Goal: Information Seeking & Learning: Learn about a topic

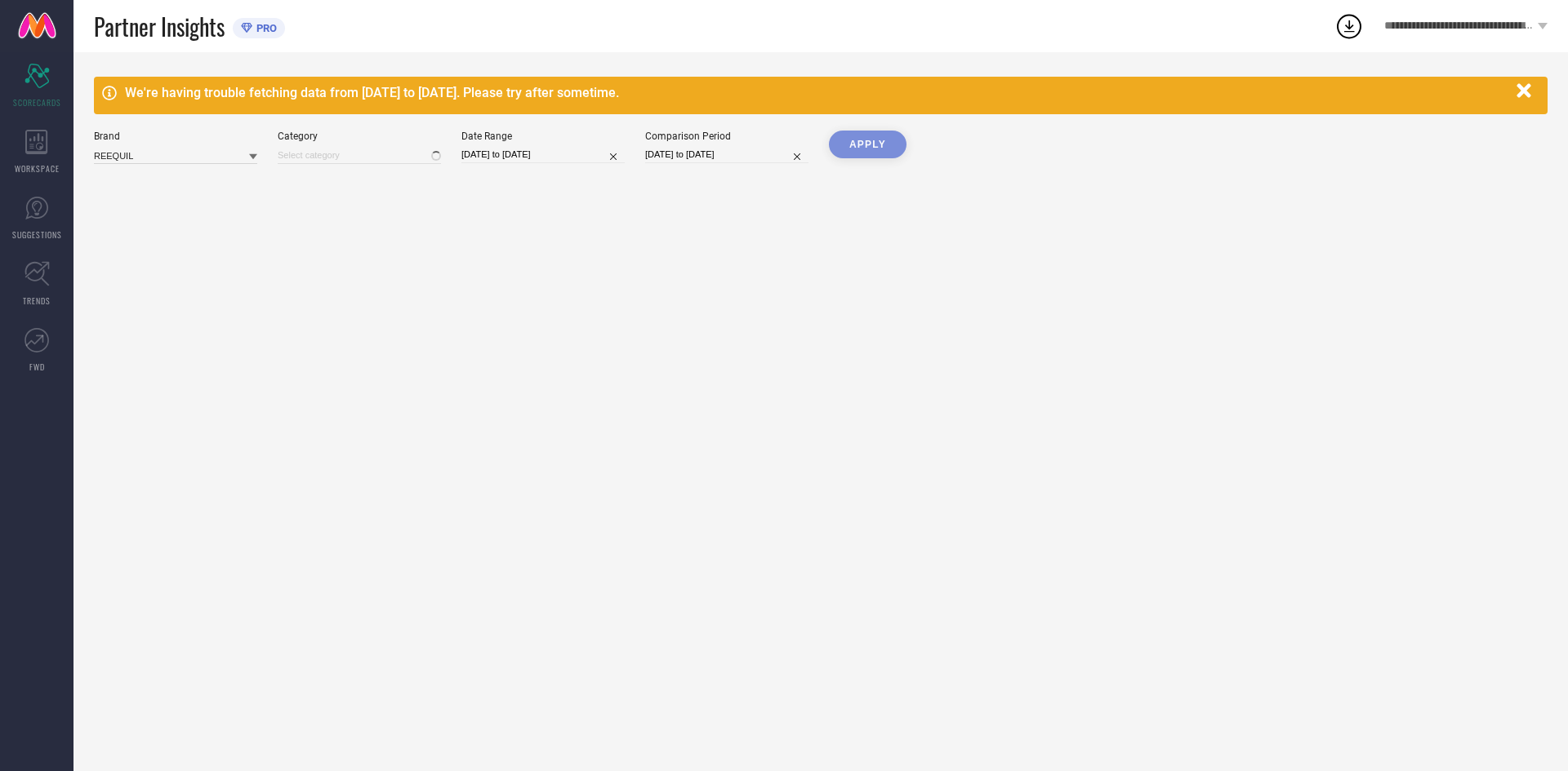
type input "All"
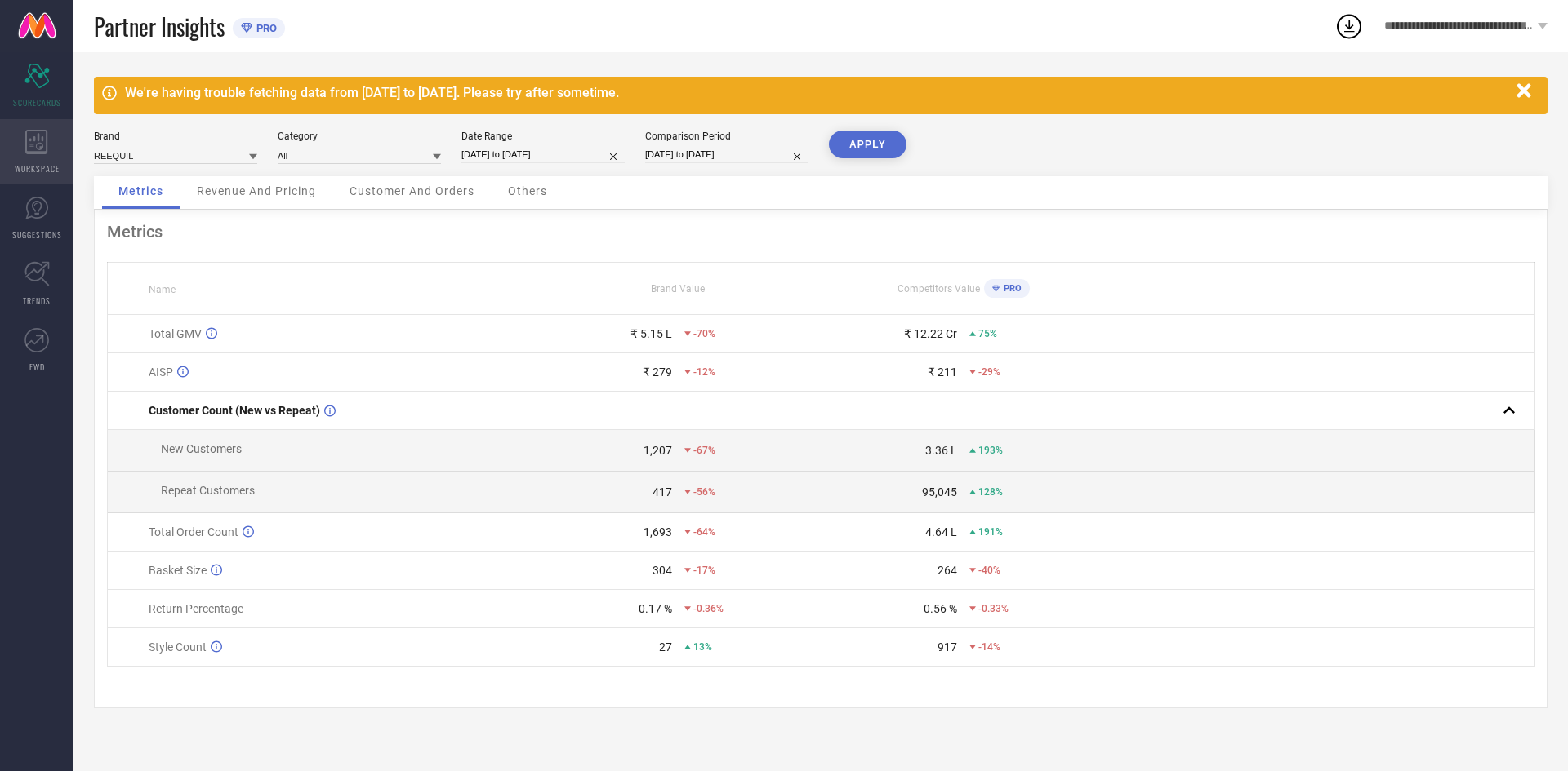
click at [30, 145] on icon at bounding box center [36, 141] width 22 height 24
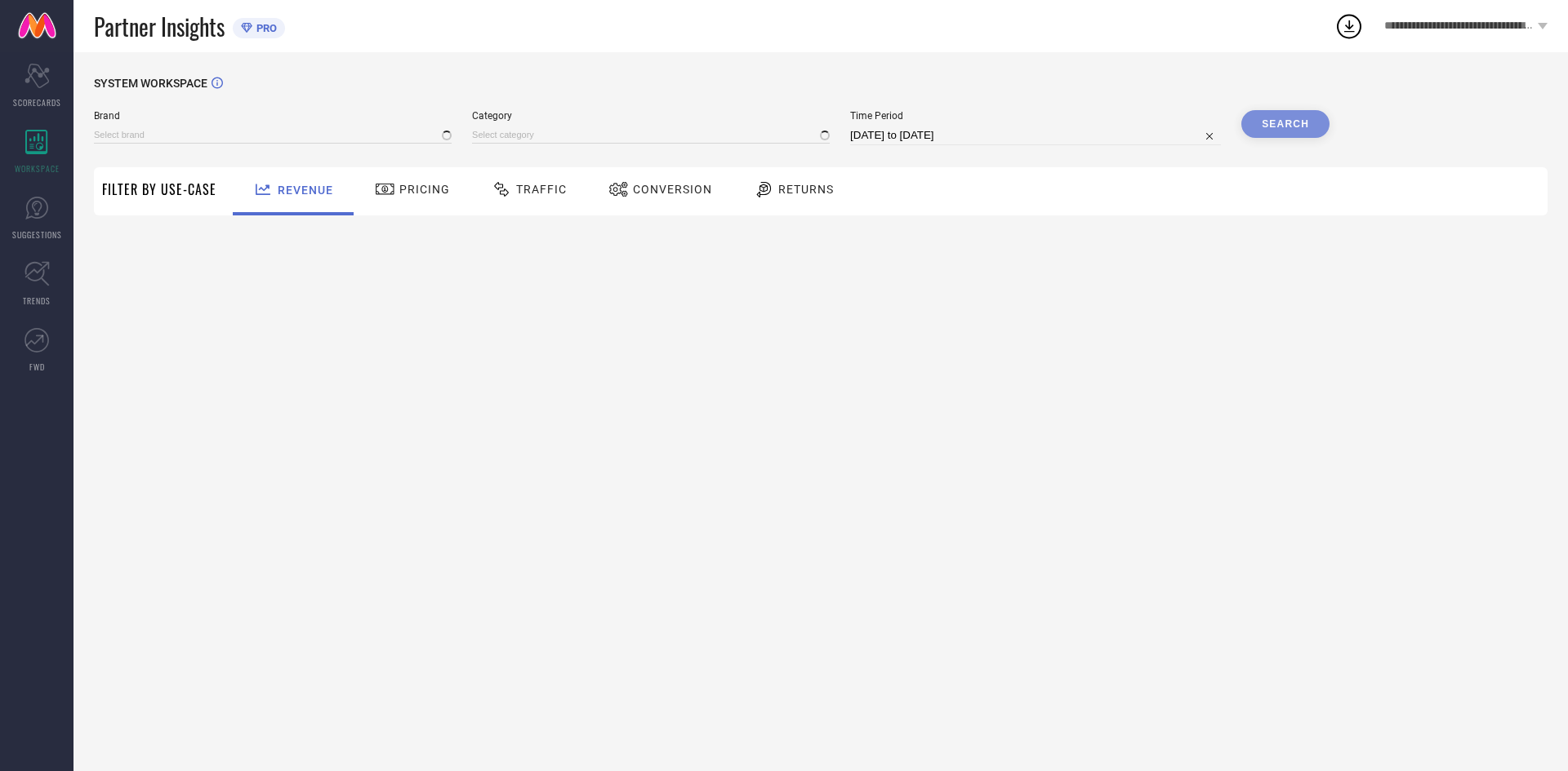
type input "REEQUIL"
type input "All"
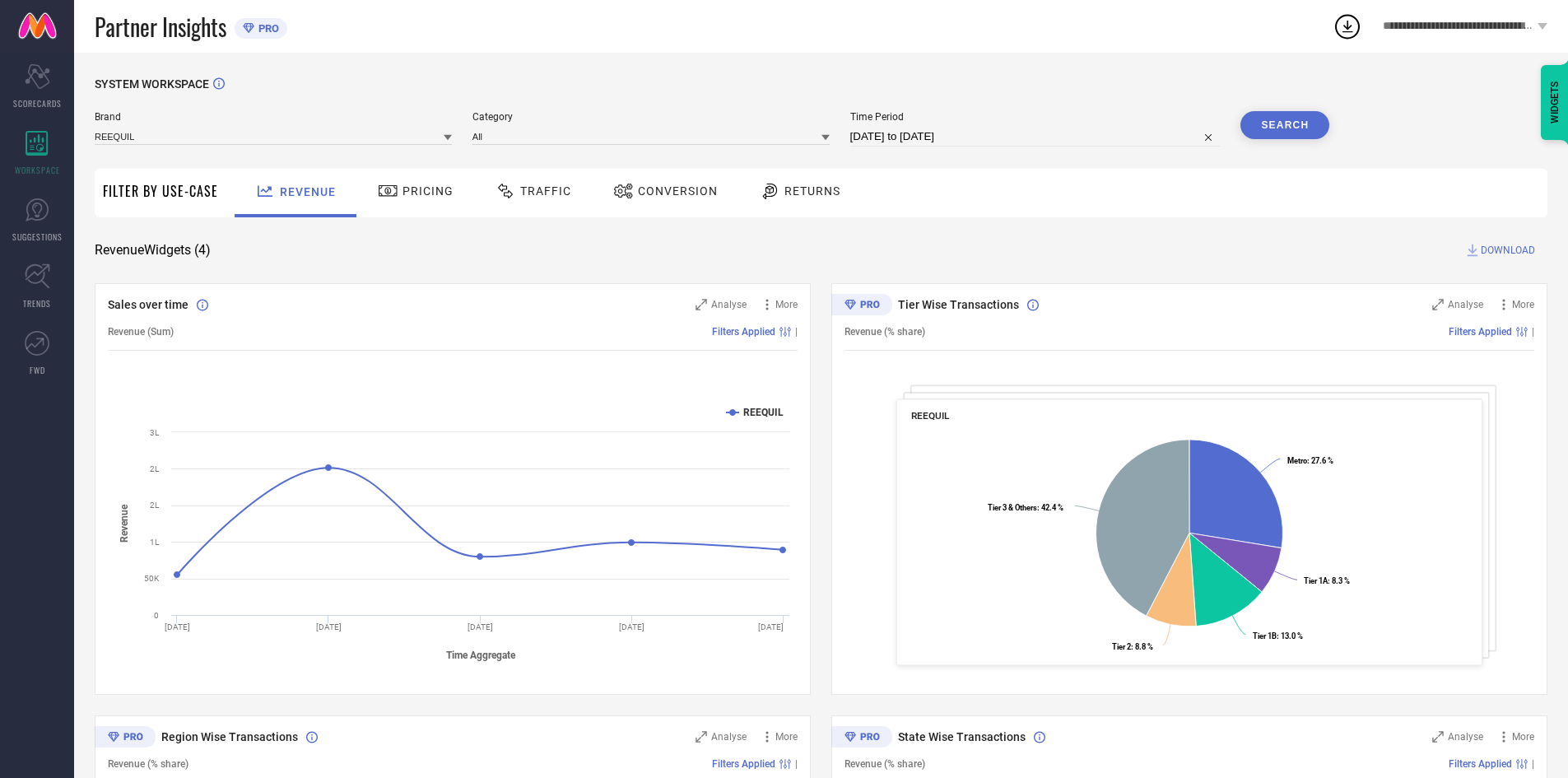
click at [562, 188] on span "Traffic" at bounding box center [545, 191] width 51 height 13
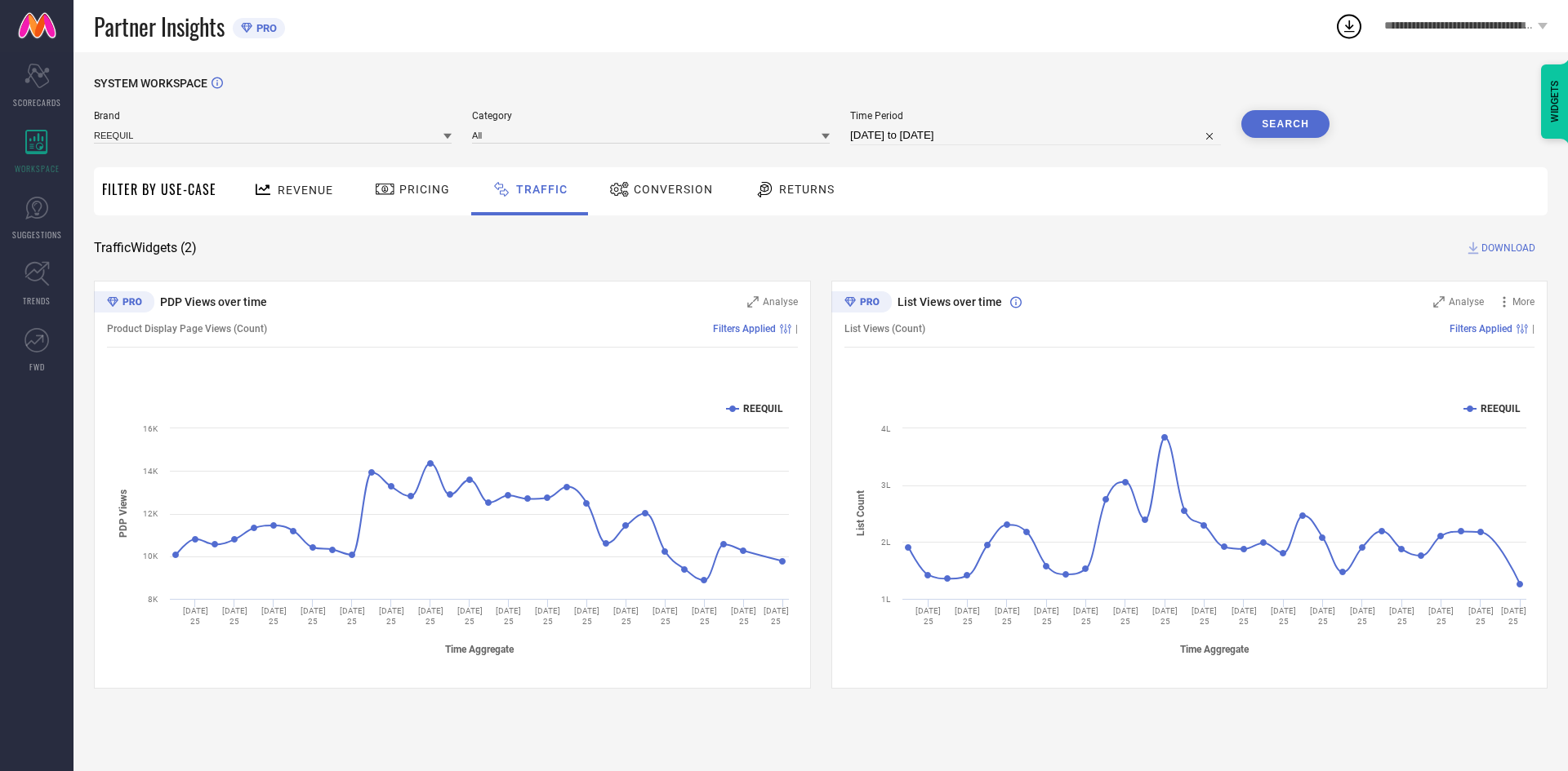
click at [664, 194] on span "Conversion" at bounding box center [673, 190] width 79 height 13
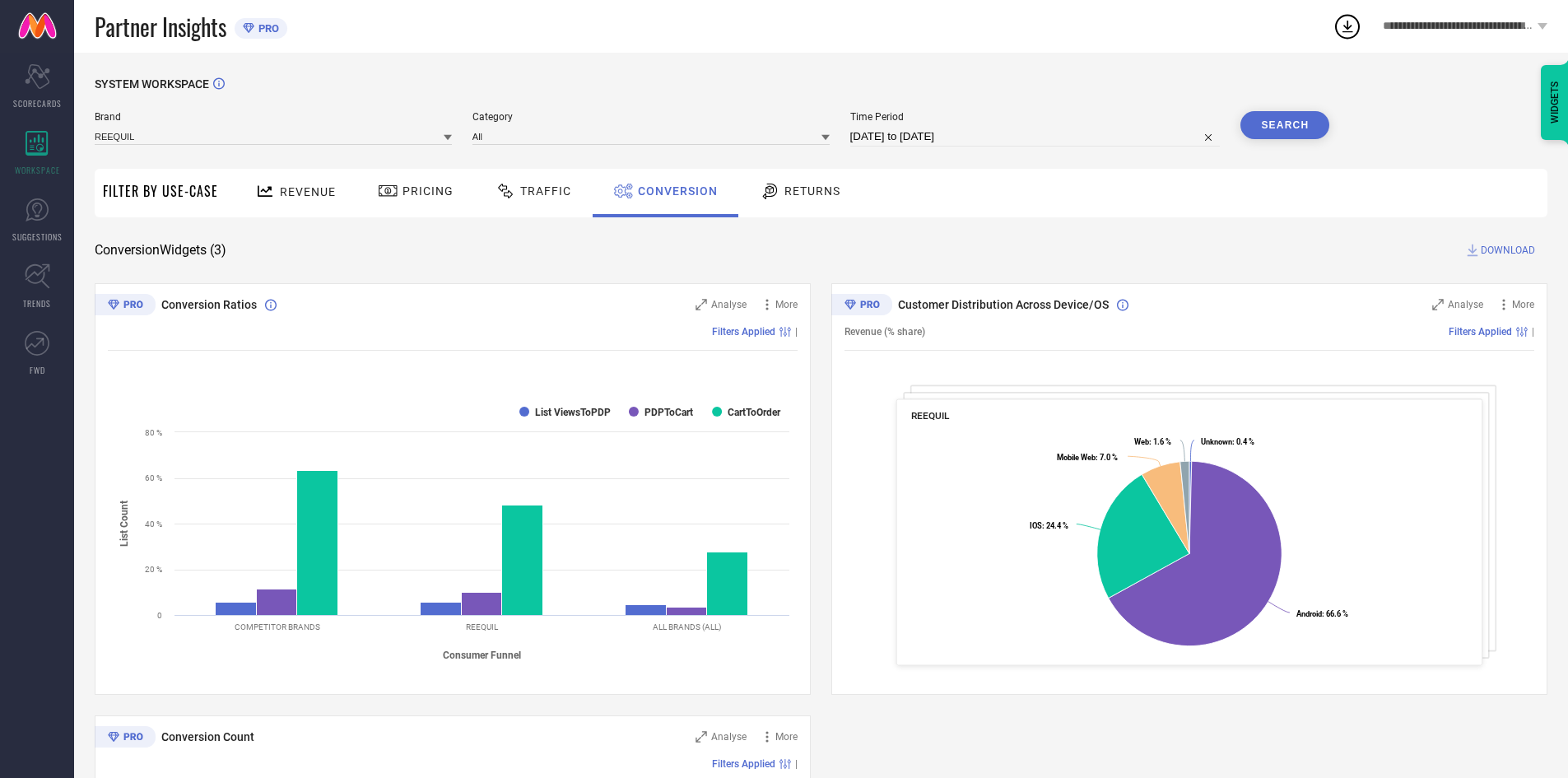
select select "7"
select select "2025"
select select "8"
select select "2025"
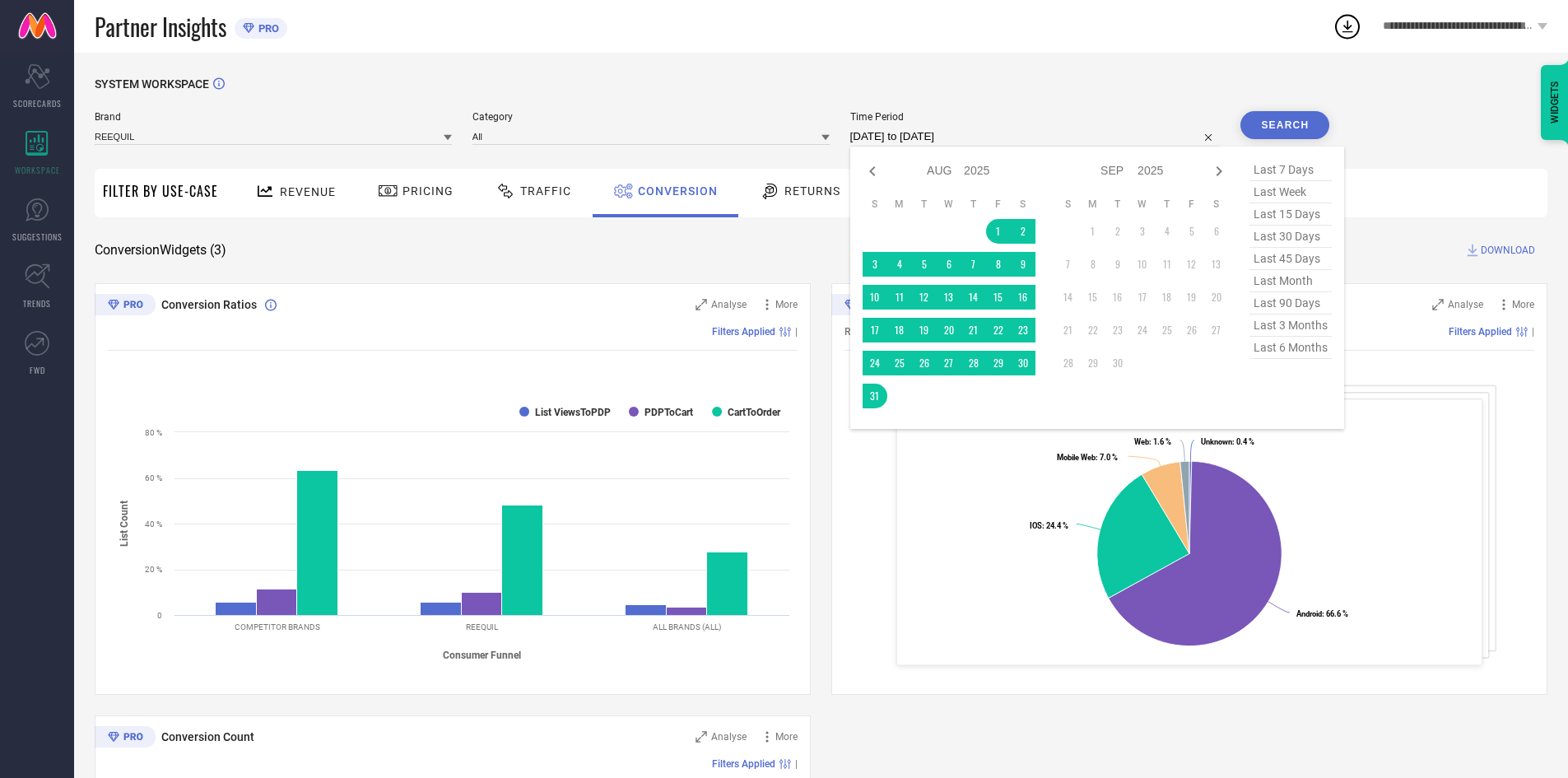
click at [949, 135] on input "[DATE] to [DATE]" at bounding box center [1036, 136] width 371 height 19
click at [874, 180] on icon at bounding box center [872, 170] width 19 height 19
select select "6"
select select "2025"
select select "7"
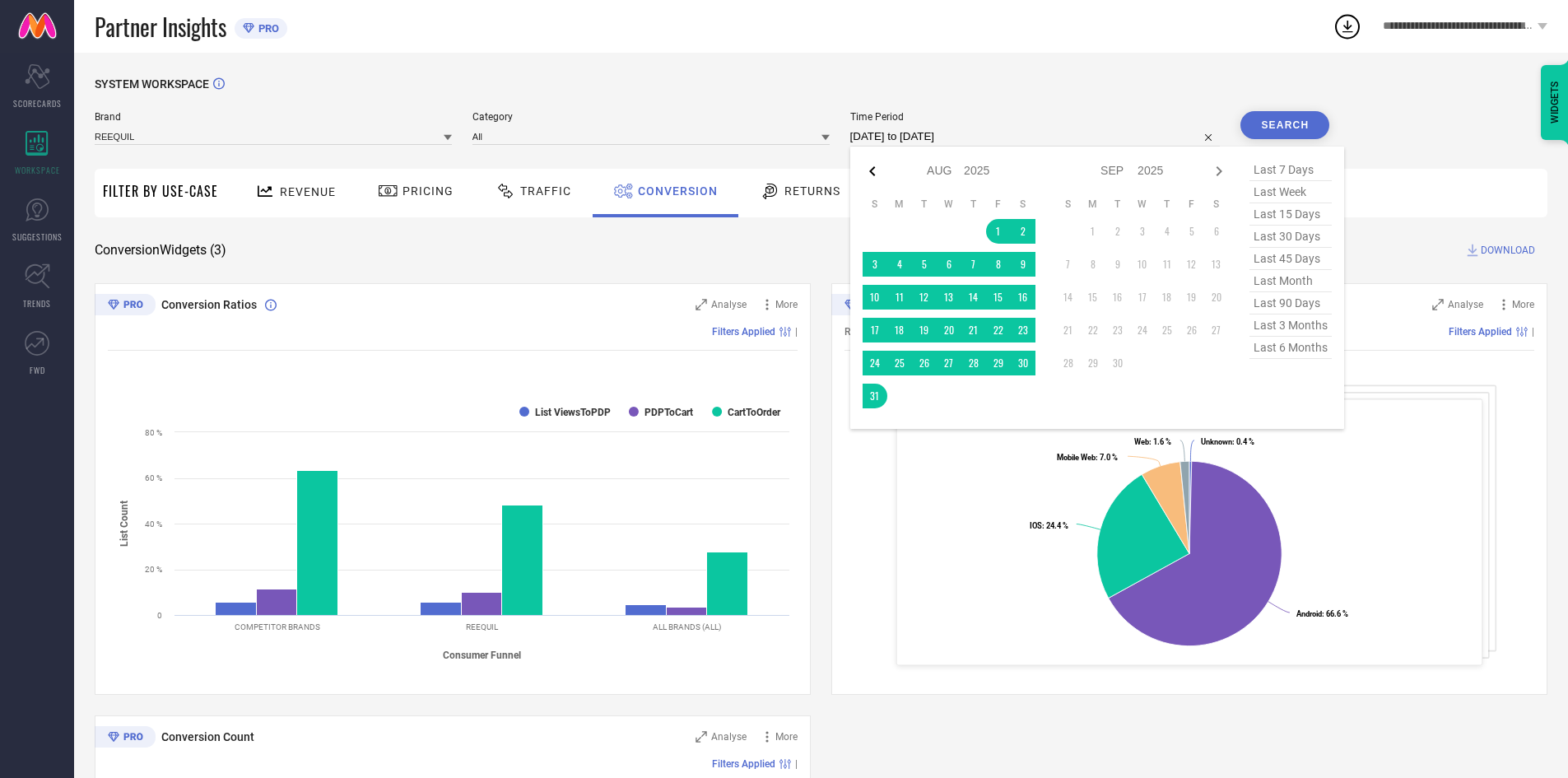
select select "2025"
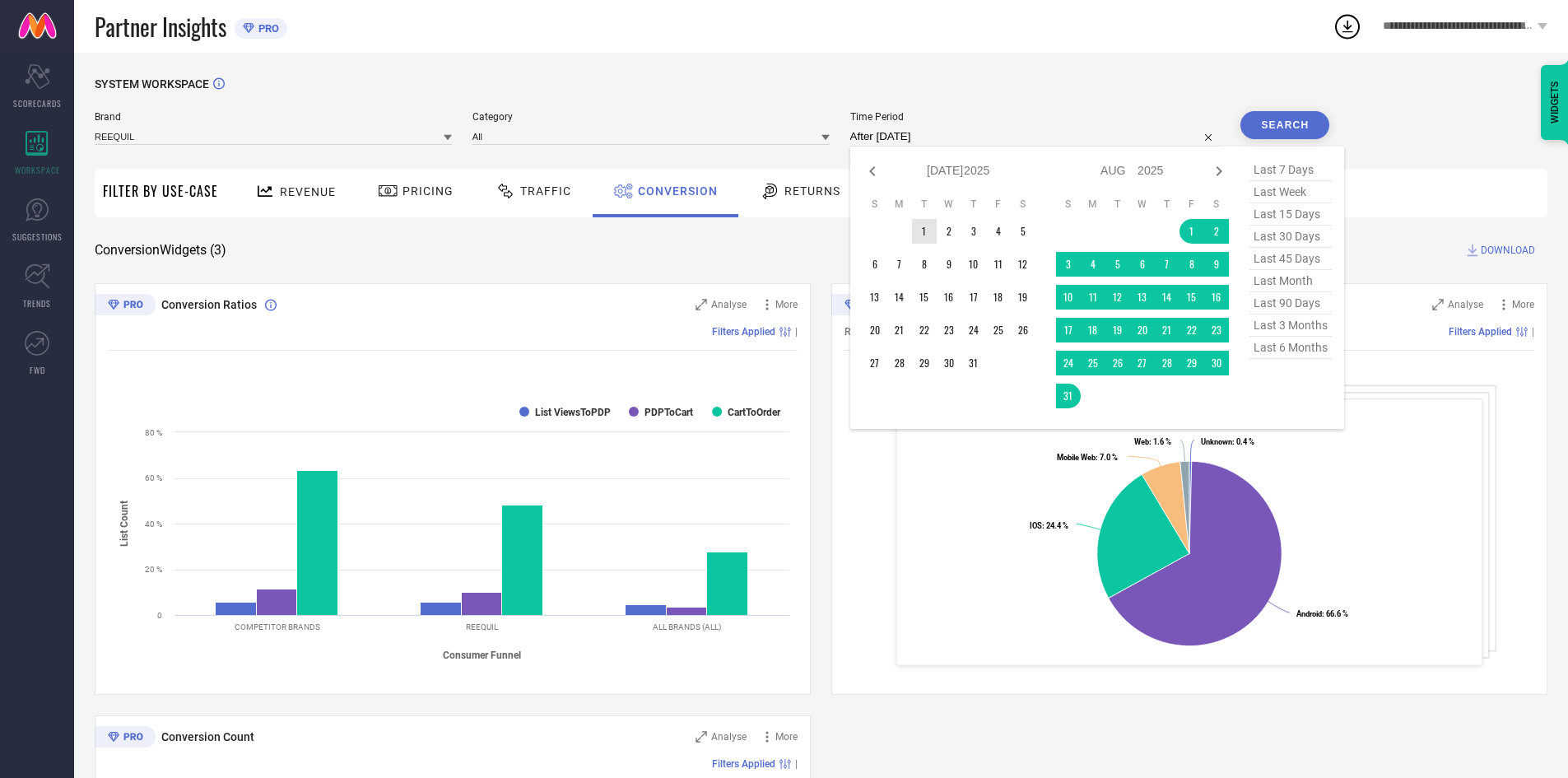
click at [934, 231] on td "1" at bounding box center [923, 231] width 24 height 24
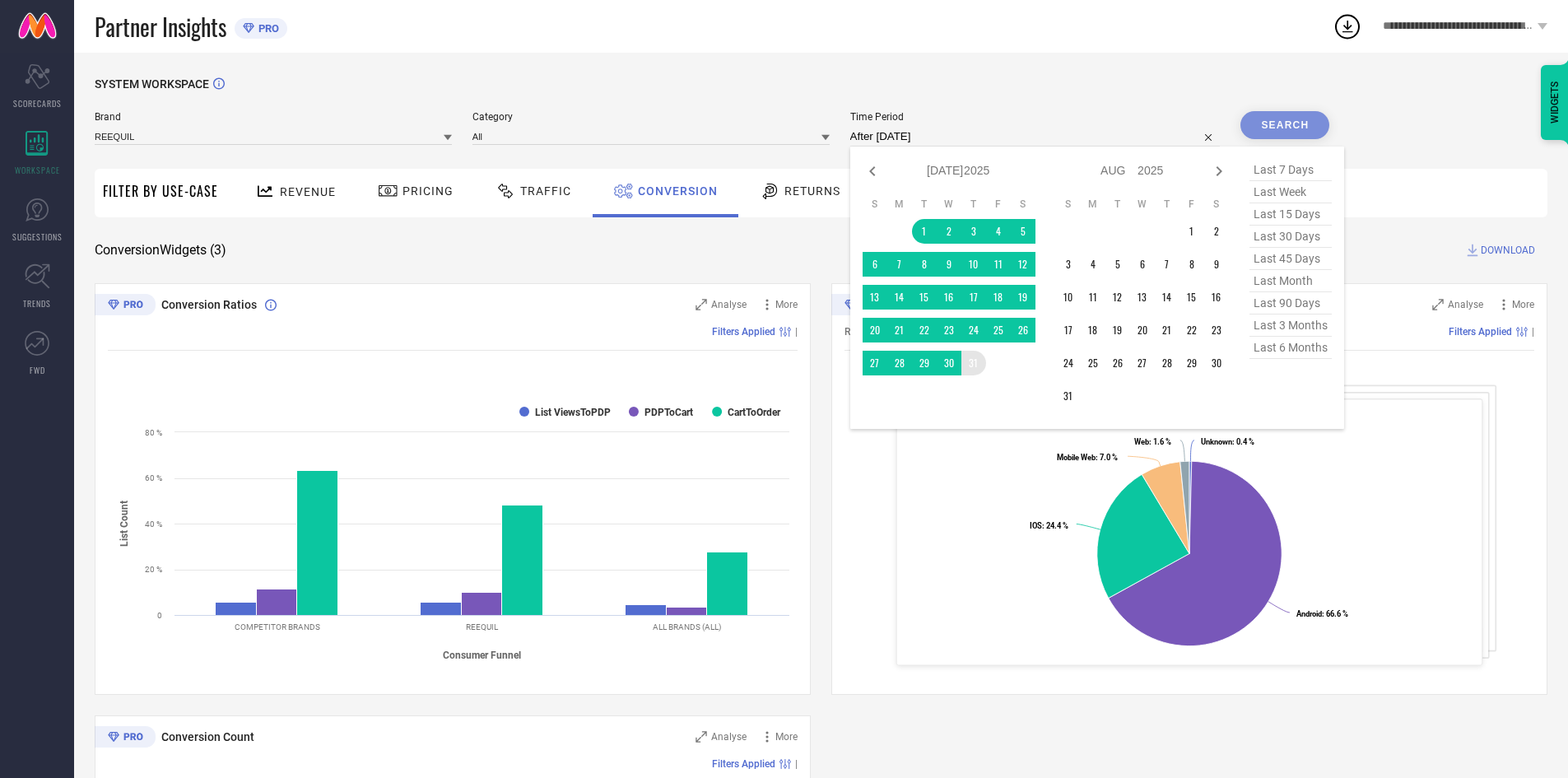
type input "[DATE] to [DATE]"
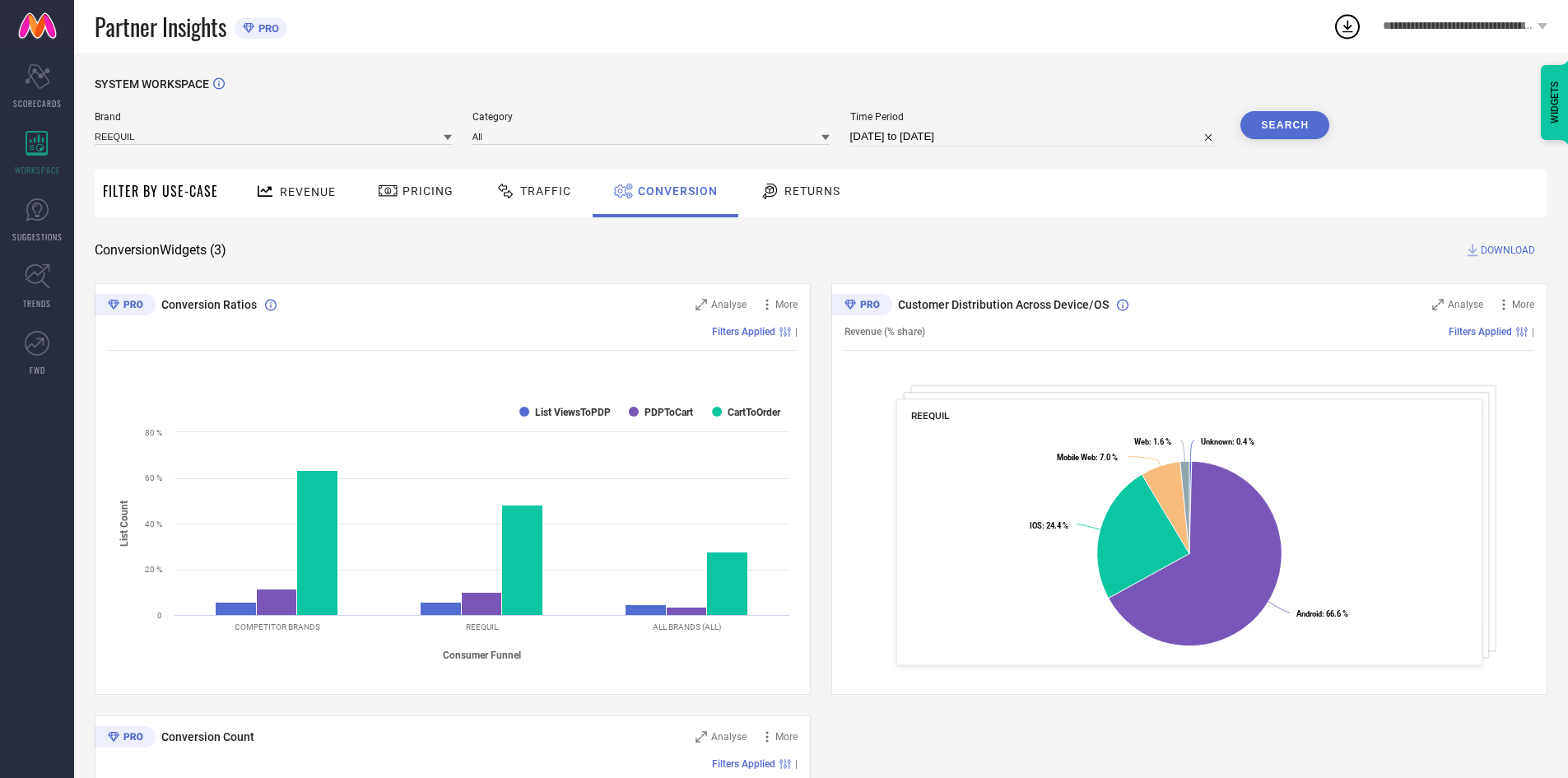
click at [1284, 130] on button "Search" at bounding box center [1285, 125] width 89 height 28
select select "6"
select select "2025"
select select "7"
select select "2025"
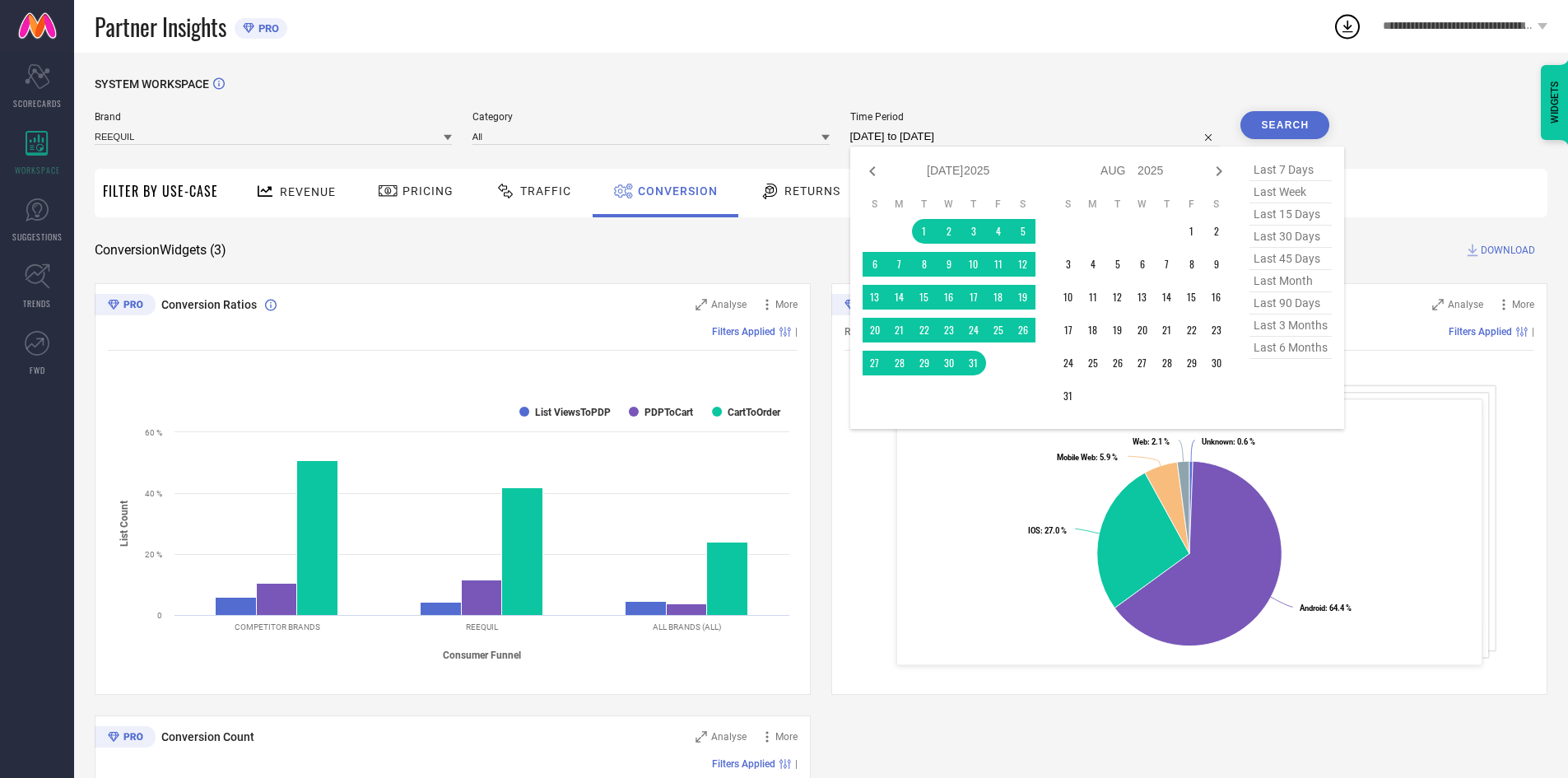
click at [969, 131] on input "[DATE] to [DATE]" at bounding box center [1036, 136] width 371 height 19
click at [875, 168] on icon at bounding box center [872, 170] width 19 height 19
select select "5"
select select "2025"
select select "6"
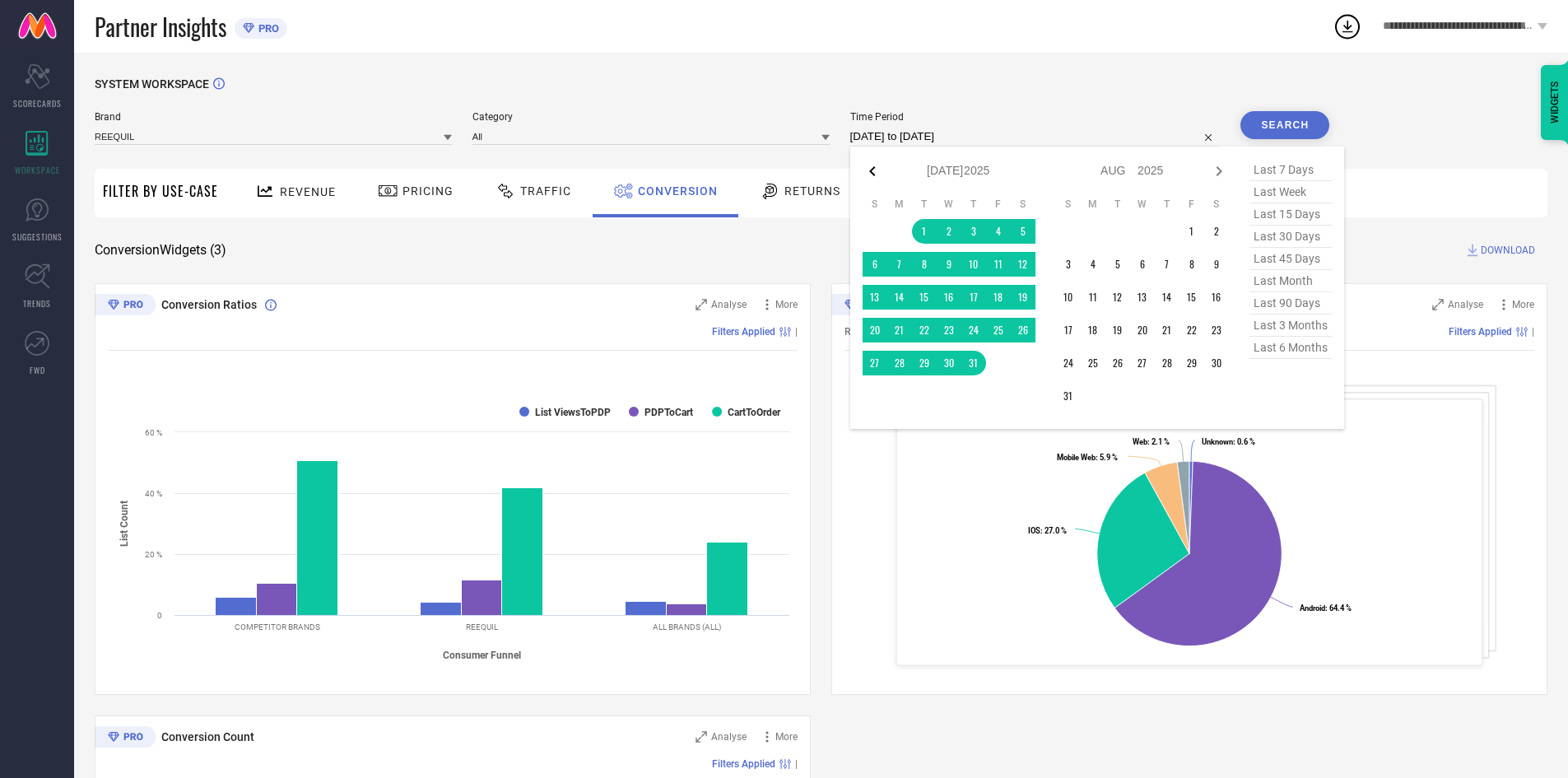
select select "2025"
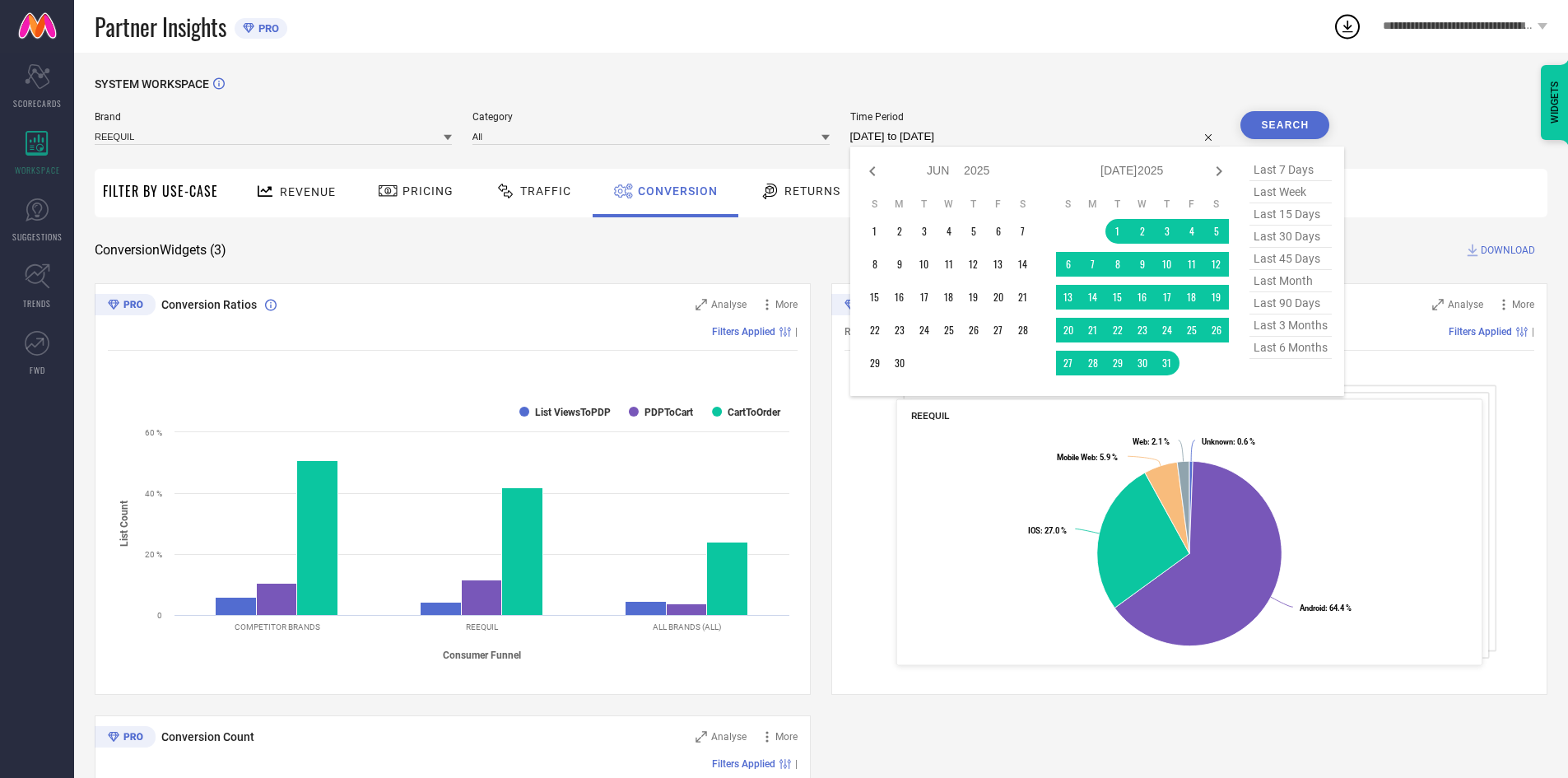
click at [875, 168] on icon at bounding box center [872, 170] width 19 height 19
select select "4"
select select "2025"
select select "5"
select select "2025"
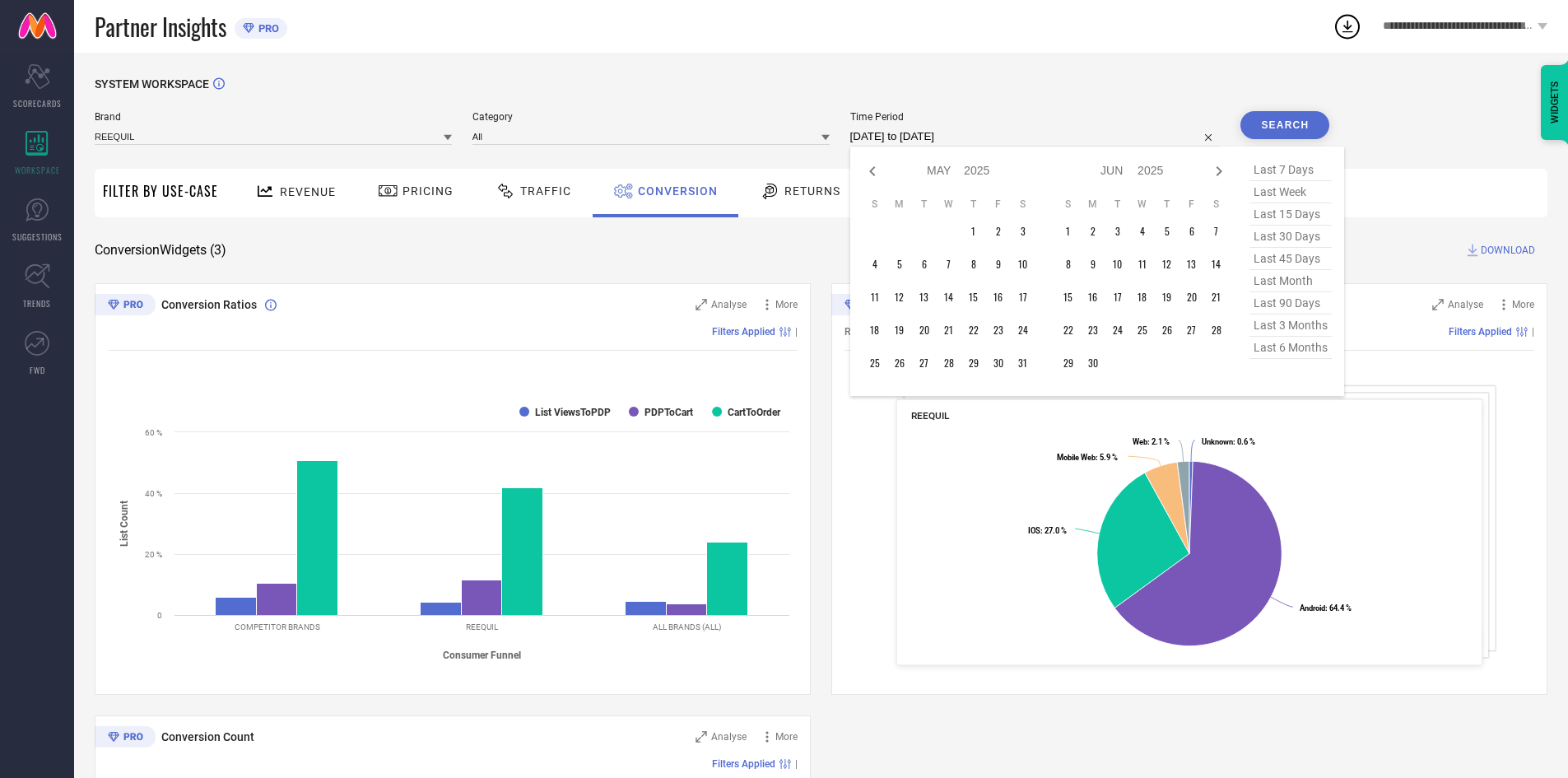
click at [875, 168] on icon at bounding box center [872, 170] width 19 height 19
select select "3"
select select "2025"
select select "4"
select select "2025"
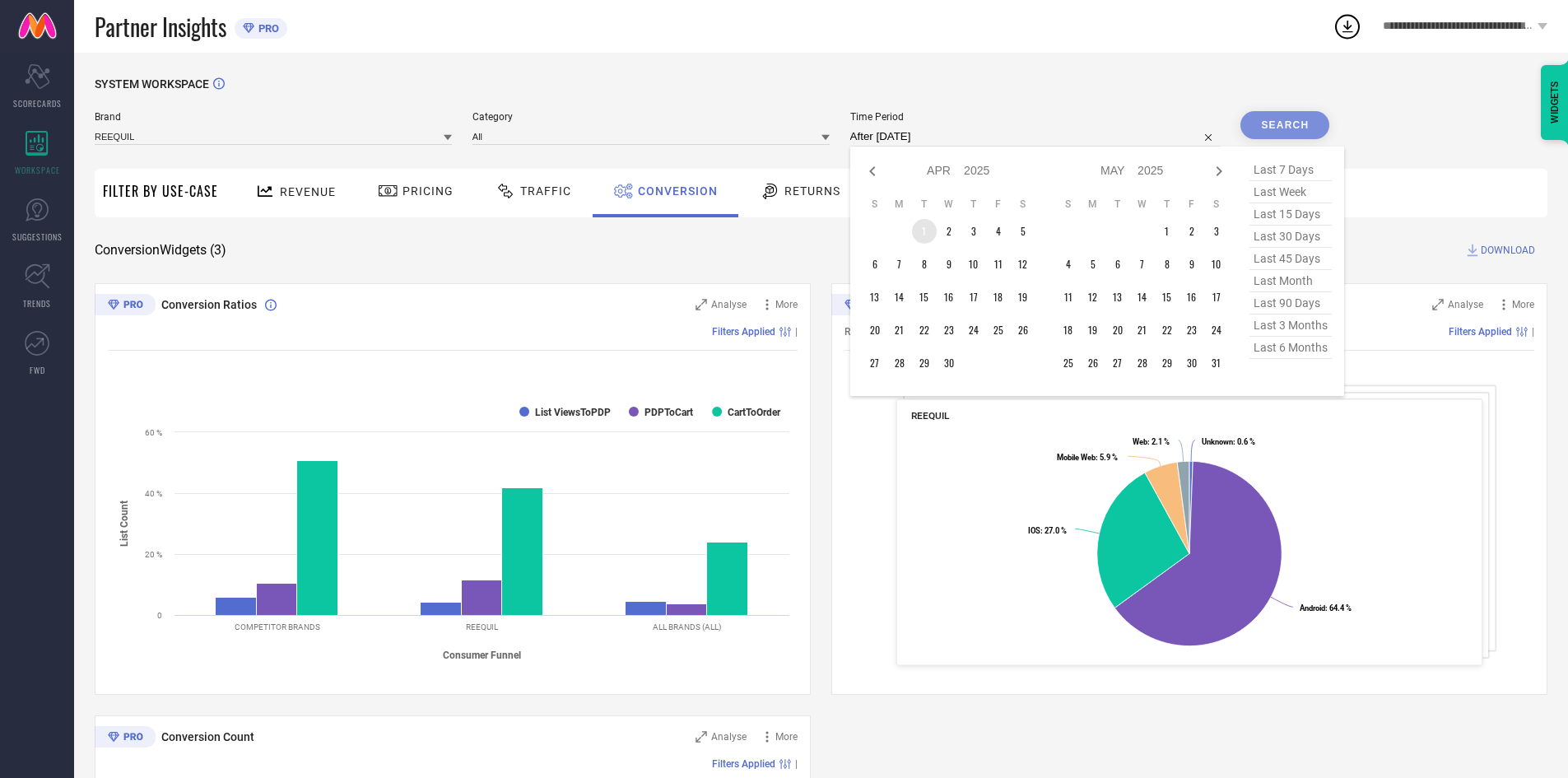
click at [926, 232] on td "1" at bounding box center [923, 231] width 24 height 24
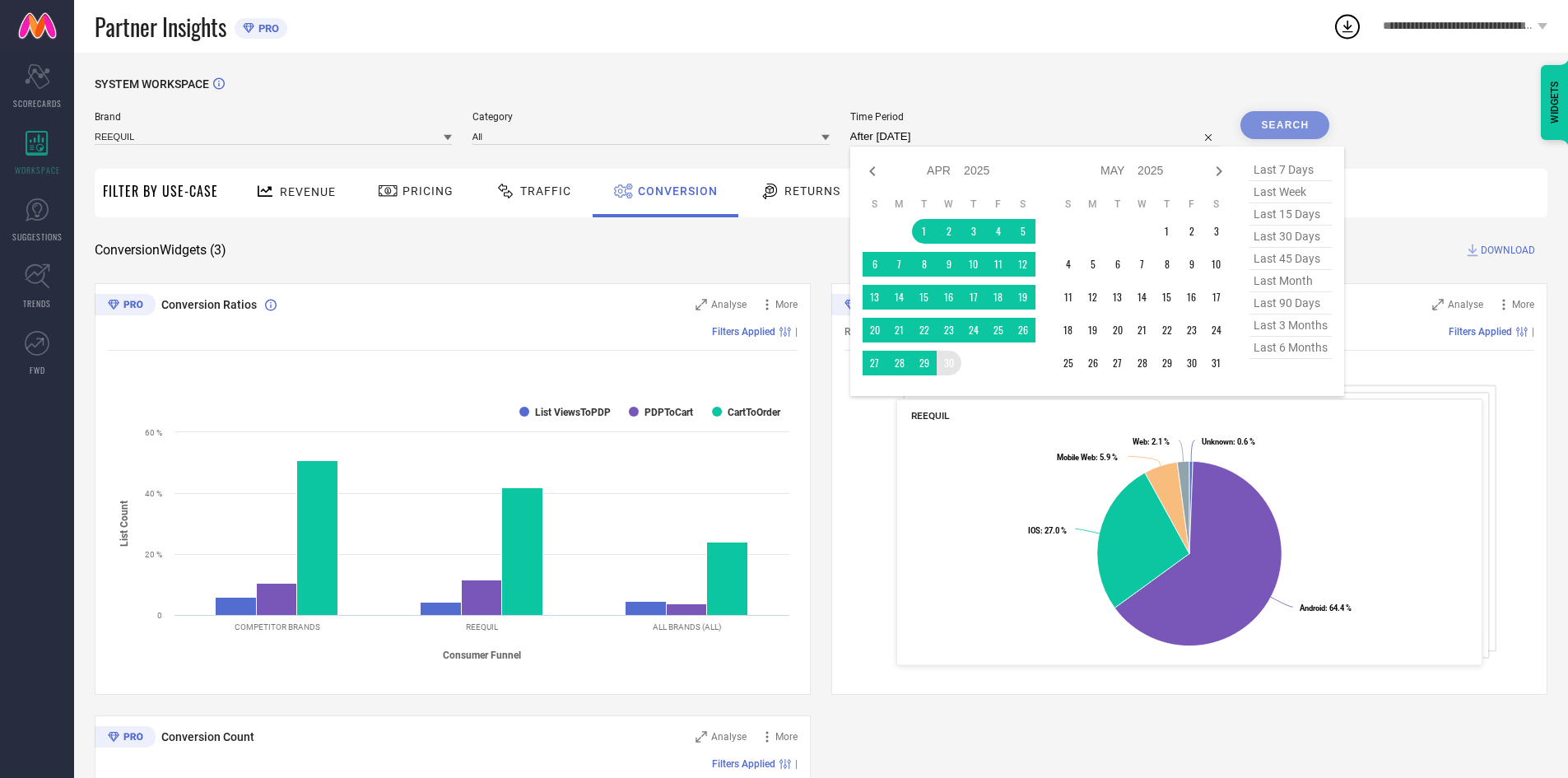
type input "[DATE] to [DATE]"
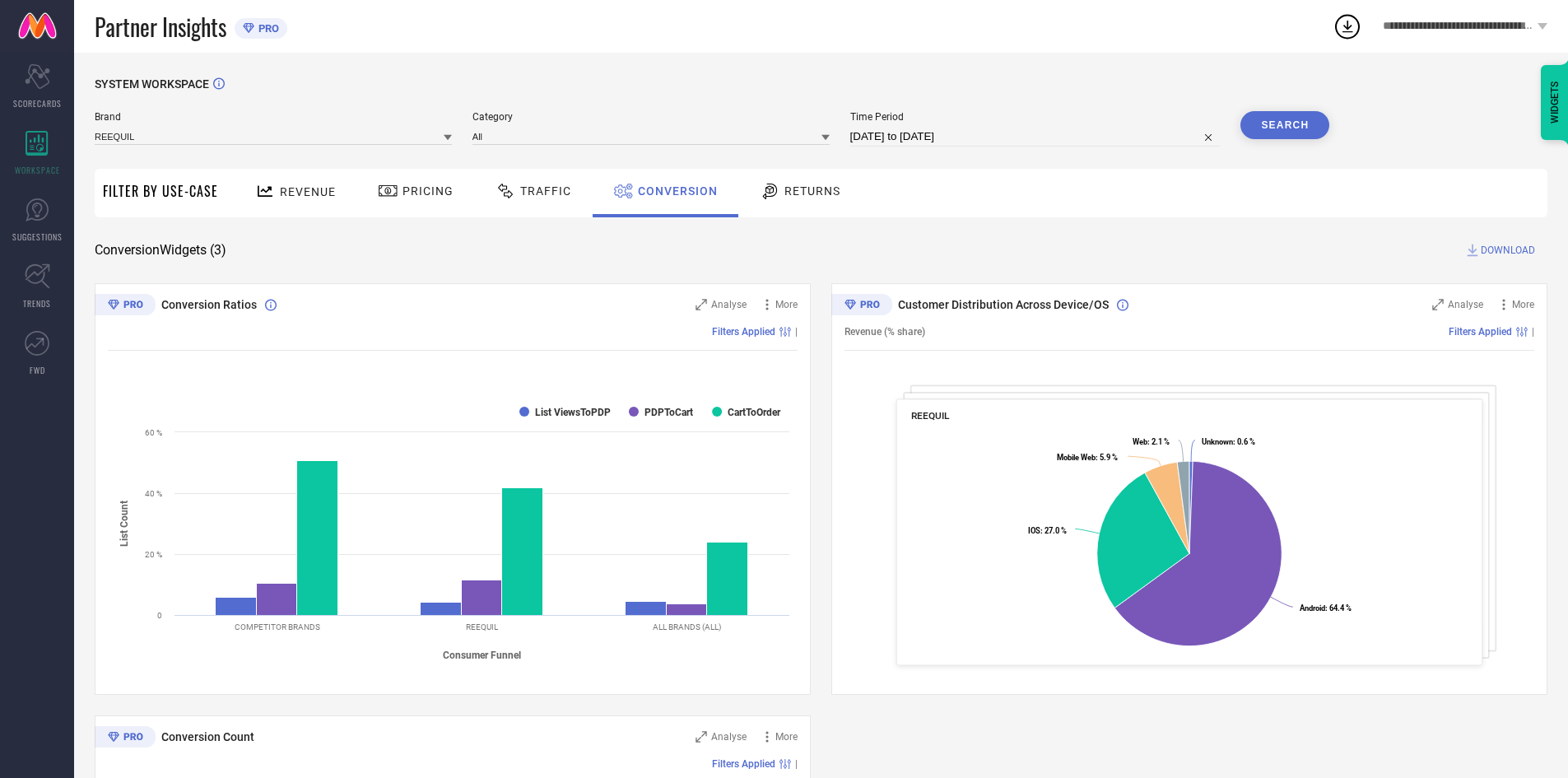
click at [1280, 138] on button "Search" at bounding box center [1285, 125] width 89 height 28
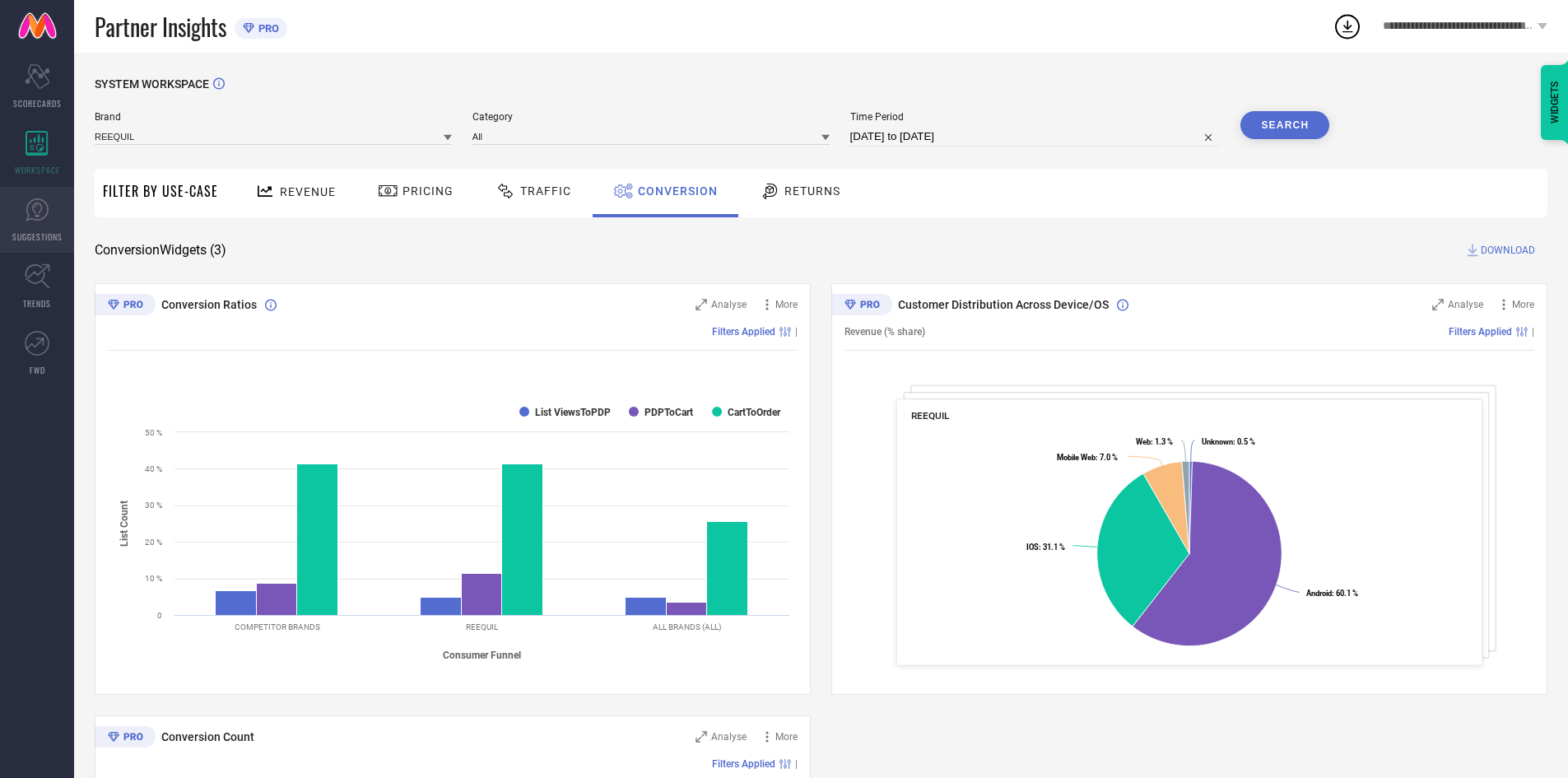
click at [23, 227] on link "SUGGESTIONS" at bounding box center [37, 220] width 74 height 66
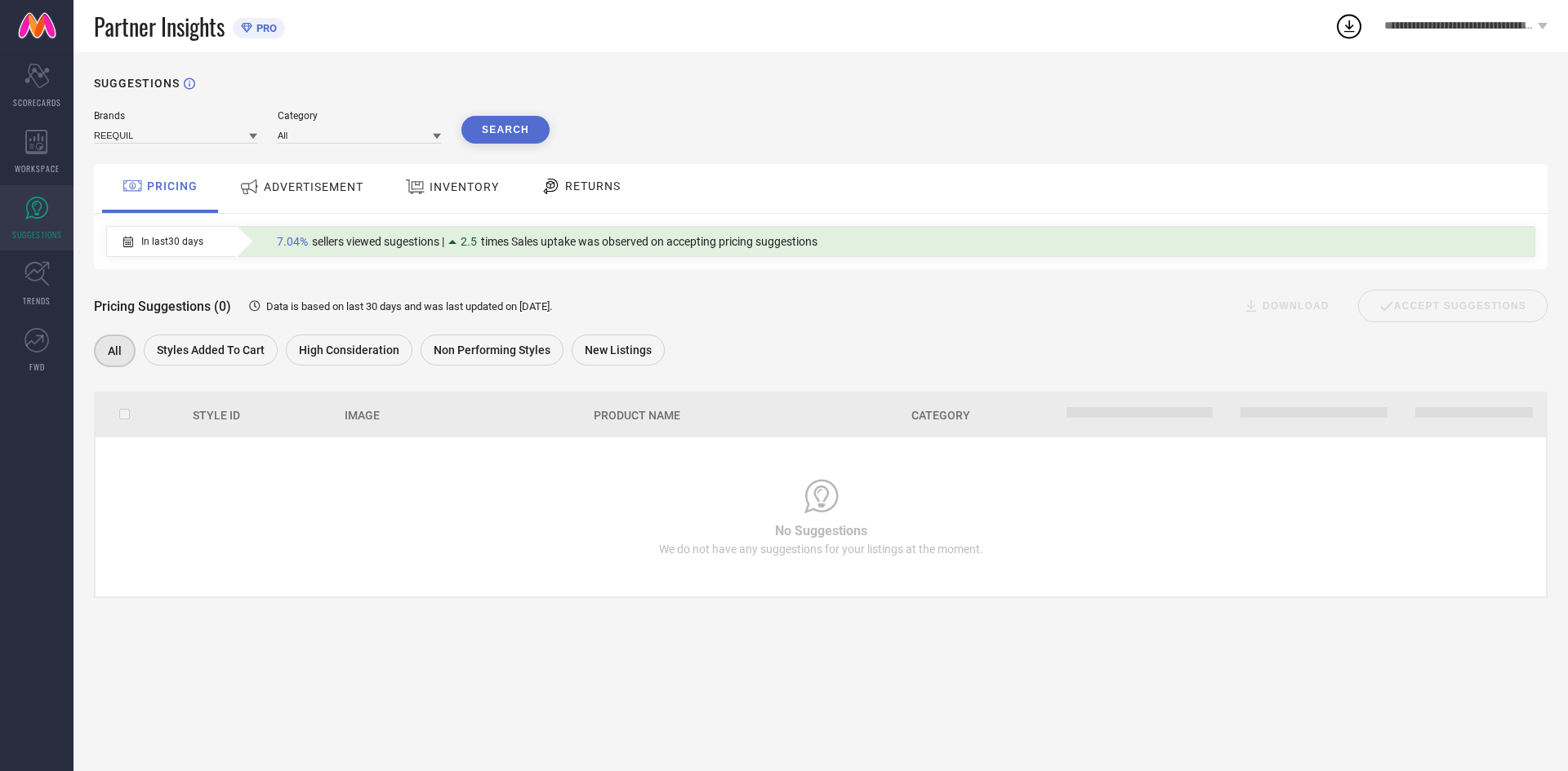
click at [332, 190] on span "ADVERTISEMENT" at bounding box center [313, 187] width 99 height 13
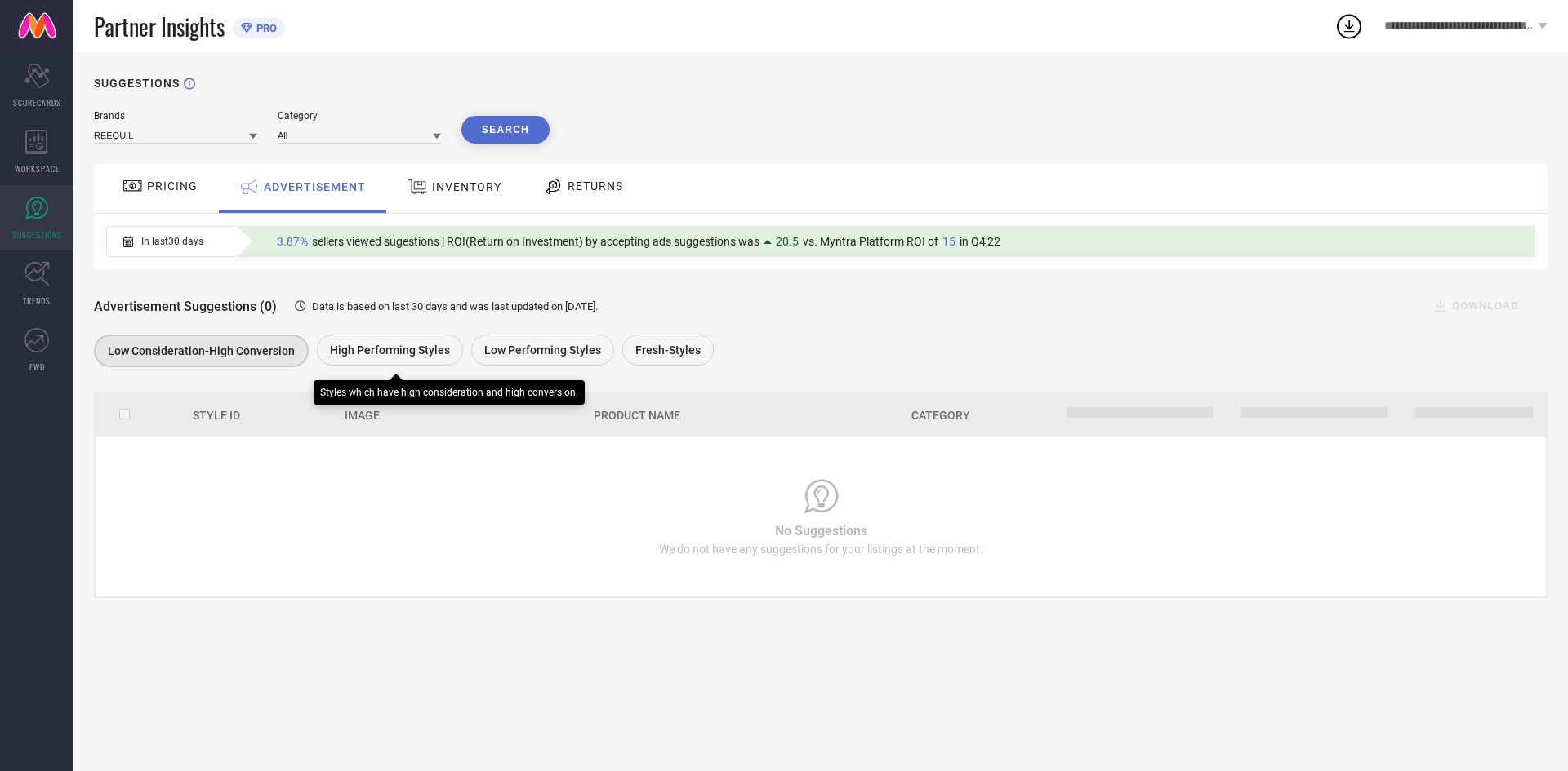
click at [352, 357] on span "High Performing Styles" at bounding box center [390, 350] width 120 height 13
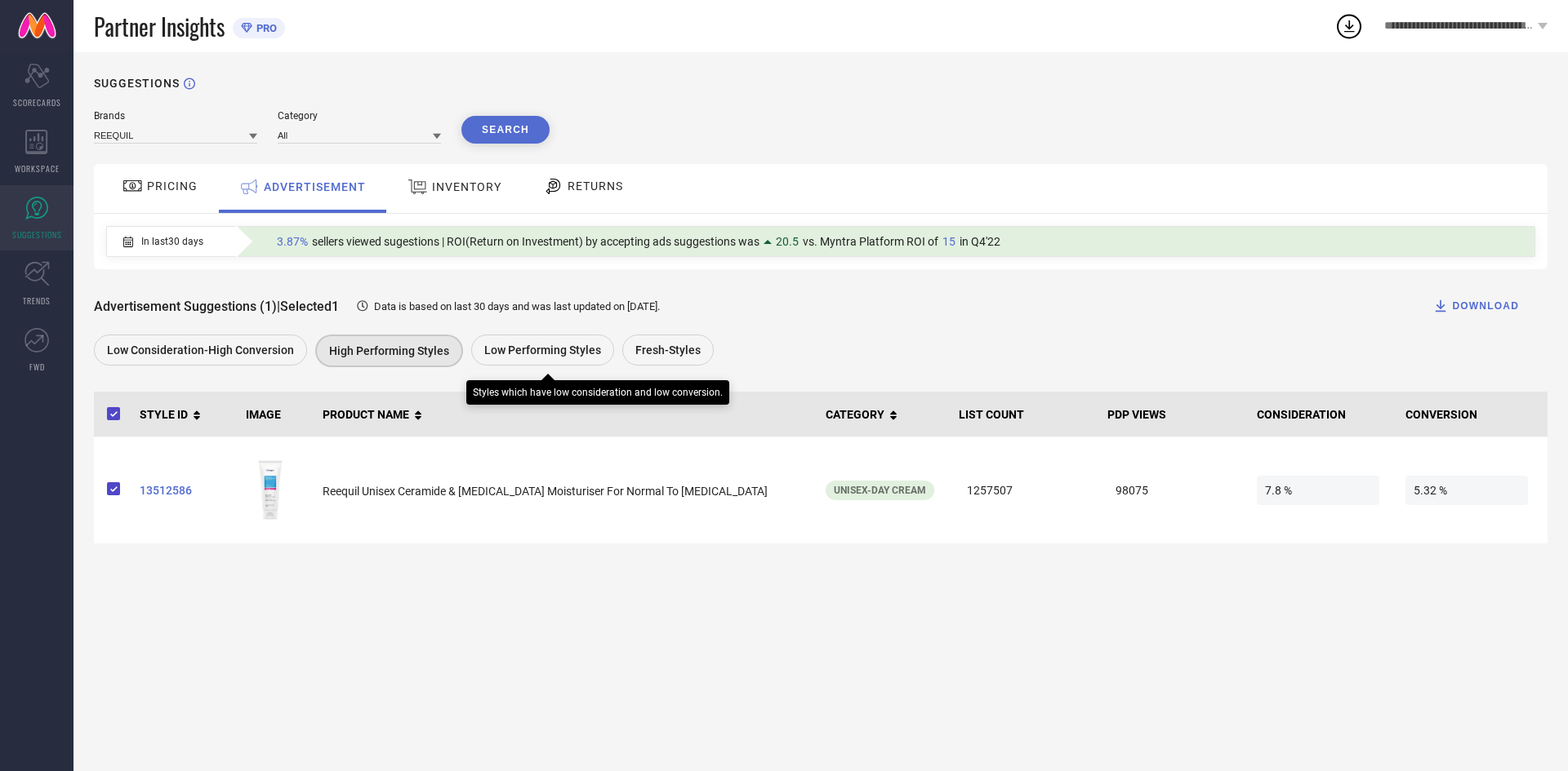
click at [538, 354] on span "Low Performing Styles" at bounding box center [542, 350] width 117 height 13
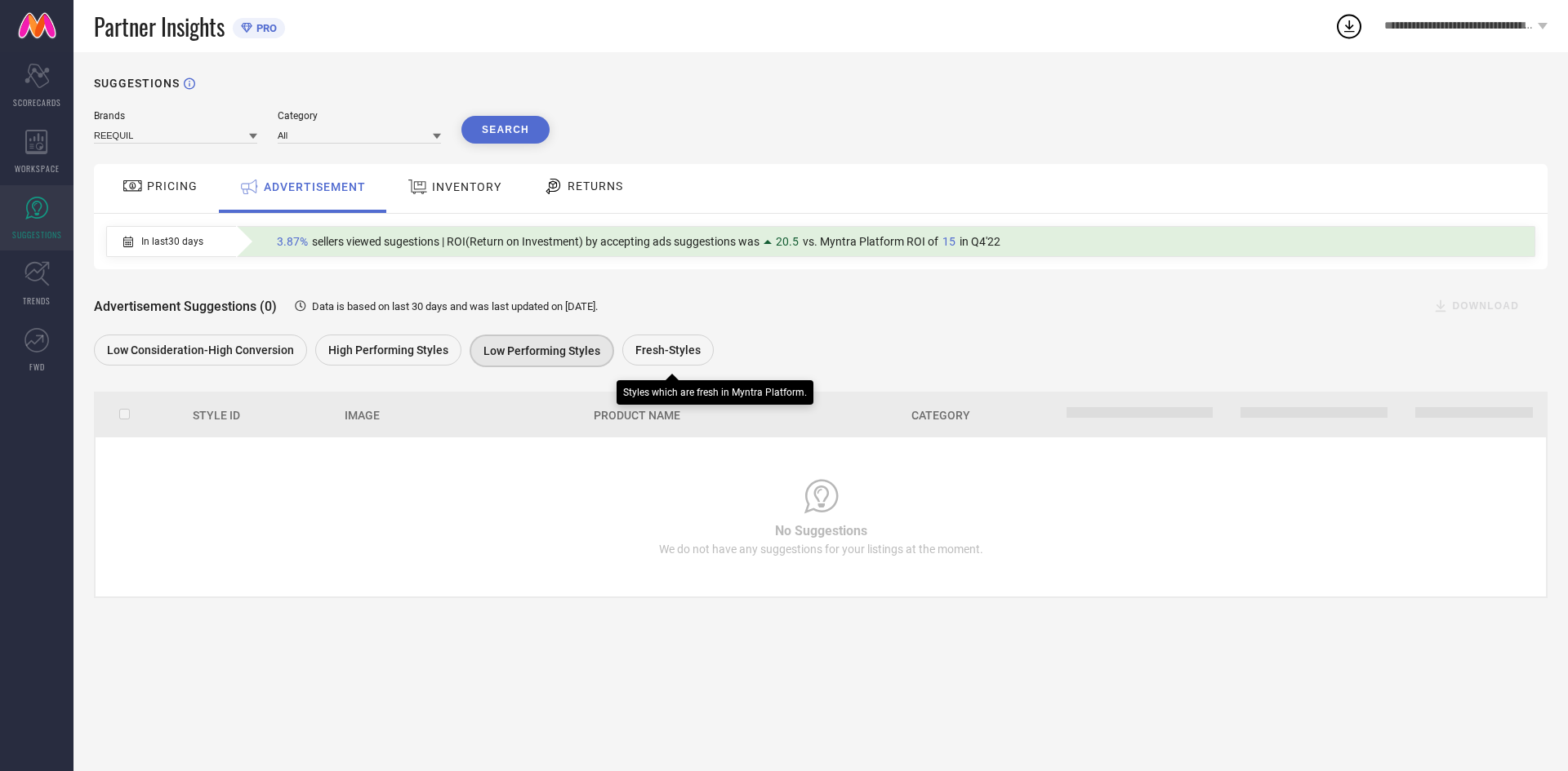
click at [659, 350] on span "Fresh-Styles" at bounding box center [668, 350] width 65 height 13
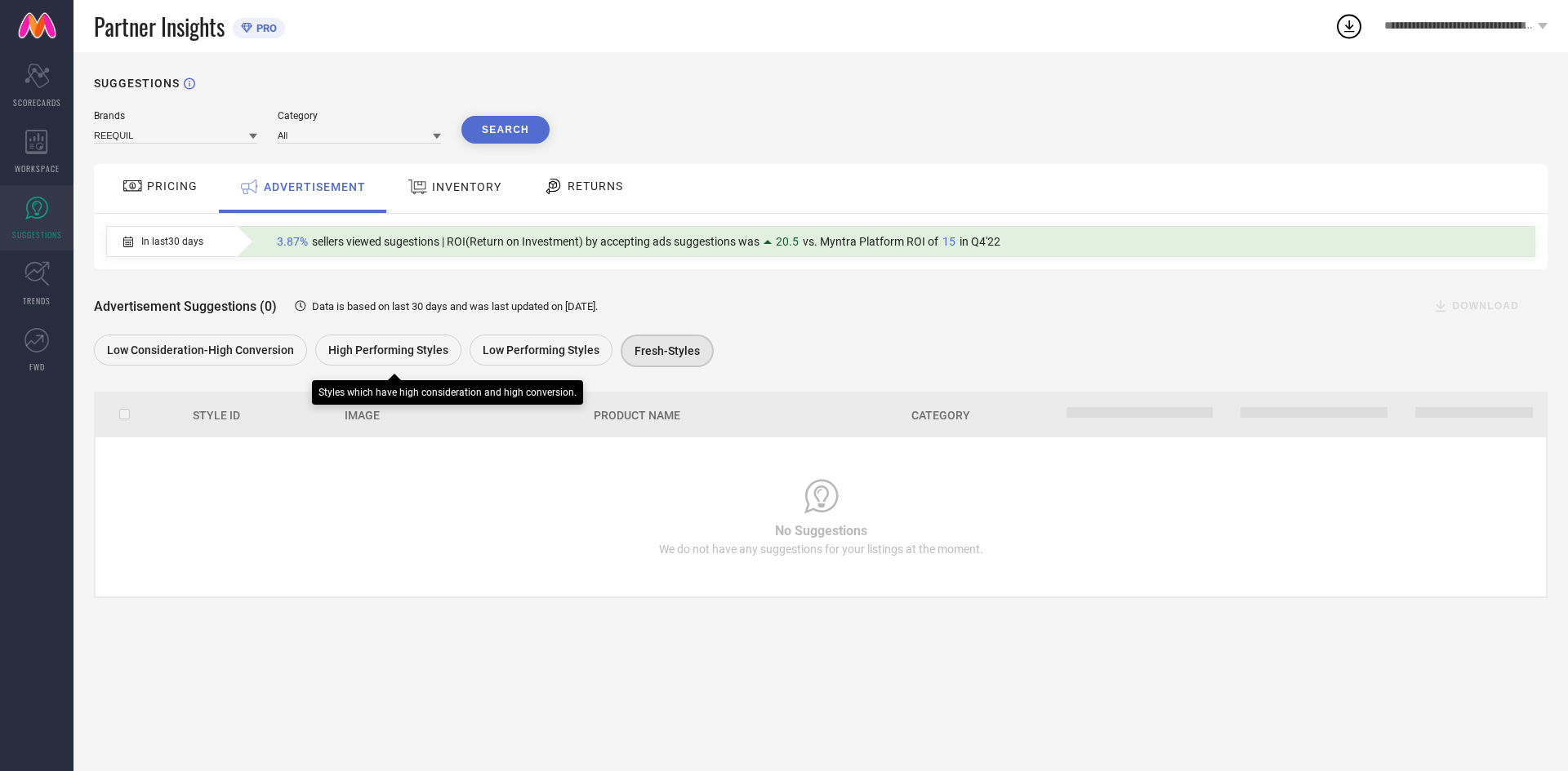
click at [390, 355] on span "High Performing Styles" at bounding box center [389, 350] width 120 height 13
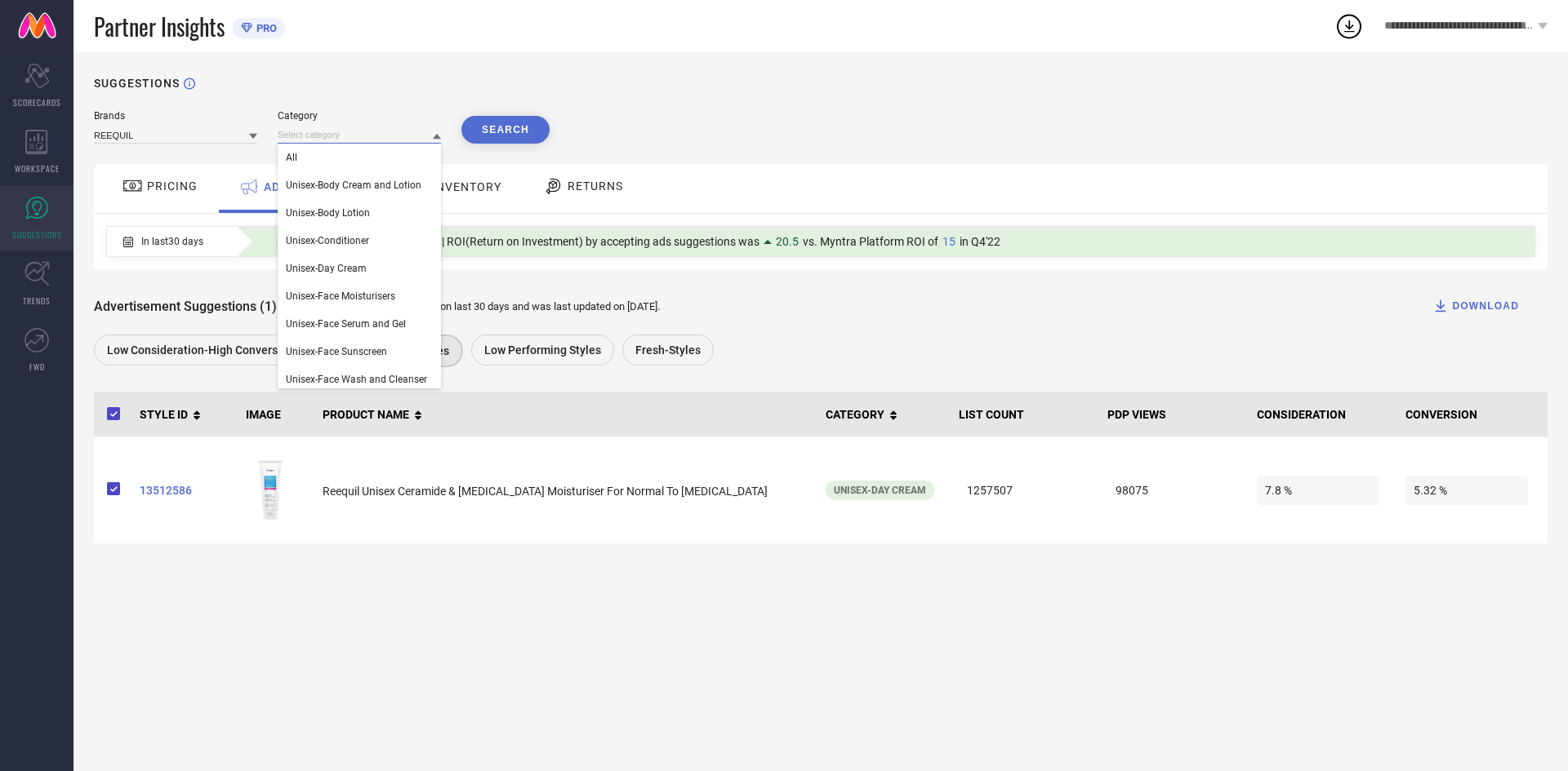
click at [314, 130] on input at bounding box center [359, 134] width 163 height 18
click at [344, 353] on span "Unisex-Face Sunscreen" at bounding box center [336, 352] width 101 height 12
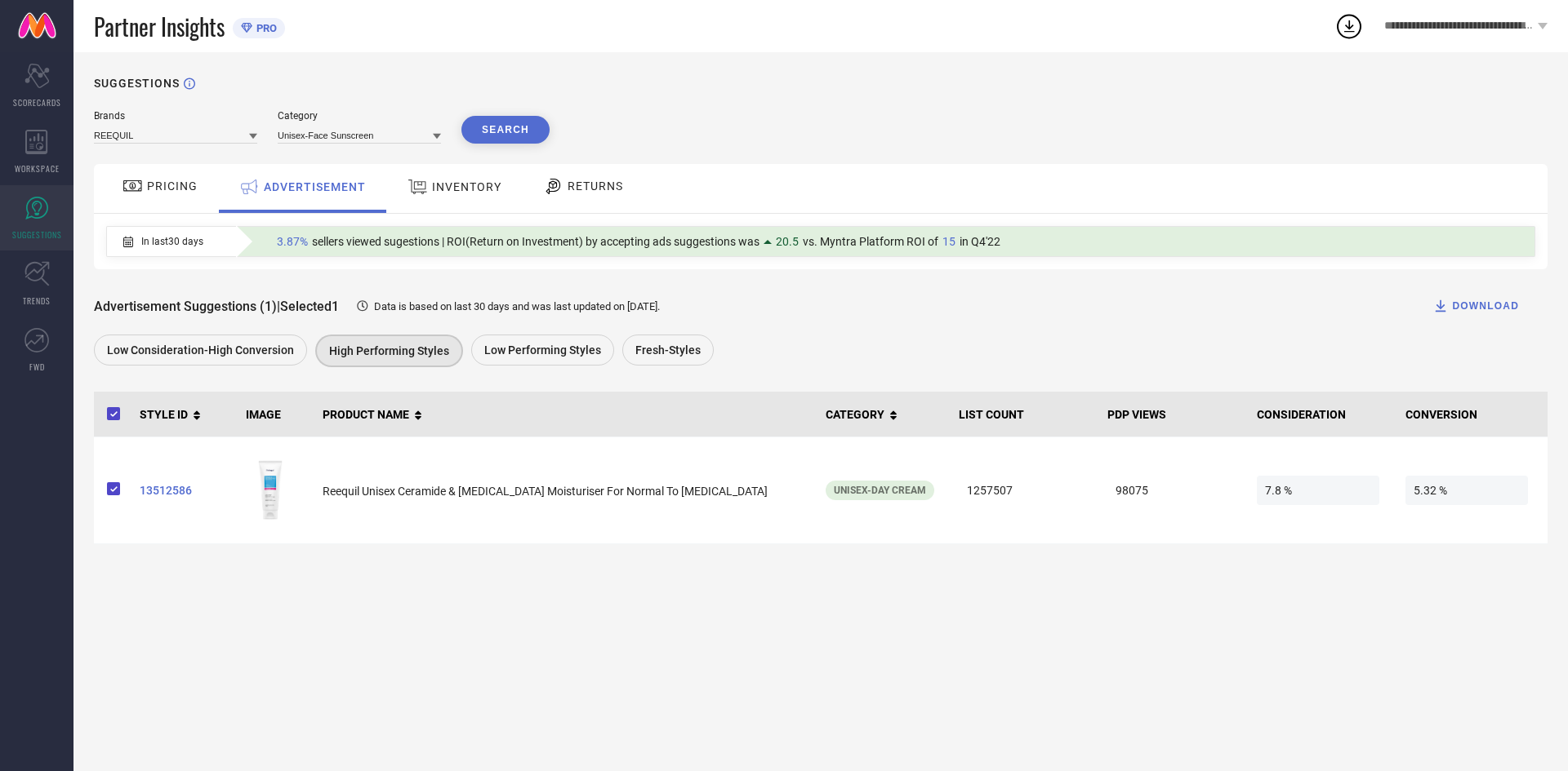
click at [502, 133] on button "Search" at bounding box center [506, 129] width 89 height 28
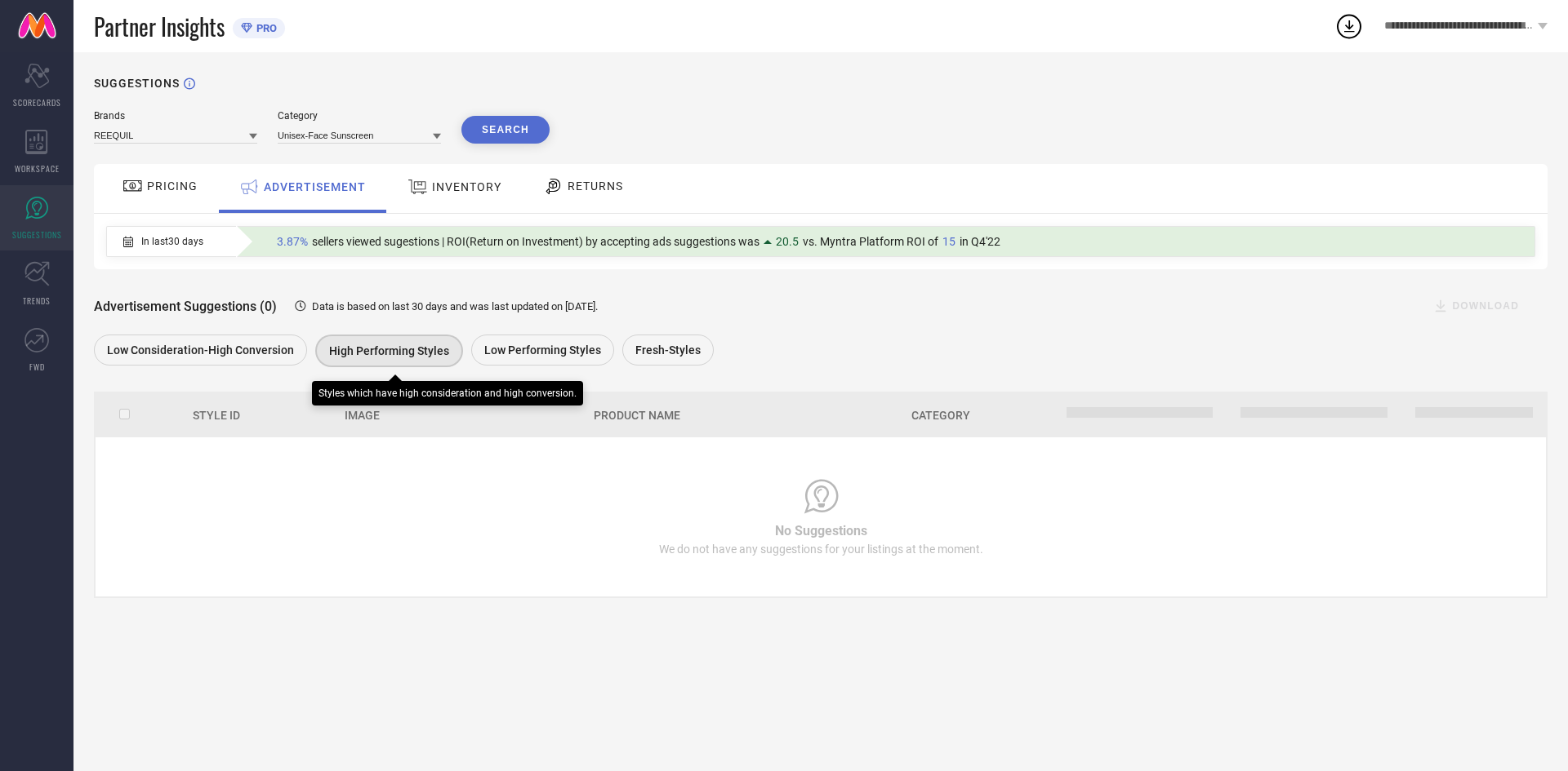
click at [374, 340] on div "High Performing Styles" at bounding box center [389, 351] width 148 height 33
click at [389, 355] on span "High Performing Styles" at bounding box center [389, 351] width 120 height 13
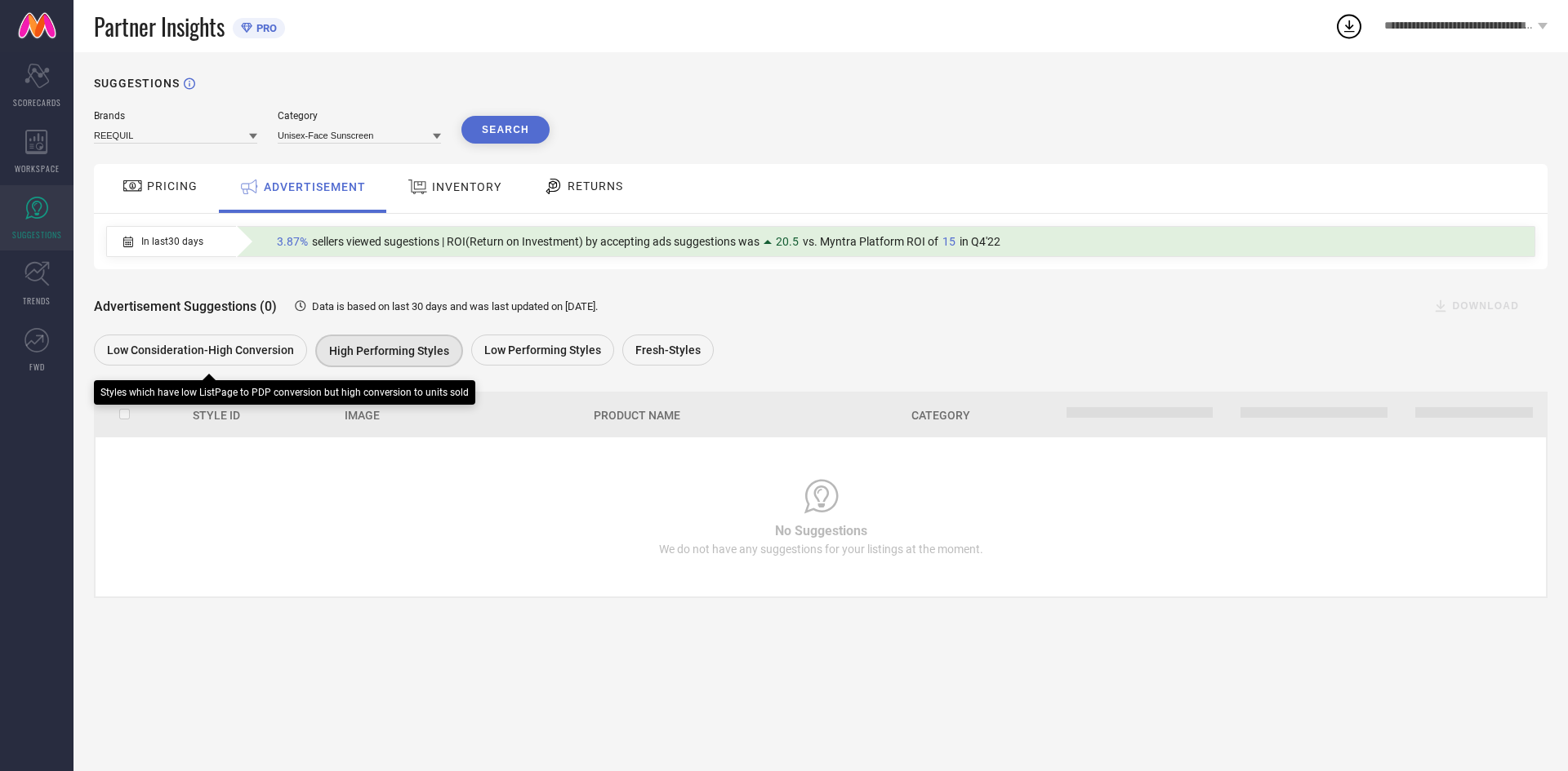
click at [174, 356] on span "Low Consideration-High Conversion" at bounding box center [201, 350] width 187 height 13
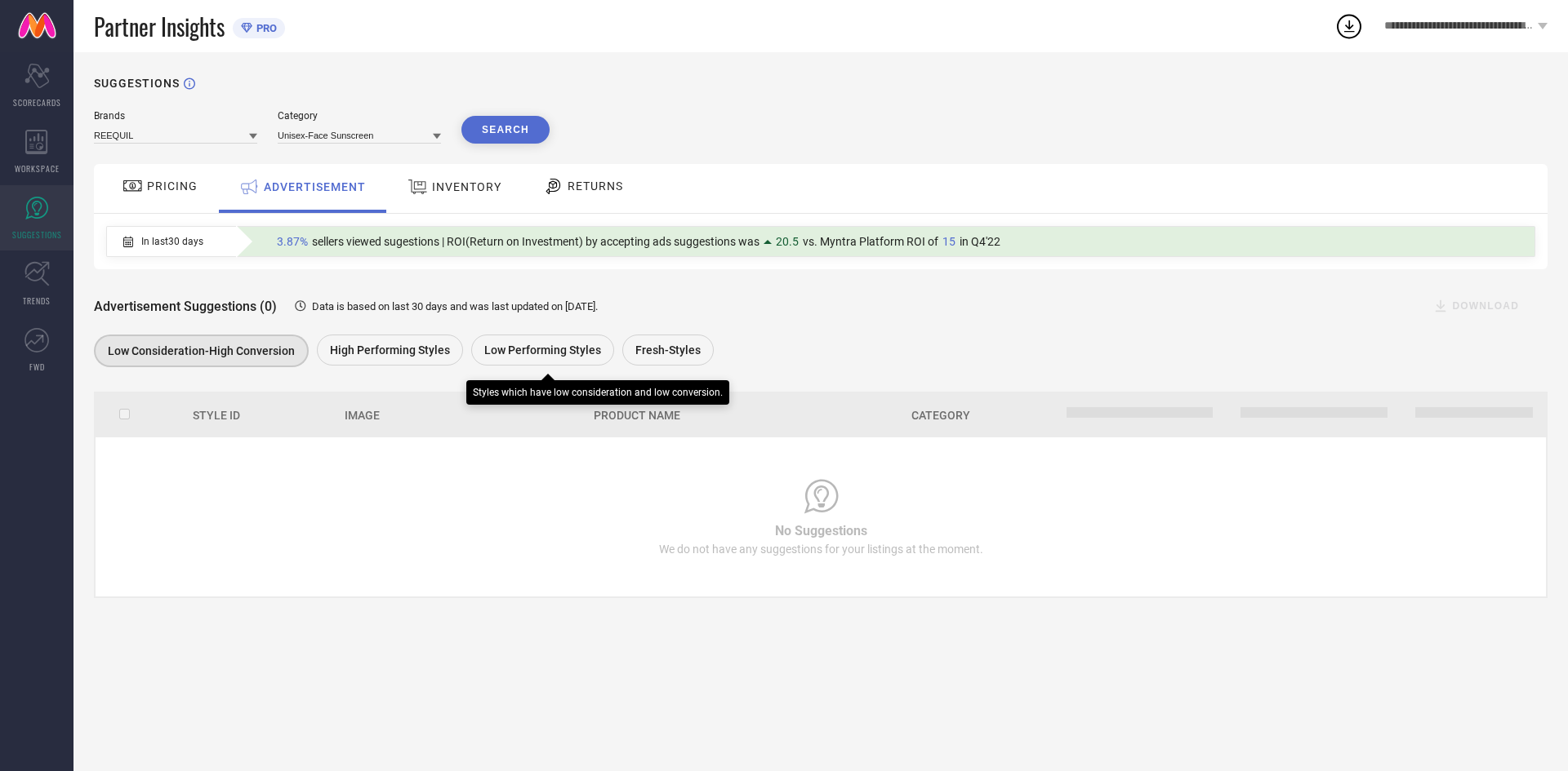
click at [593, 347] on span "Low Performing Styles" at bounding box center [542, 350] width 117 height 13
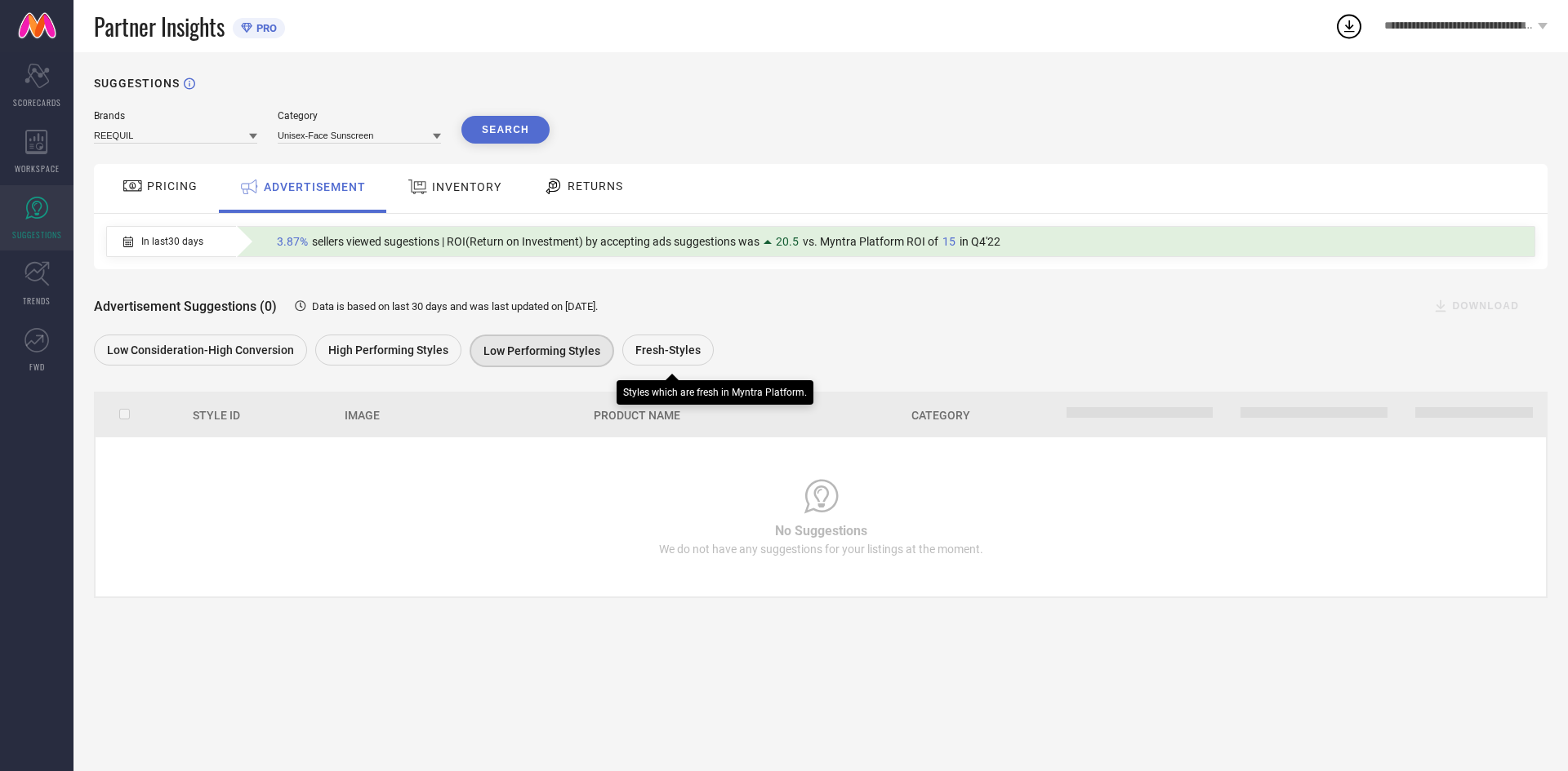
click at [659, 347] on span "Fresh-Styles" at bounding box center [668, 350] width 65 height 13
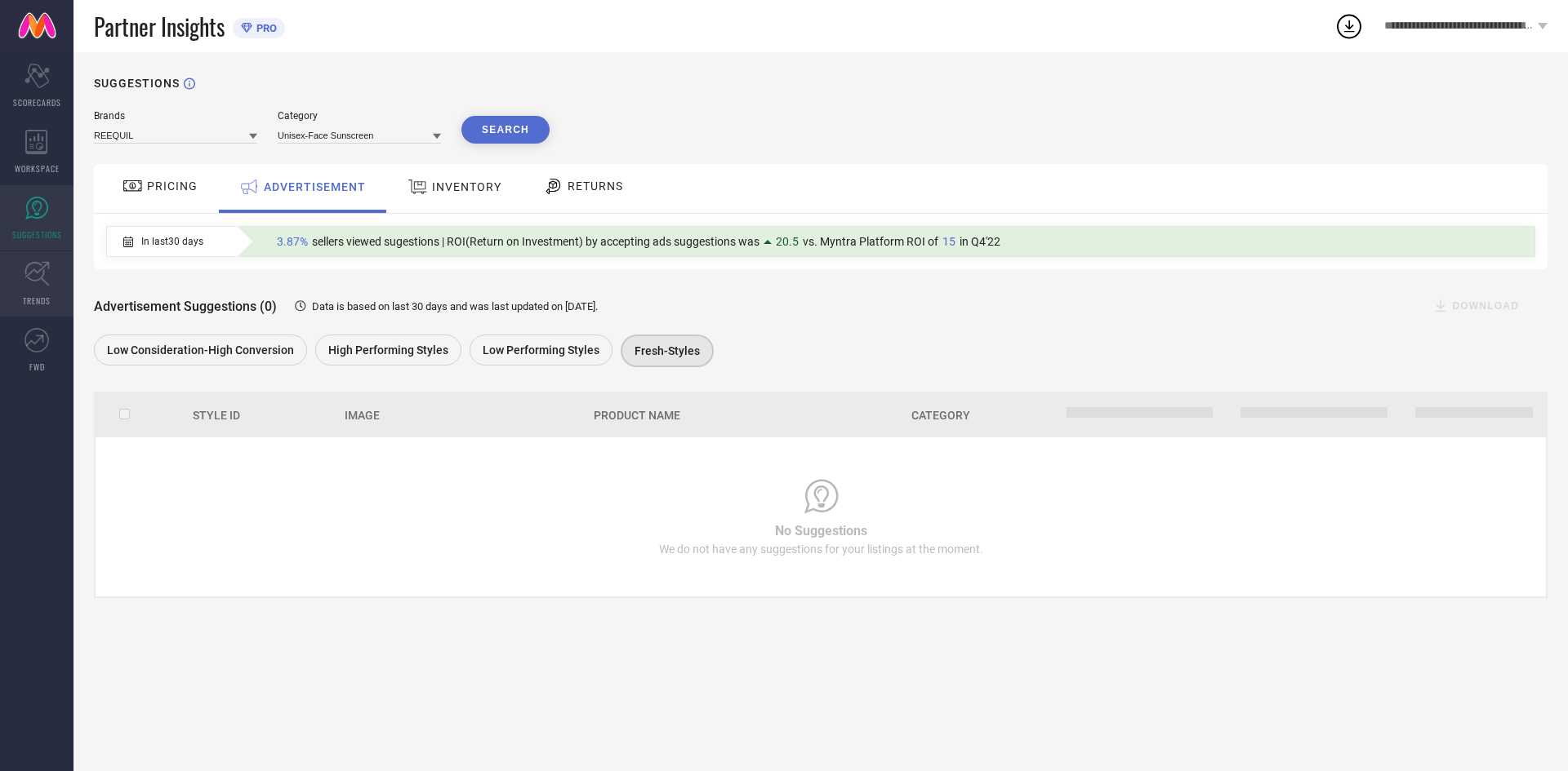
click at [36, 277] on icon at bounding box center [37, 274] width 25 height 25
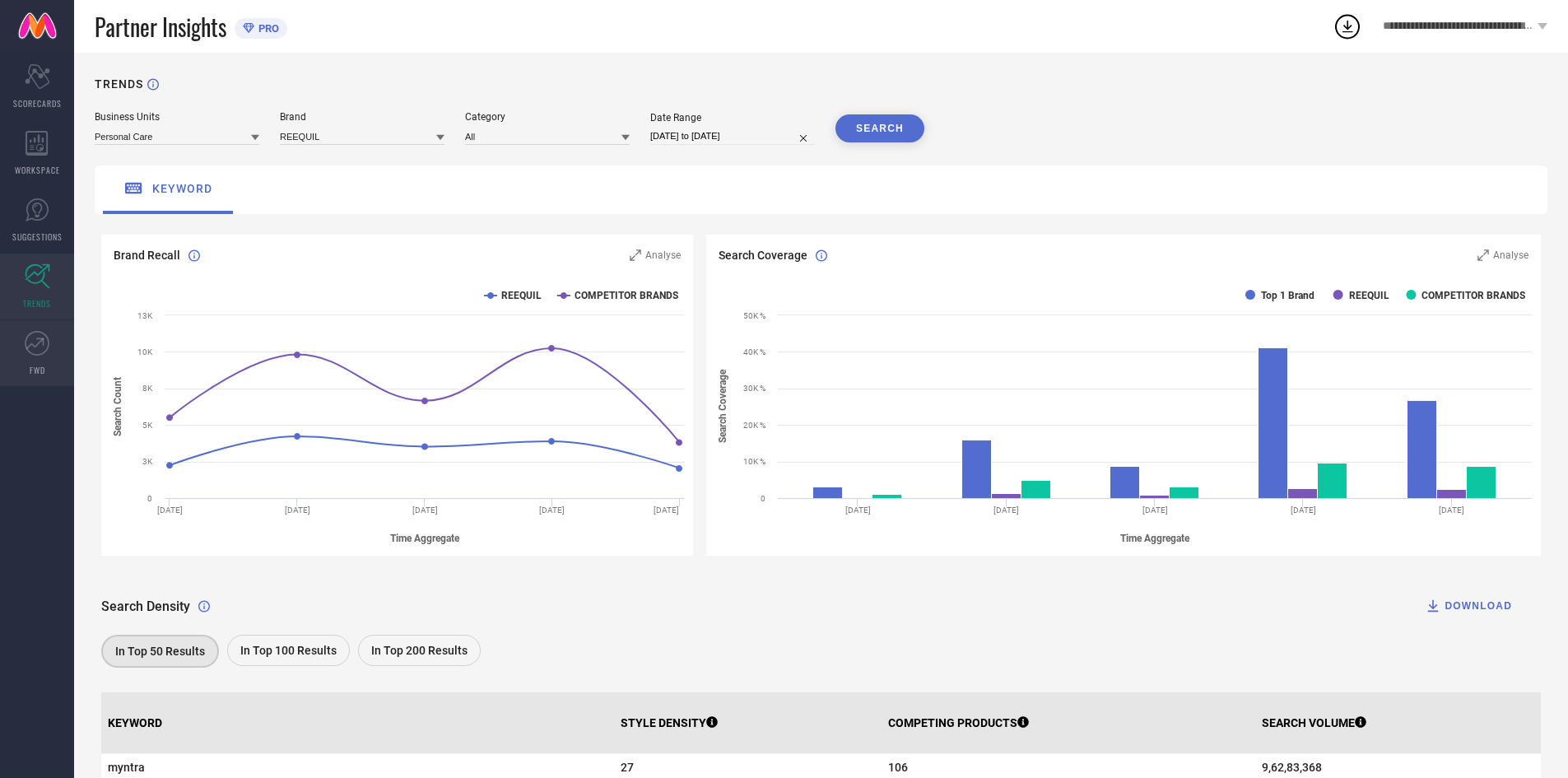
click at [41, 351] on icon at bounding box center [36, 343] width 24 height 24
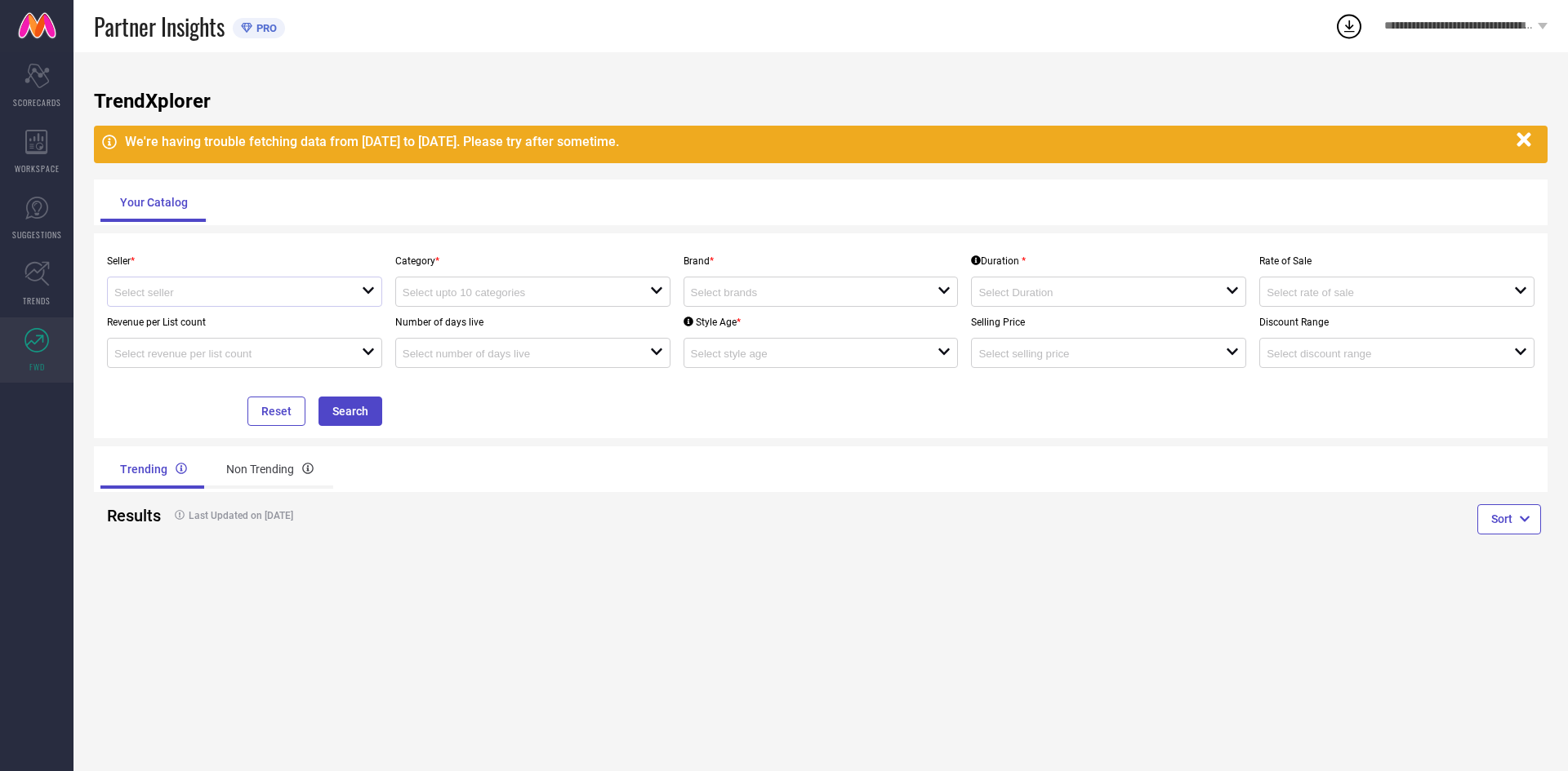
click at [184, 302] on div "open" at bounding box center [244, 292] width 275 height 30
click at [175, 318] on li "Reequil India Private Limited ( 9696 )" at bounding box center [244, 322] width 273 height 29
type input "Reequil India Private Limited ( 9696 )"
click at [363, 409] on button "Search" at bounding box center [350, 411] width 64 height 29
click at [491, 295] on input at bounding box center [514, 292] width 223 height 13
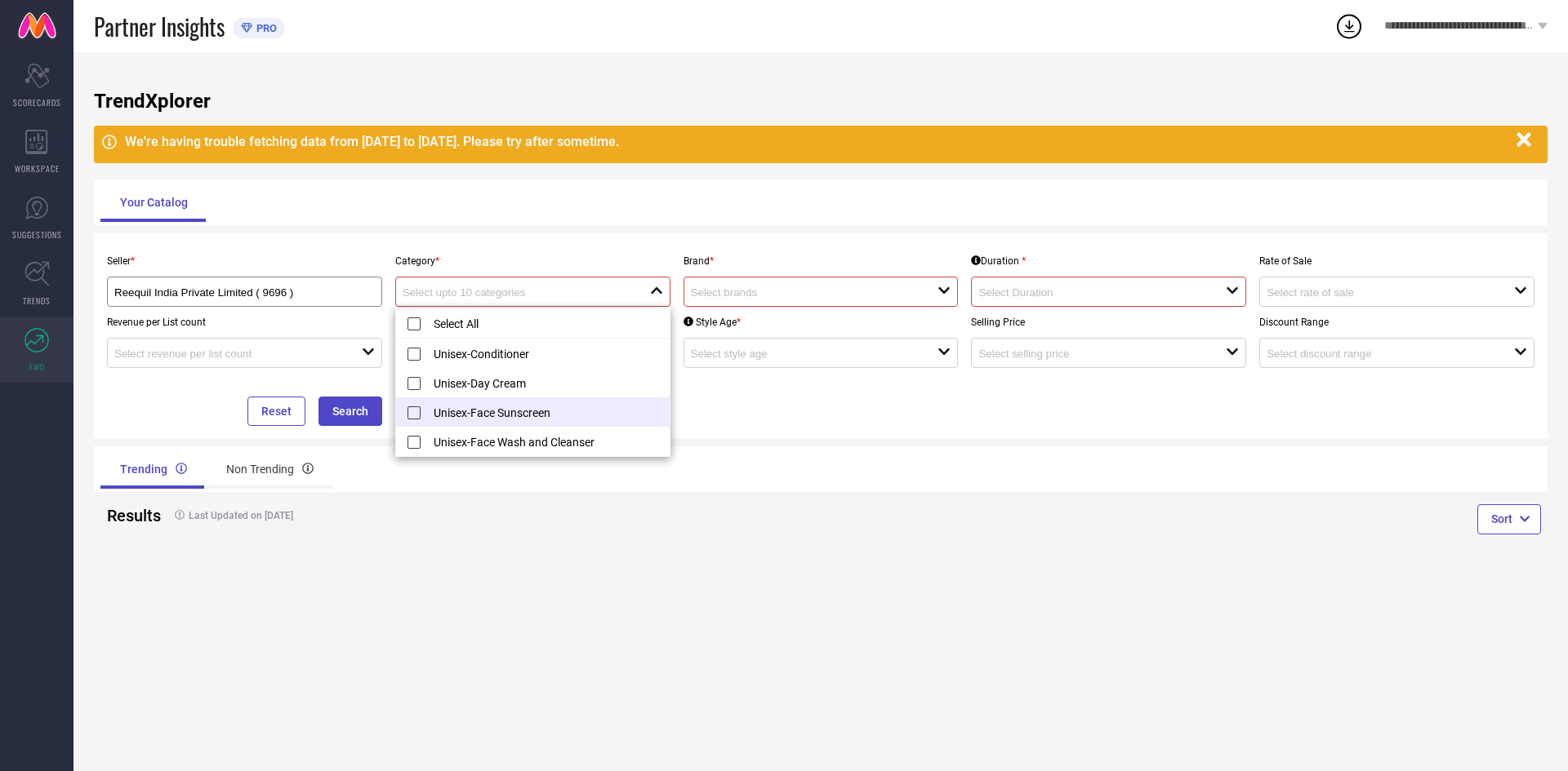
click at [425, 407] on li "Unisex-Face Sunscreen" at bounding box center [532, 412] width 273 height 29
click at [458, 418] on li "Unisex-Day Cream" at bounding box center [532, 412] width 273 height 29
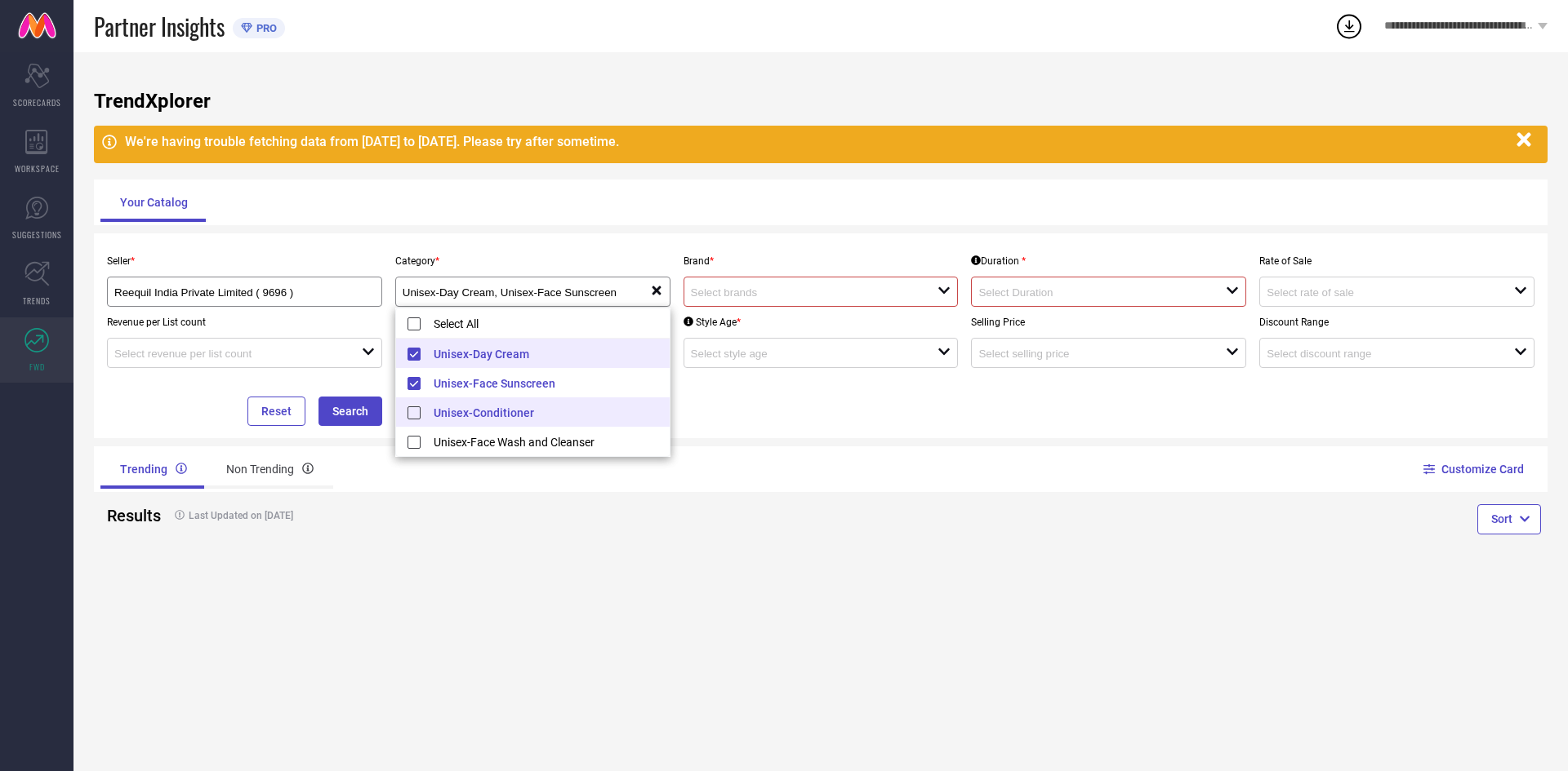
click at [466, 355] on li "Unisex-Day Cream" at bounding box center [532, 353] width 273 height 29
type input "Unisex-Face Sunscreen"
click at [756, 287] on input at bounding box center [802, 292] width 223 height 13
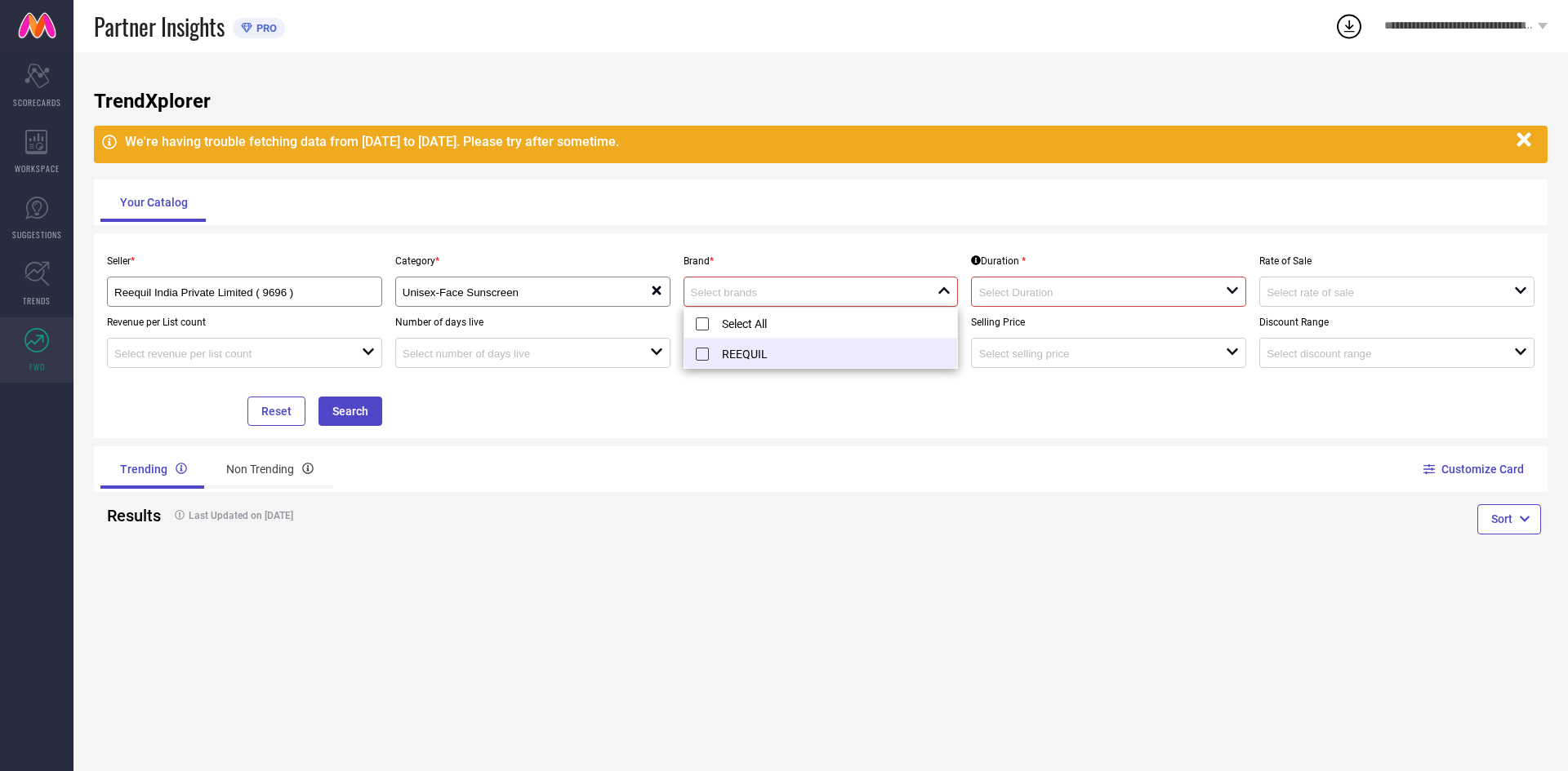
click at [729, 355] on li "REEQUIL" at bounding box center [821, 353] width 273 height 29
type input "REEQUIL"
click at [990, 295] on input at bounding box center [1089, 292] width 223 height 13
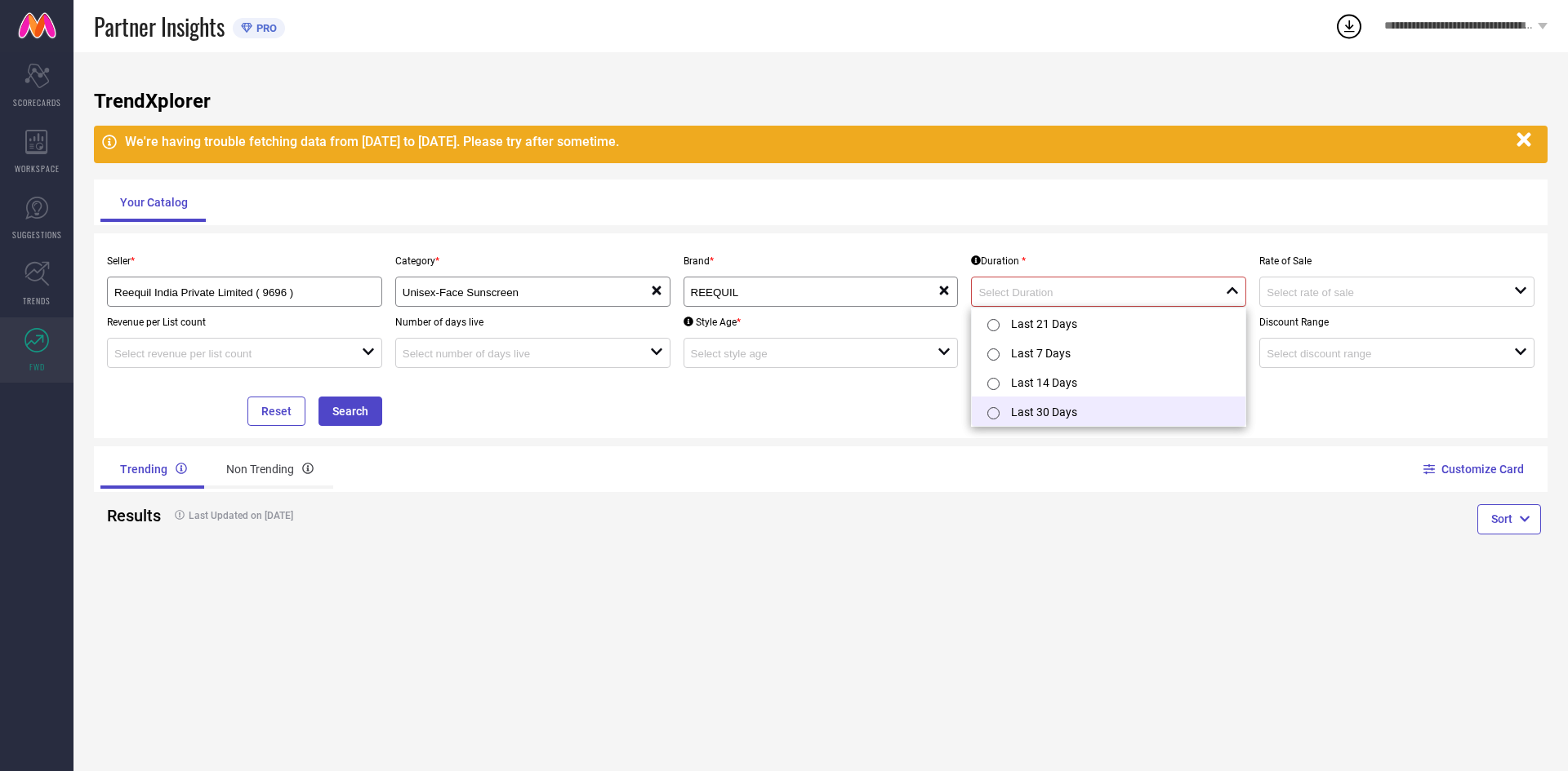
click at [1006, 418] on div at bounding box center [995, 412] width 29 height 33
type input "Last 30 Days"
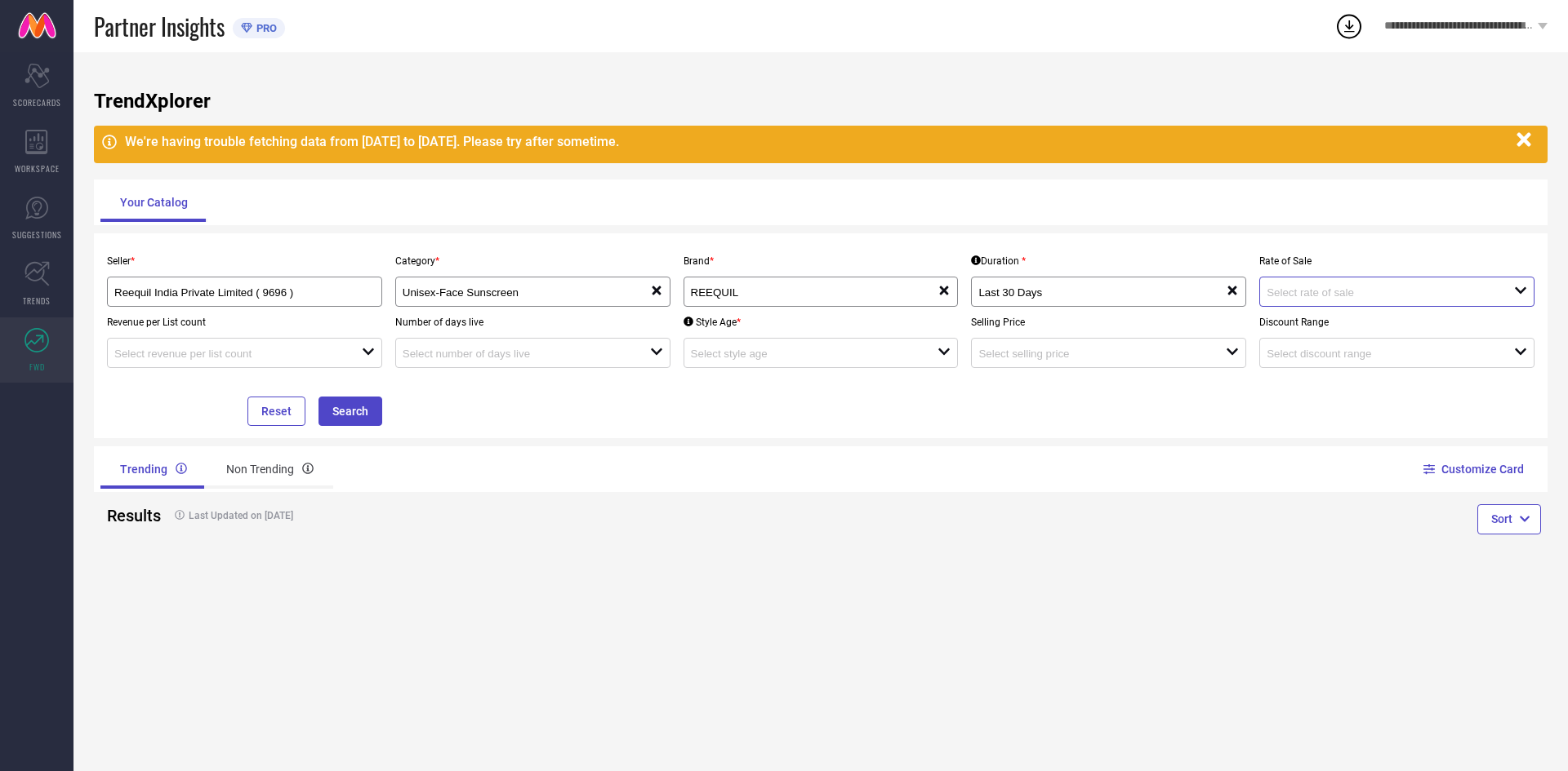
click at [1316, 297] on input at bounding box center [1377, 292] width 223 height 13
click at [1159, 457] on div "Customize Card" at bounding box center [1184, 469] width 727 height 46
click at [354, 408] on button "Search" at bounding box center [350, 411] width 64 height 29
click at [254, 462] on div "Non Trending" at bounding box center [269, 469] width 126 height 39
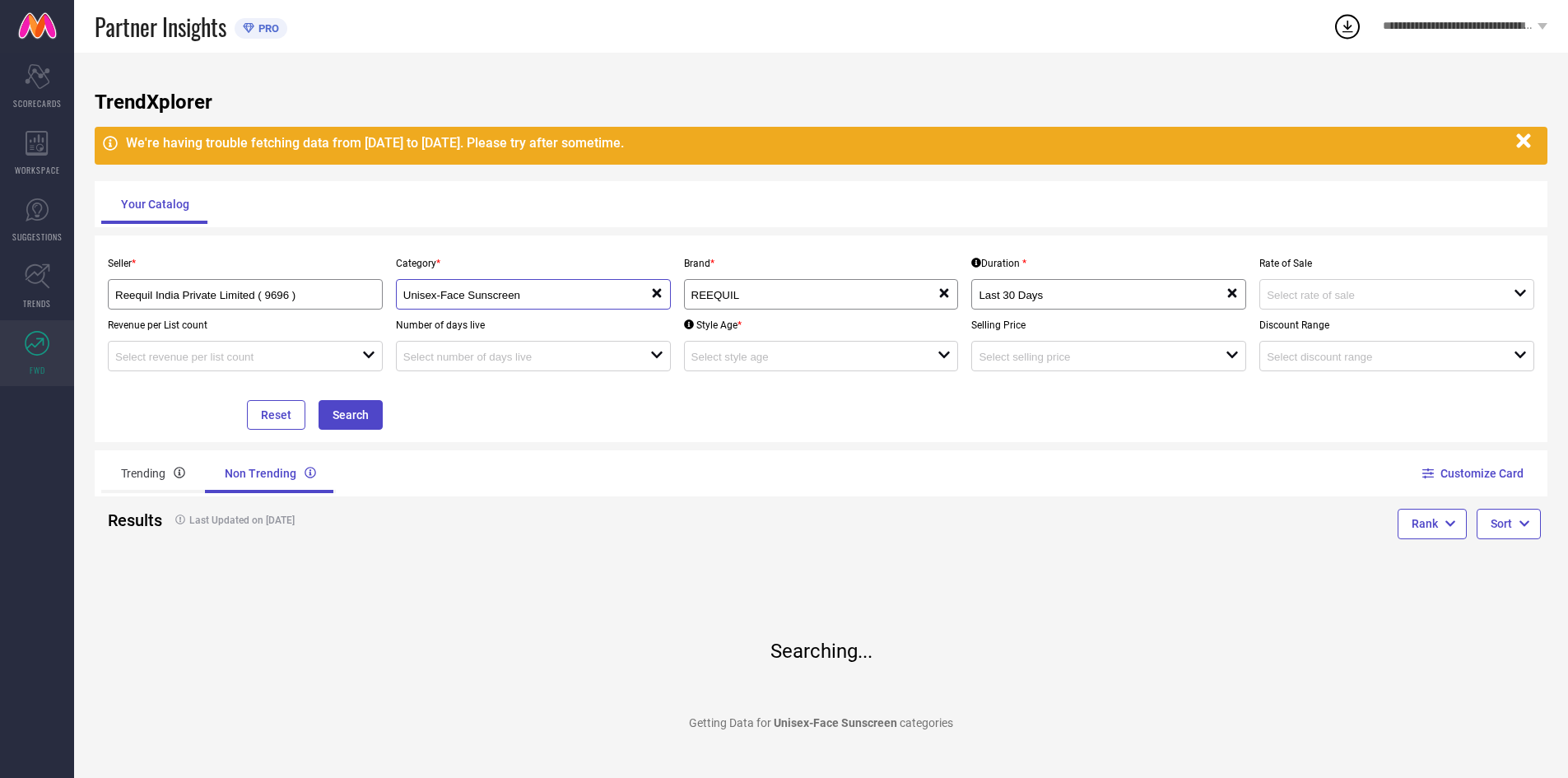
click at [485, 290] on input "Unisex-Face Sunscreen" at bounding box center [515, 295] width 222 height 13
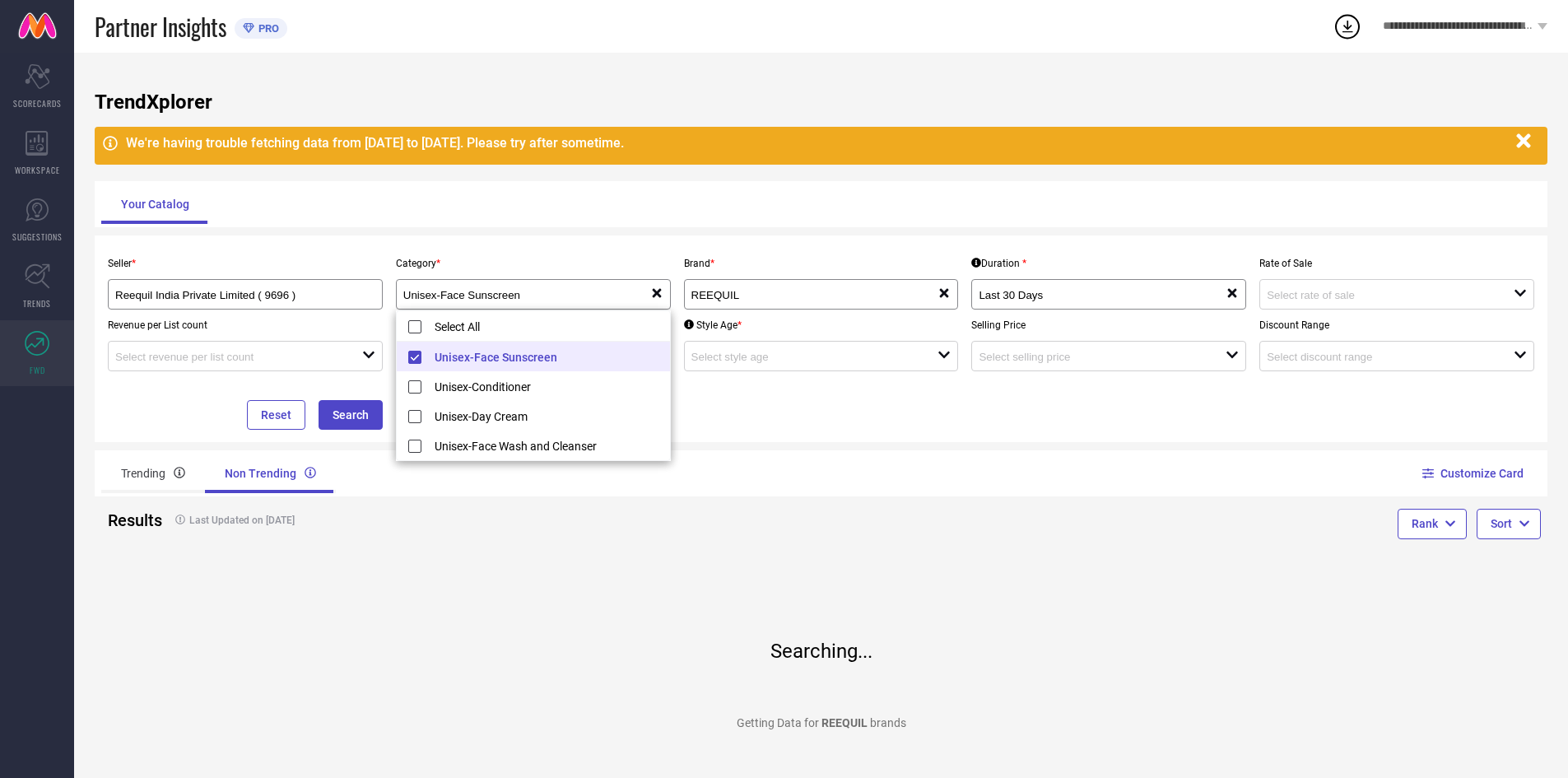
click at [415, 358] on li "Unisex-Face Sunscreen" at bounding box center [533, 356] width 273 height 30
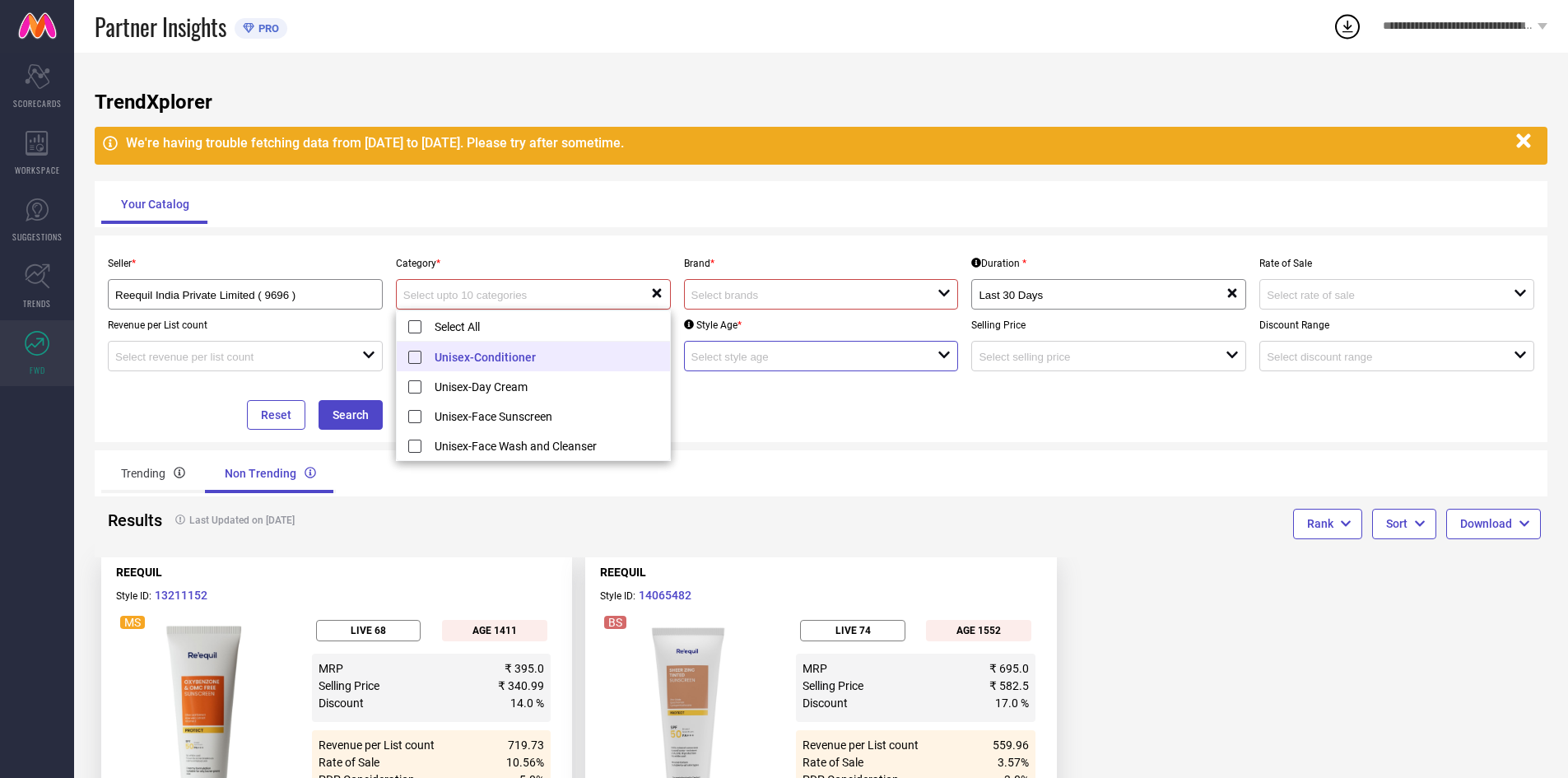
click at [798, 361] on input at bounding box center [803, 357] width 222 height 13
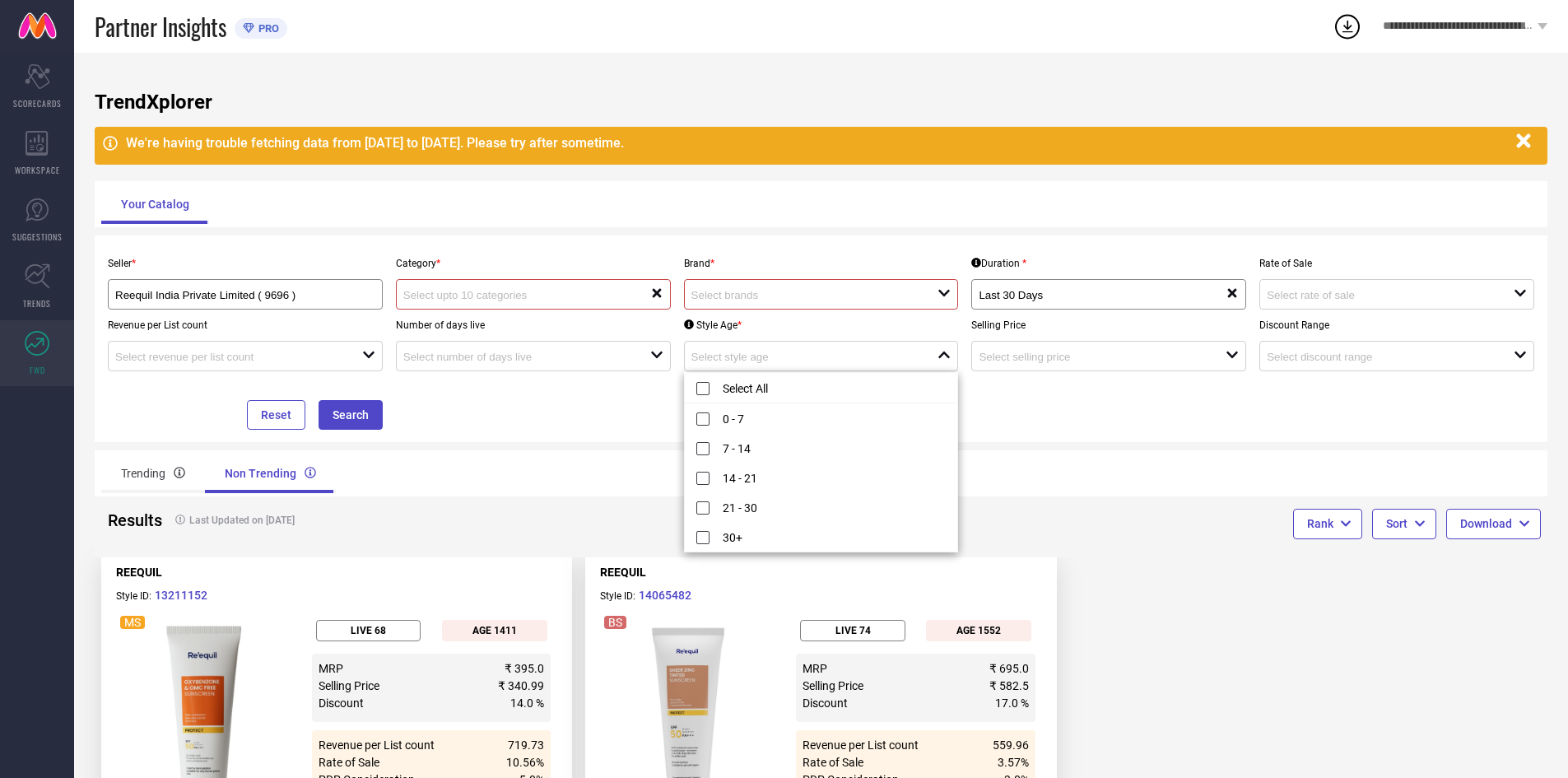
click at [1046, 399] on div "Seller * Reequil India Private Limited ( 9696 ) Category * reset Brand * open D…" at bounding box center [821, 339] width 1440 height 182
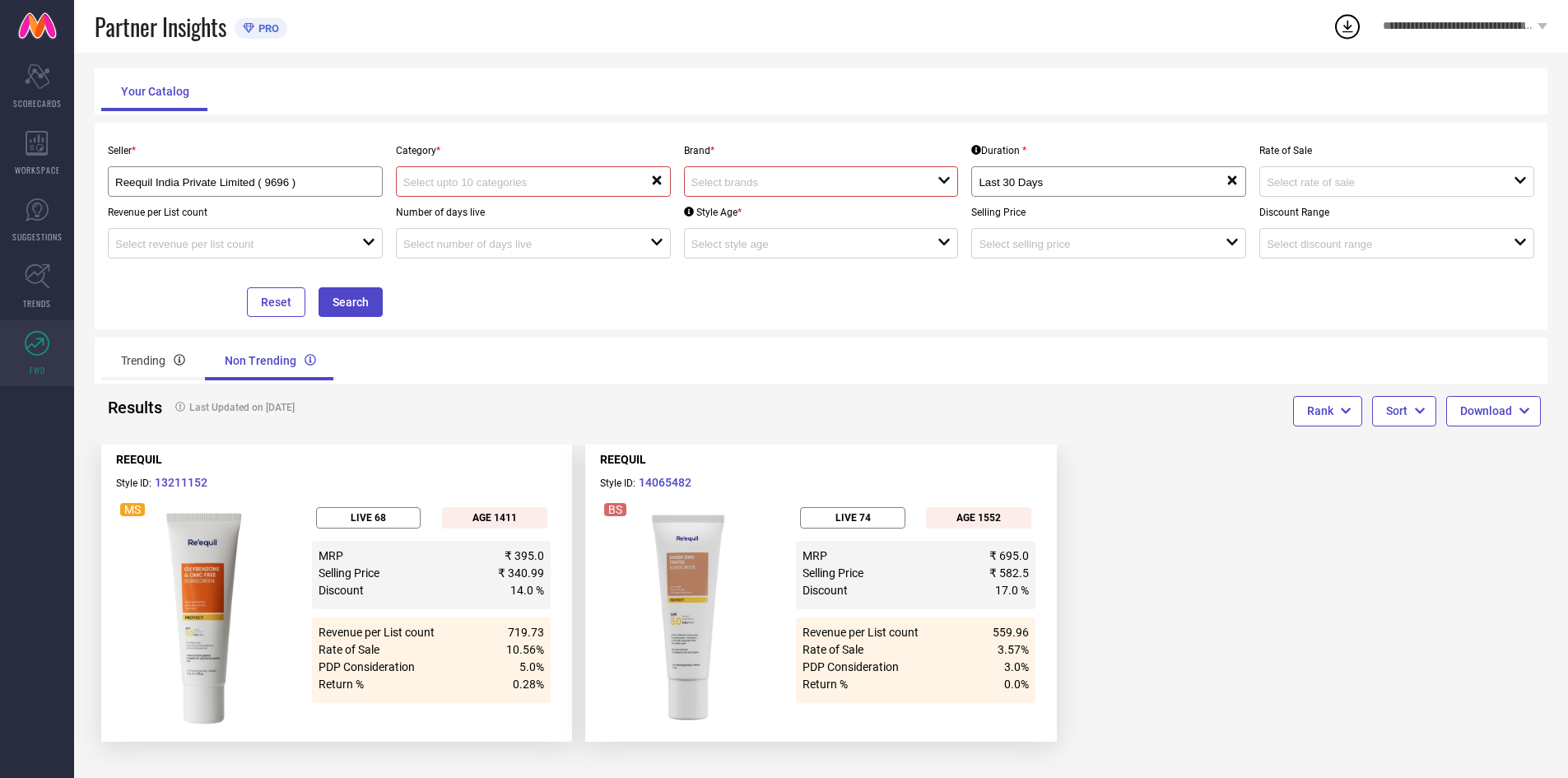
scroll to position [116, 0]
click at [154, 356] on div "Trending" at bounding box center [153, 359] width 104 height 40
click at [260, 352] on div "Non Trending" at bounding box center [271, 359] width 127 height 40
click at [450, 722] on button "Details" at bounding box center [447, 724] width 54 height 17
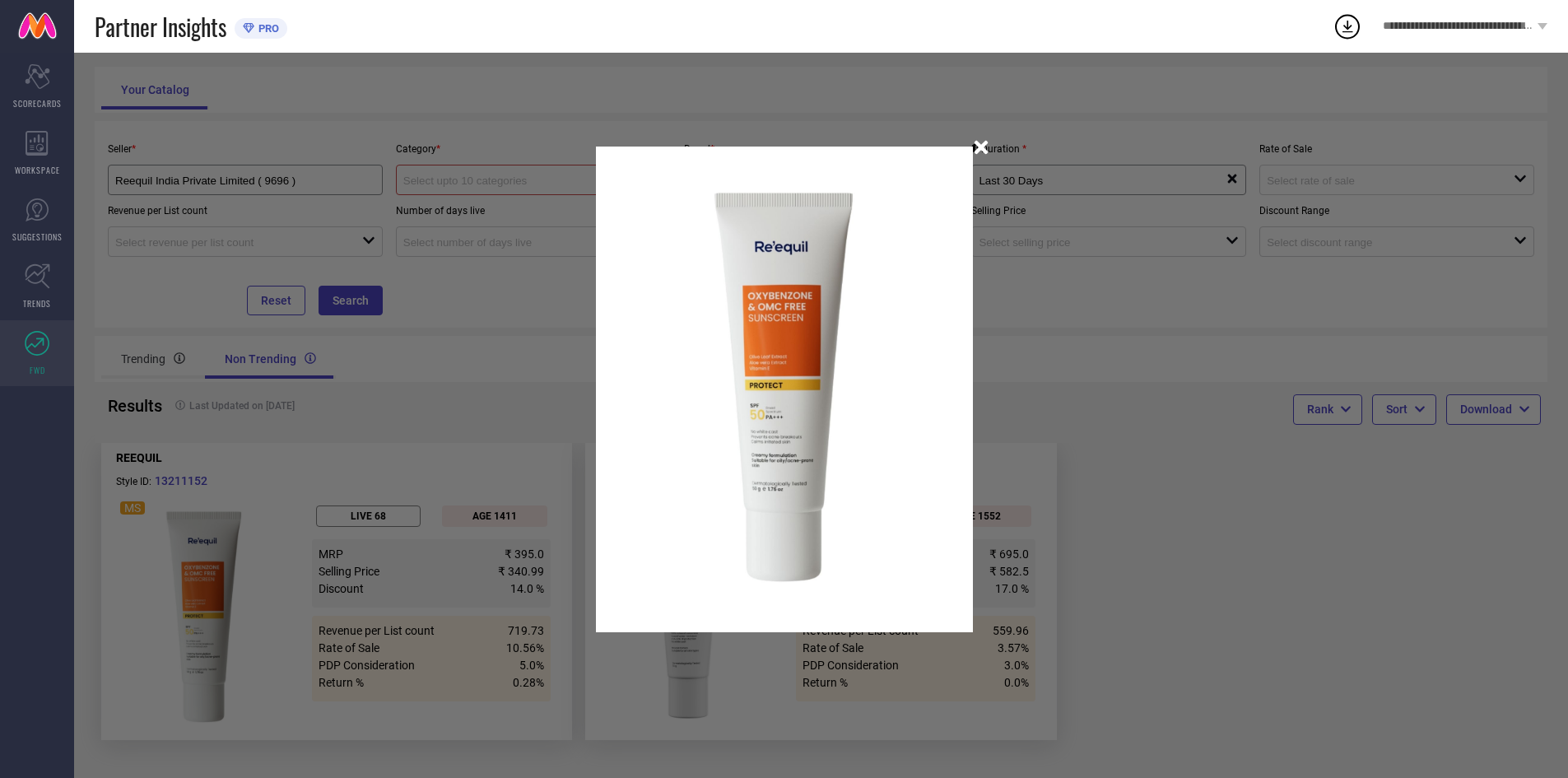
click at [984, 148] on icon "button" at bounding box center [981, 147] width 19 height 19
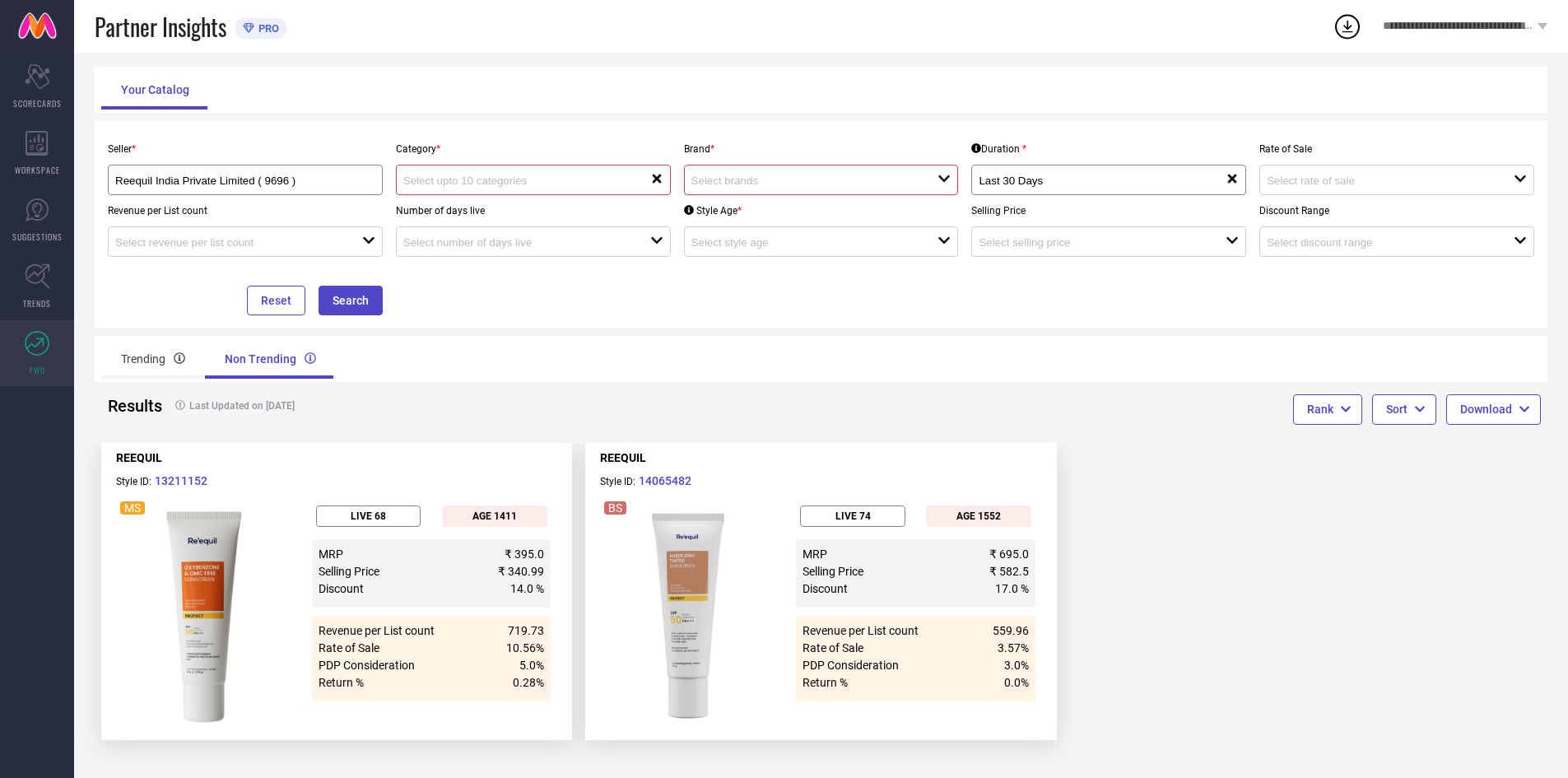
click at [456, 178] on input at bounding box center [515, 180] width 222 height 13
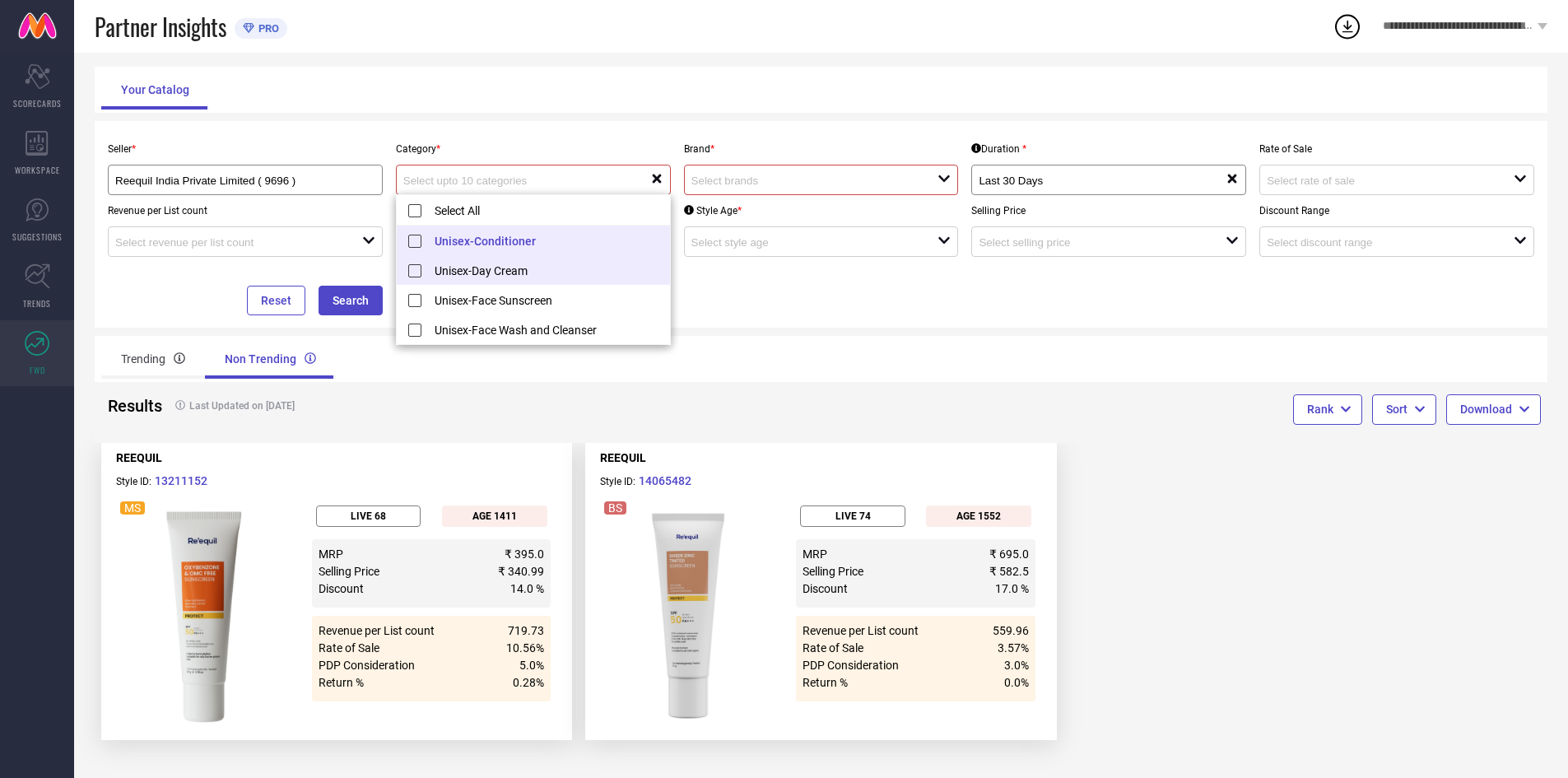
click at [486, 271] on li "Unisex-Day Cream" at bounding box center [533, 270] width 273 height 30
type input "Unisex-Day Cream"
click at [951, 314] on div "Seller * Reequil India Private Limited ( 9696 ) Category * Unisex-Day Cream res…" at bounding box center [821, 224] width 1440 height 182
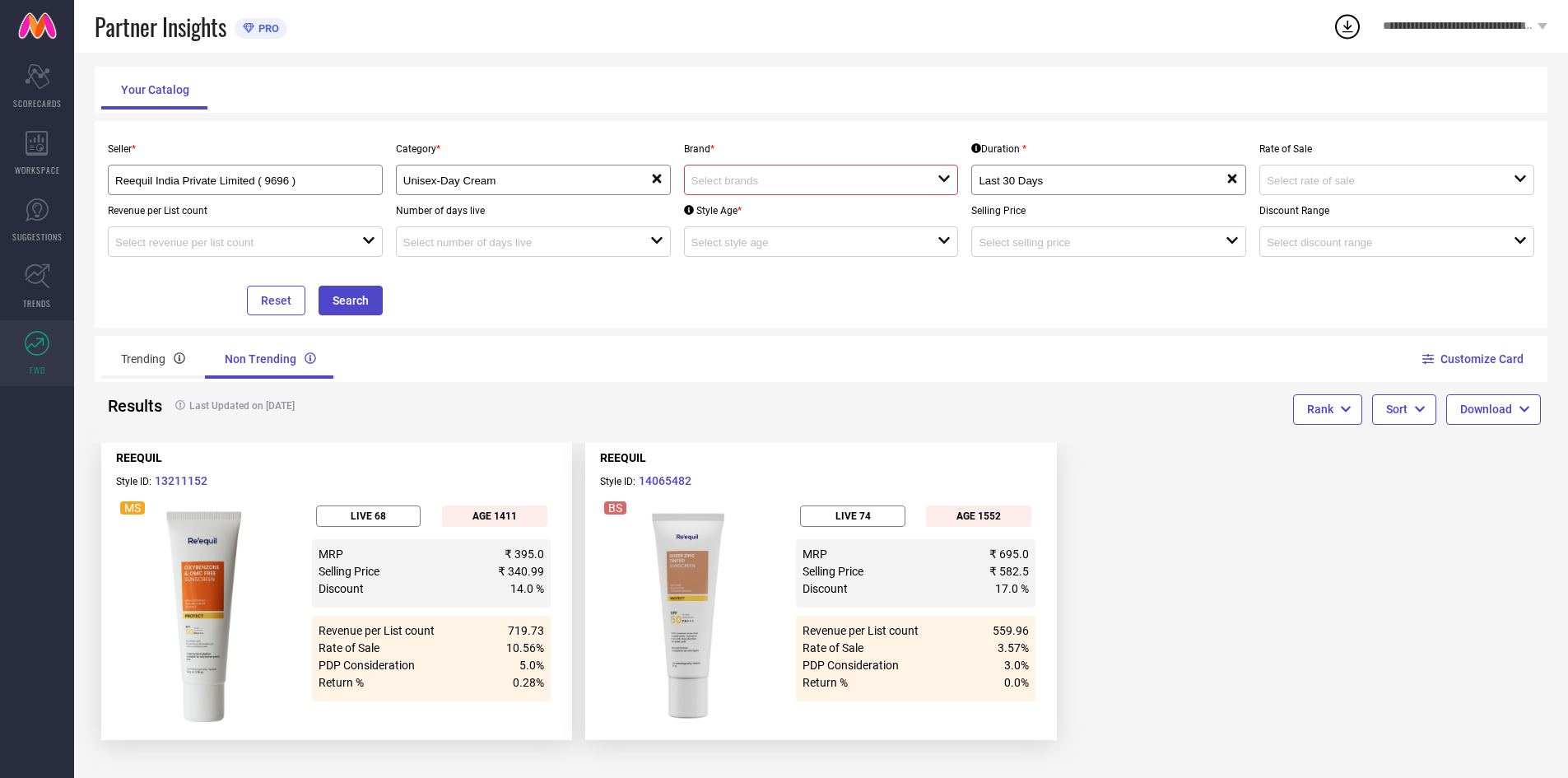
click at [809, 173] on div at bounding box center [815, 180] width 247 height 16
click at [709, 240] on li "REEQUIL" at bounding box center [821, 240] width 273 height 30
type input "REEQUIL"
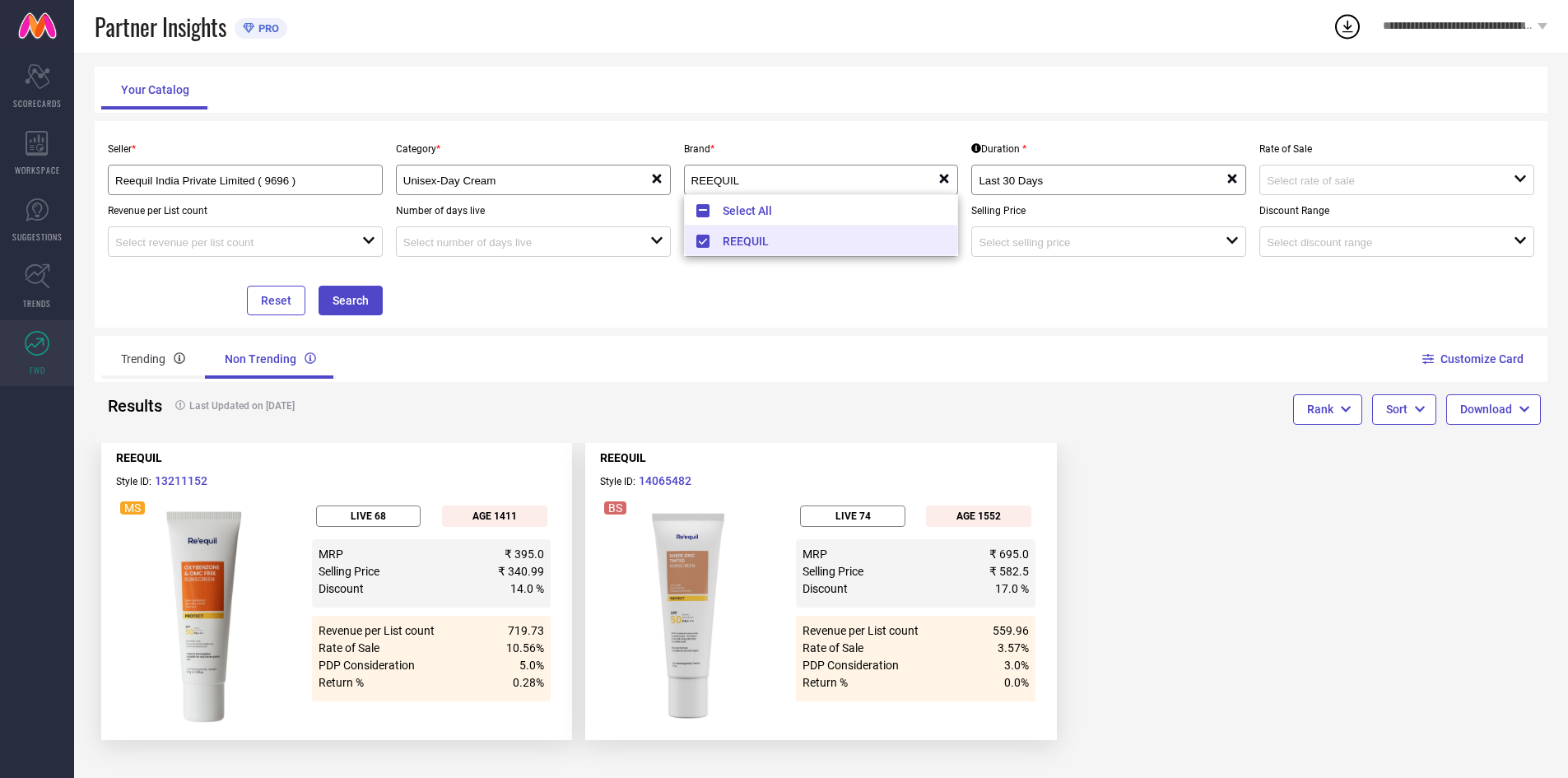
click at [826, 322] on div "Seller * Reequil India Private Limited ( 9696 ) Category * Unisex-Day Cream res…" at bounding box center [821, 224] width 1453 height 207
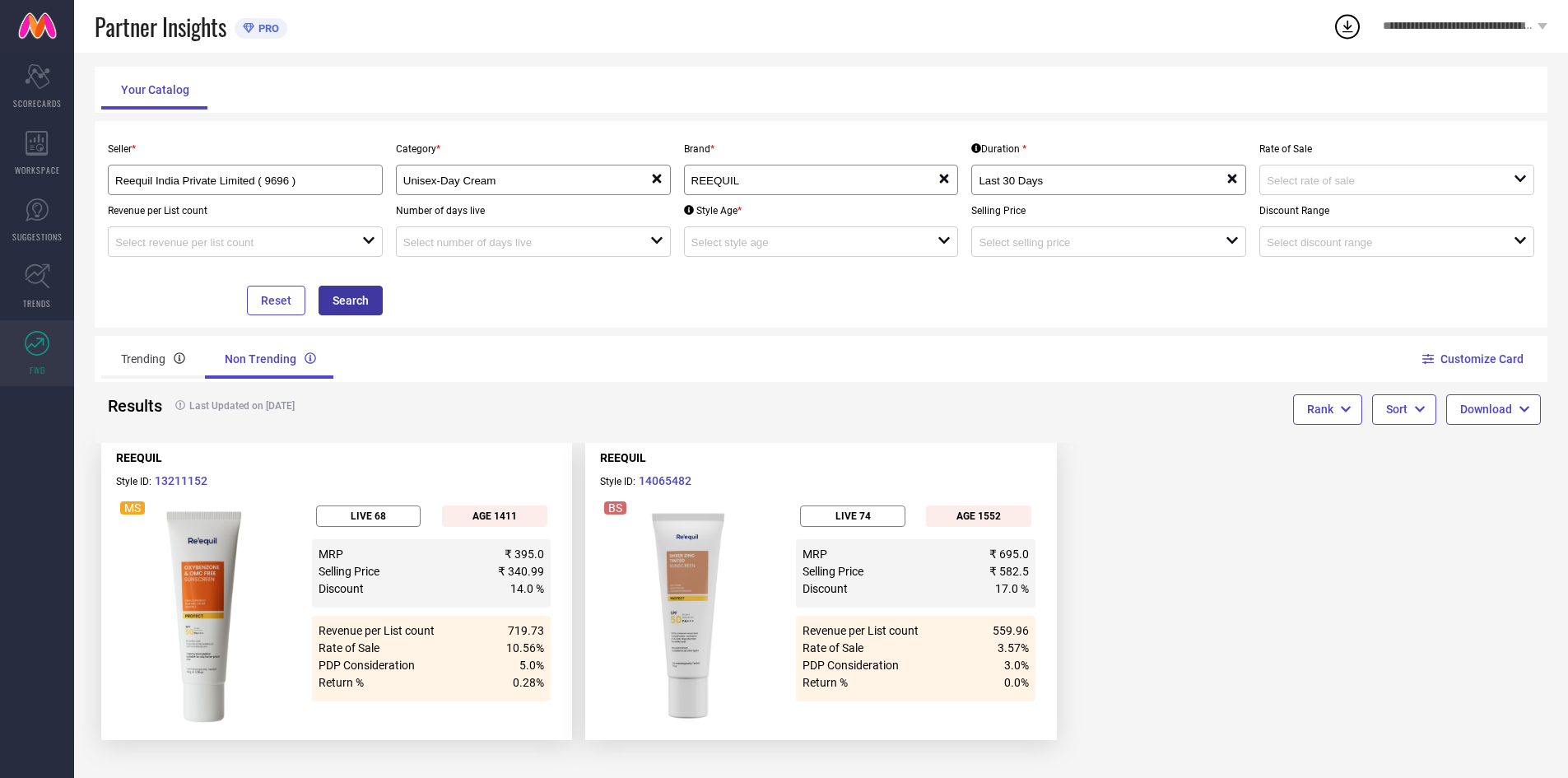
click at [364, 310] on button "Search" at bounding box center [351, 300] width 64 height 30
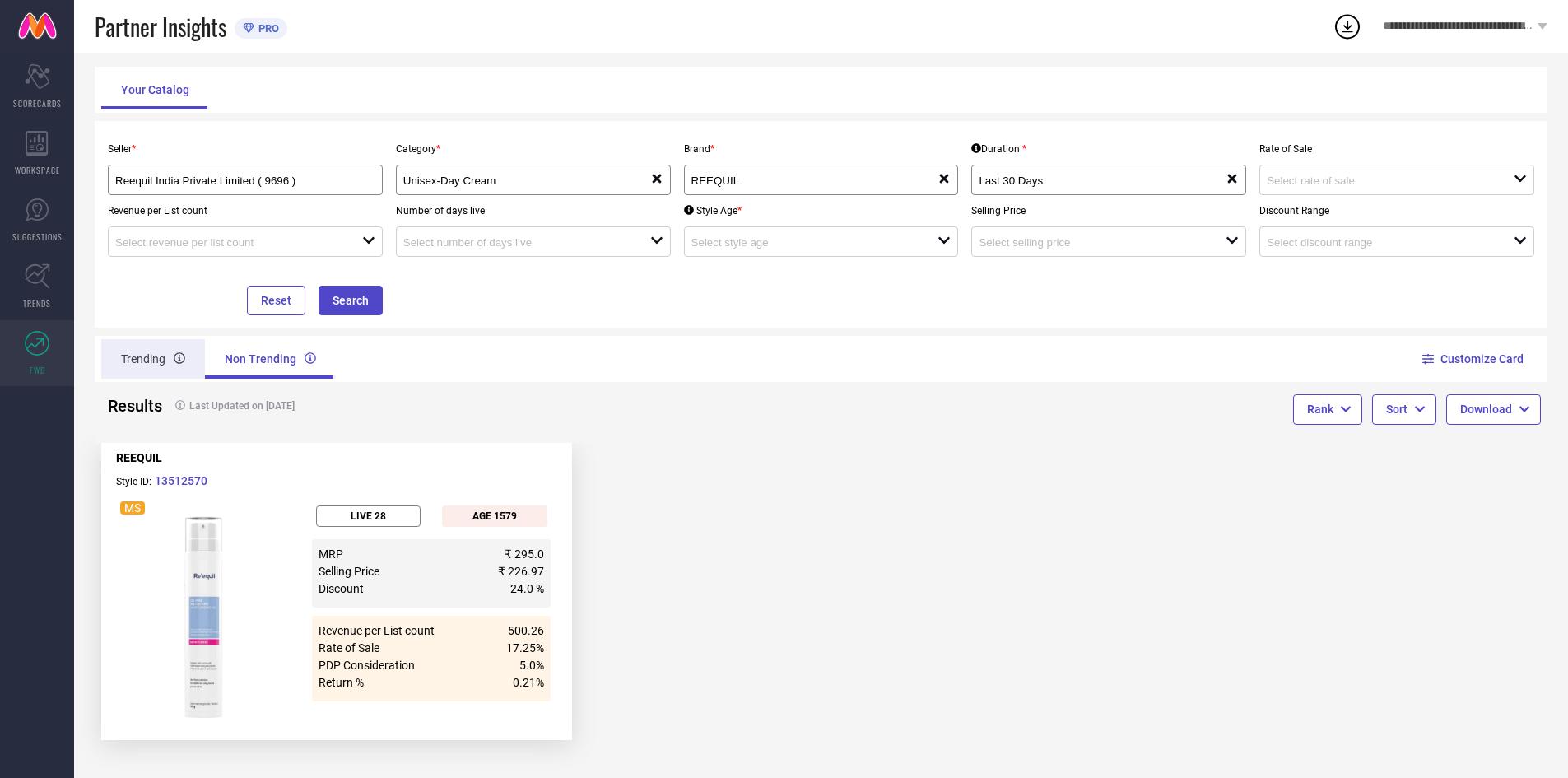
click at [150, 362] on div "Trending" at bounding box center [153, 359] width 104 height 40
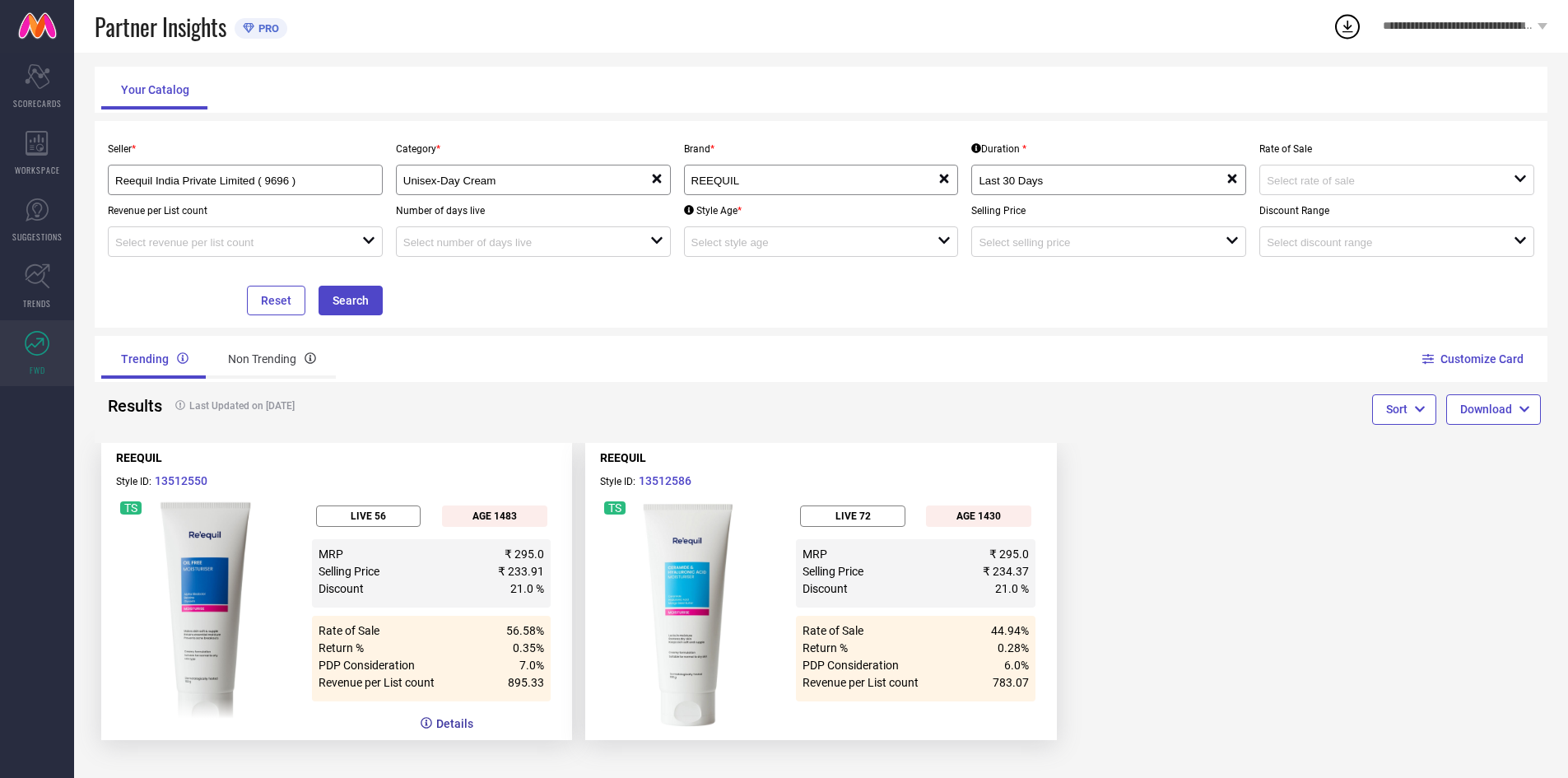
click at [457, 725] on button "Details" at bounding box center [447, 724] width 54 height 17
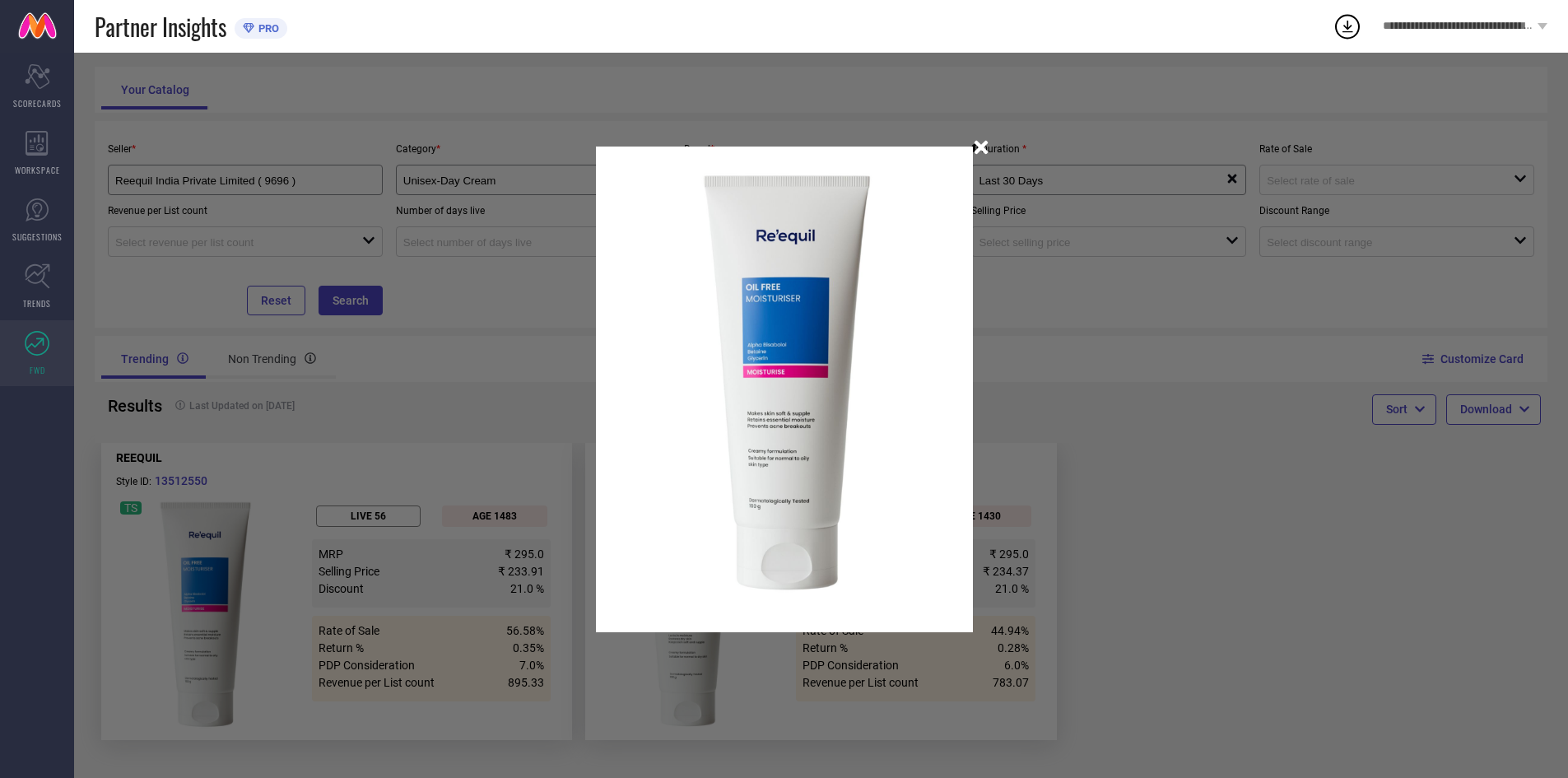
click at [984, 148] on icon "button" at bounding box center [981, 147] width 19 height 19
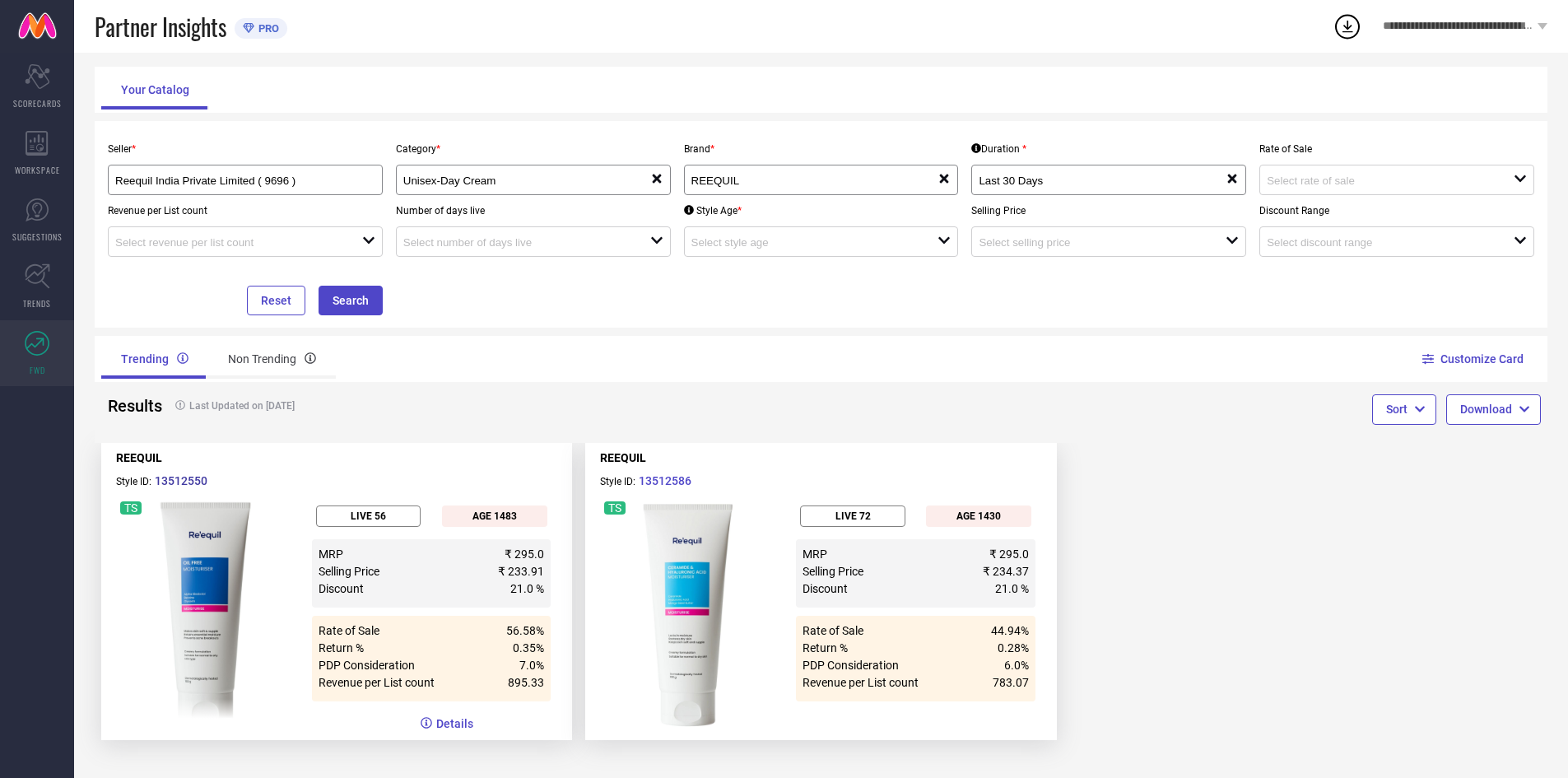
click at [178, 479] on button "13512550" at bounding box center [181, 481] width 54 height 17
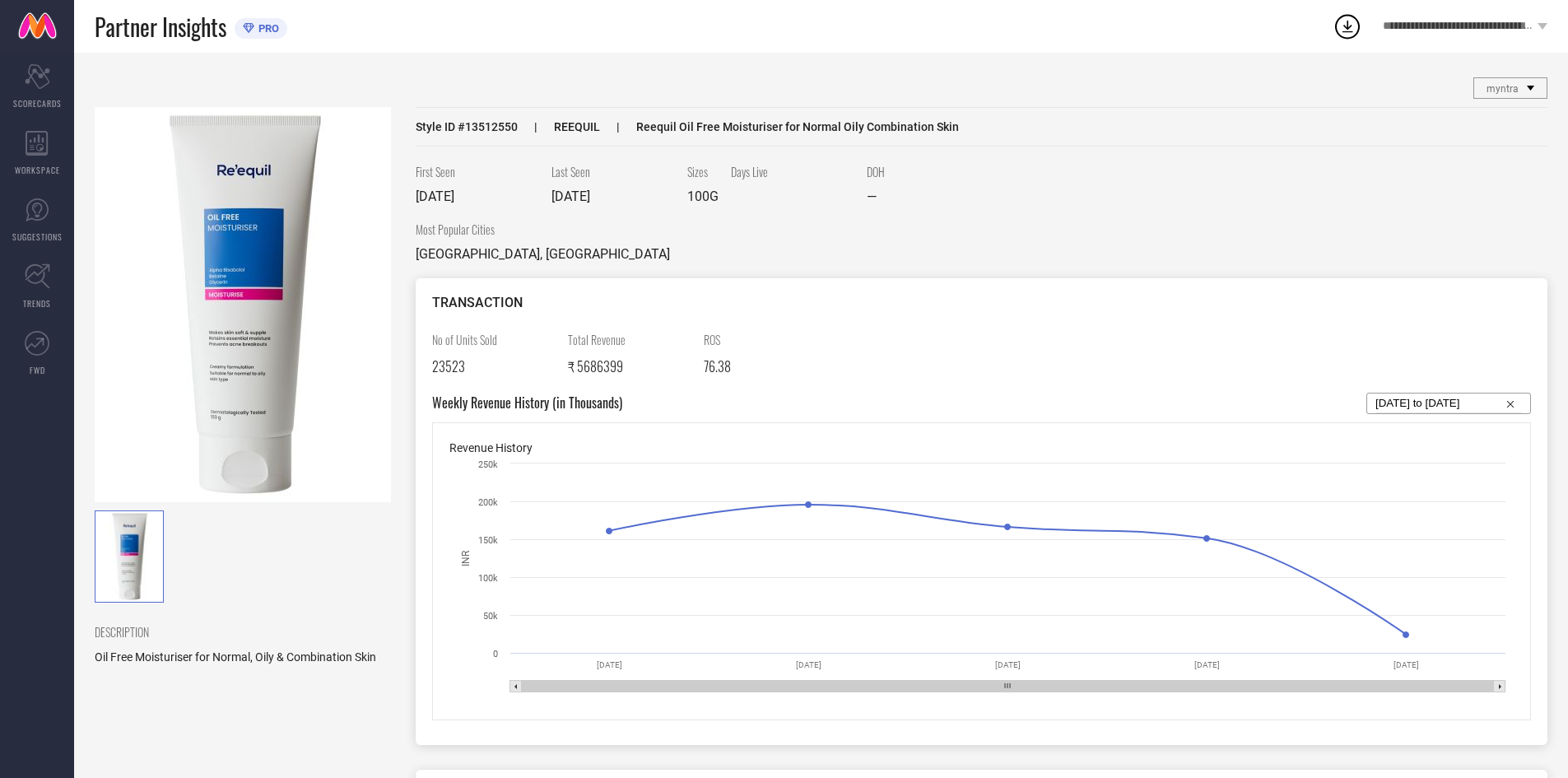
select select "7"
select select "2025"
select select "8"
select select "2025"
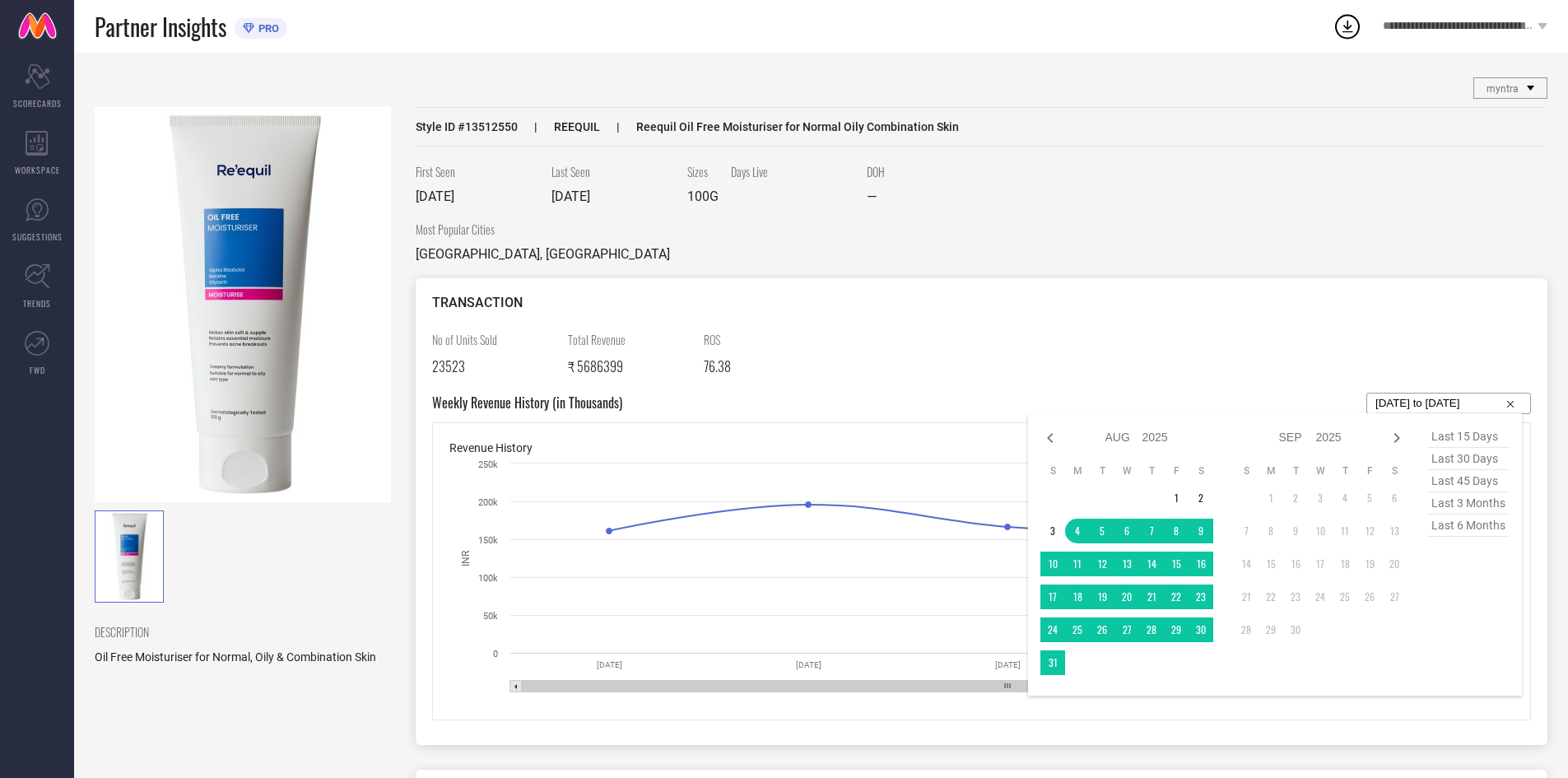
click at [1471, 406] on input "04-08-2025 to 02-09-2025" at bounding box center [1449, 403] width 147 height 19
type input "After 01-08-2025"
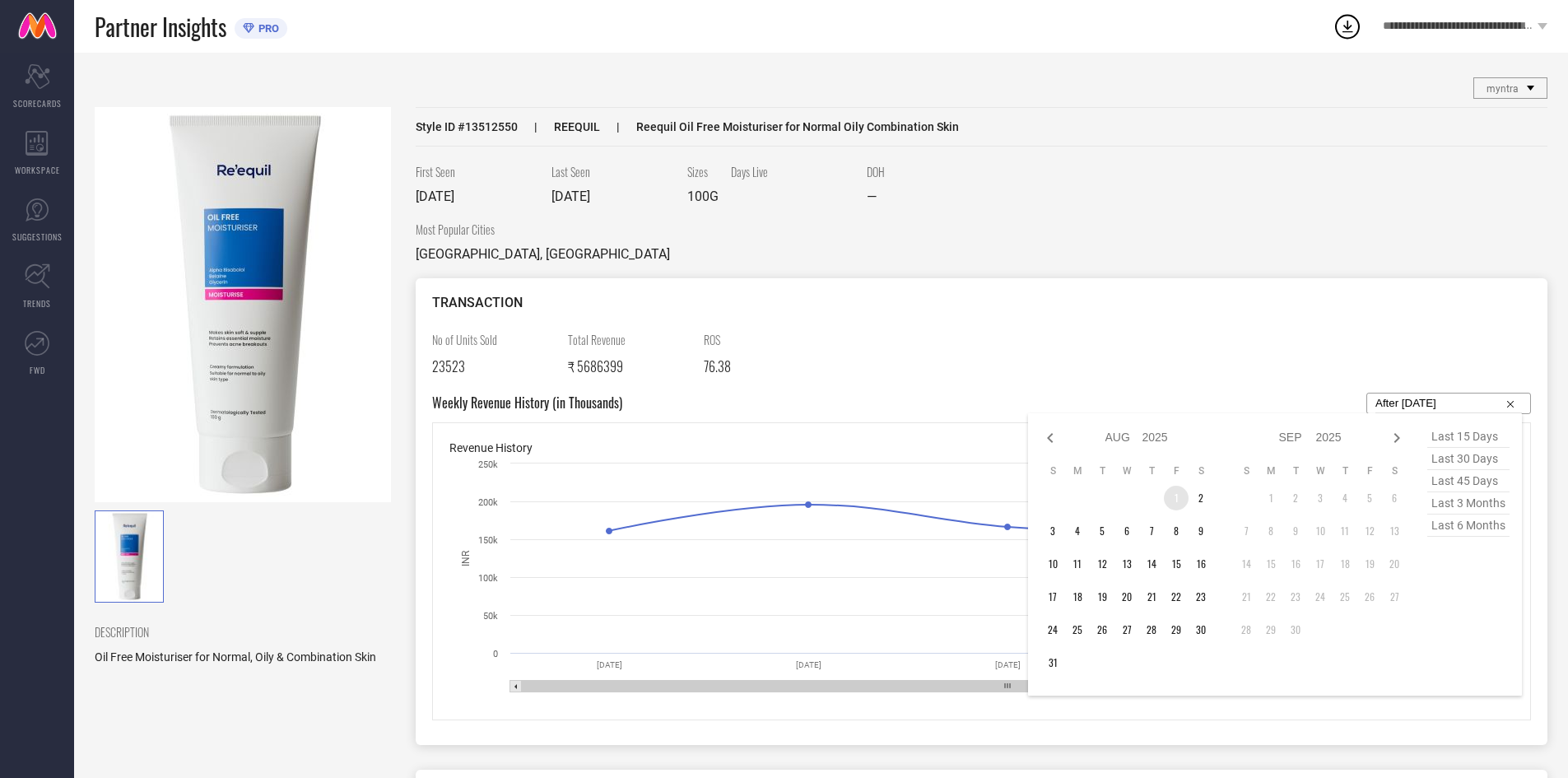
click at [1175, 500] on td "1" at bounding box center [1175, 497] width 24 height 24
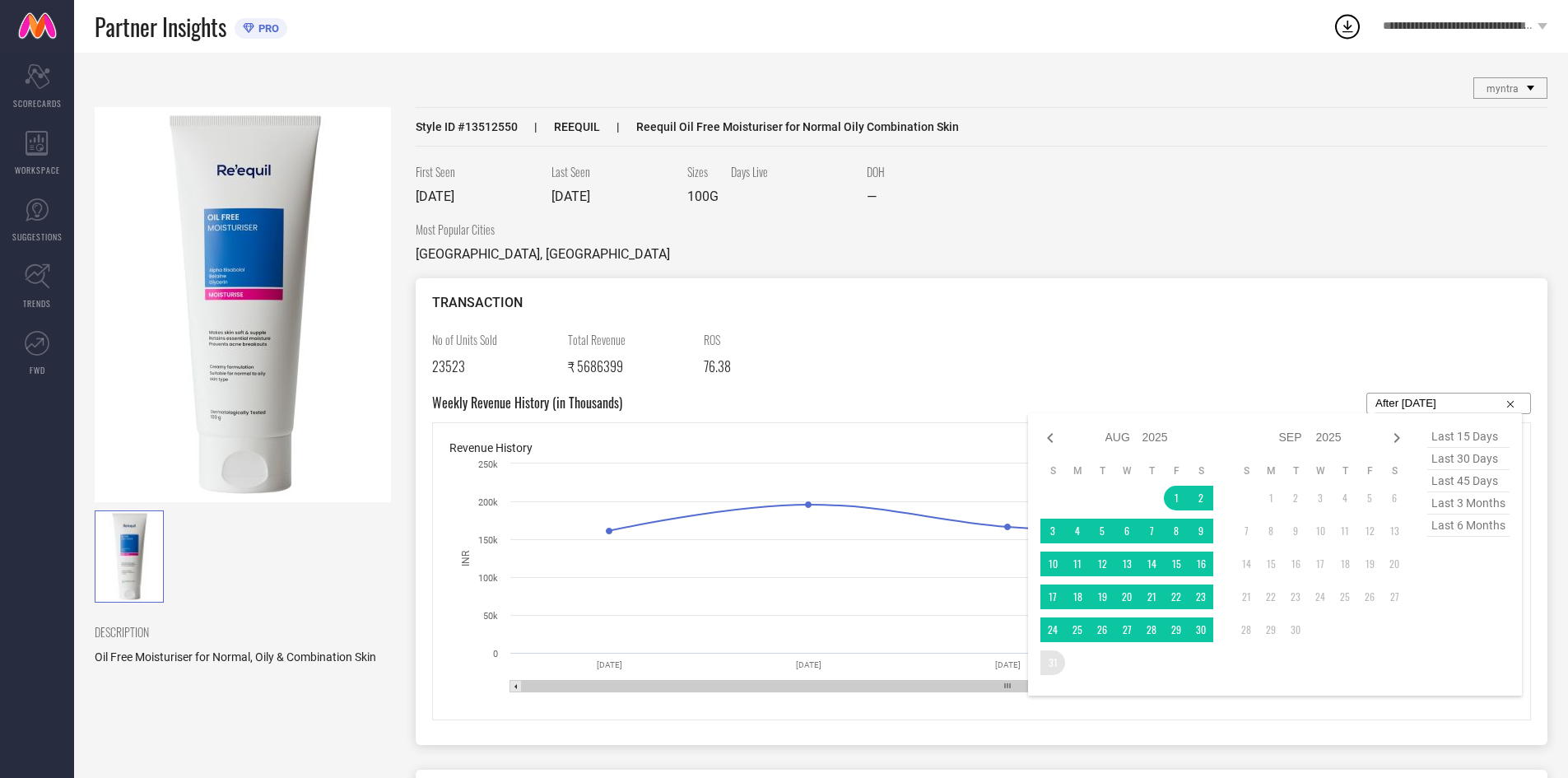
type input "[DATE] to [DATE]"
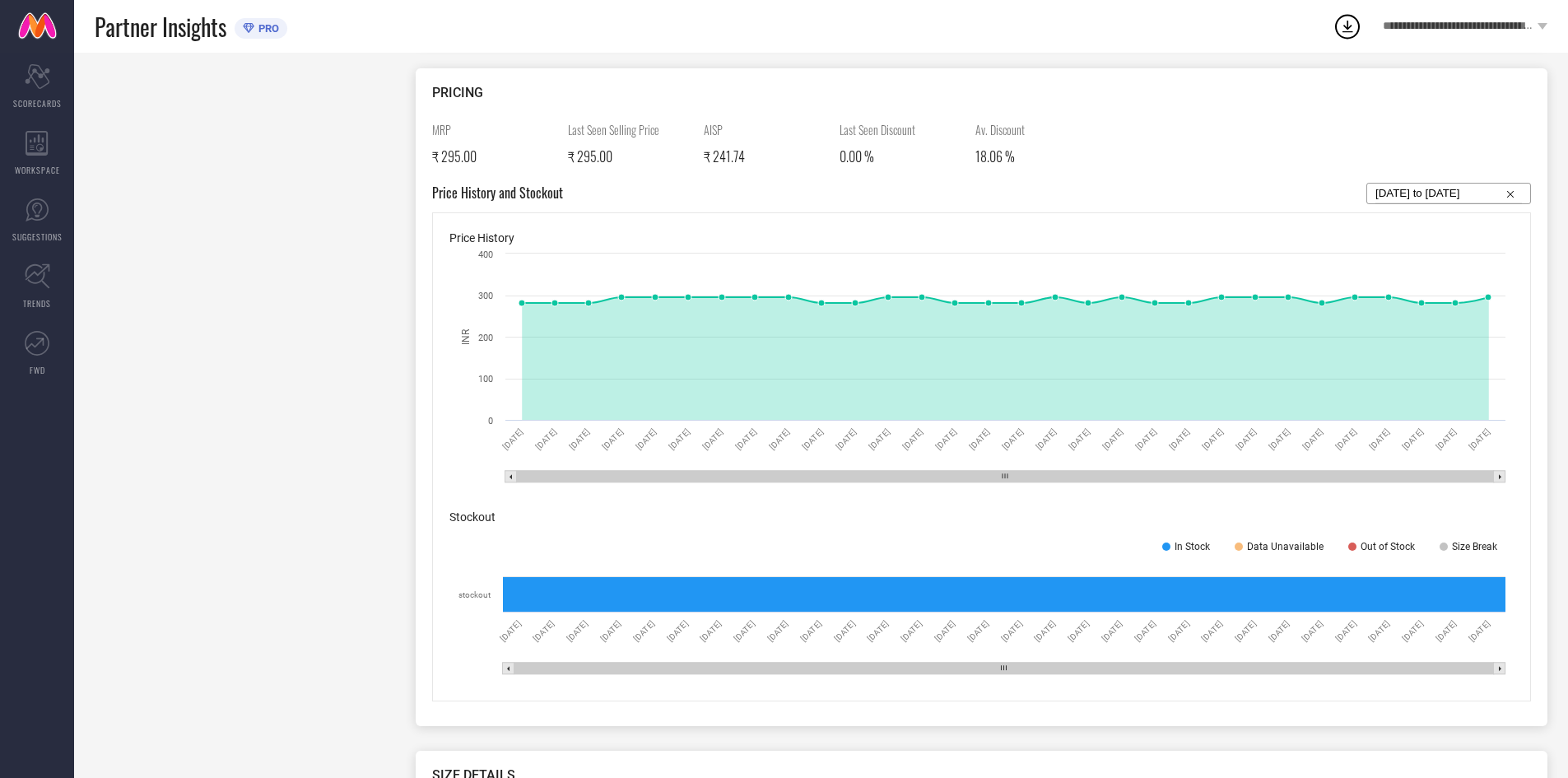
scroll to position [988, 0]
